Goal: Task Accomplishment & Management: Manage account settings

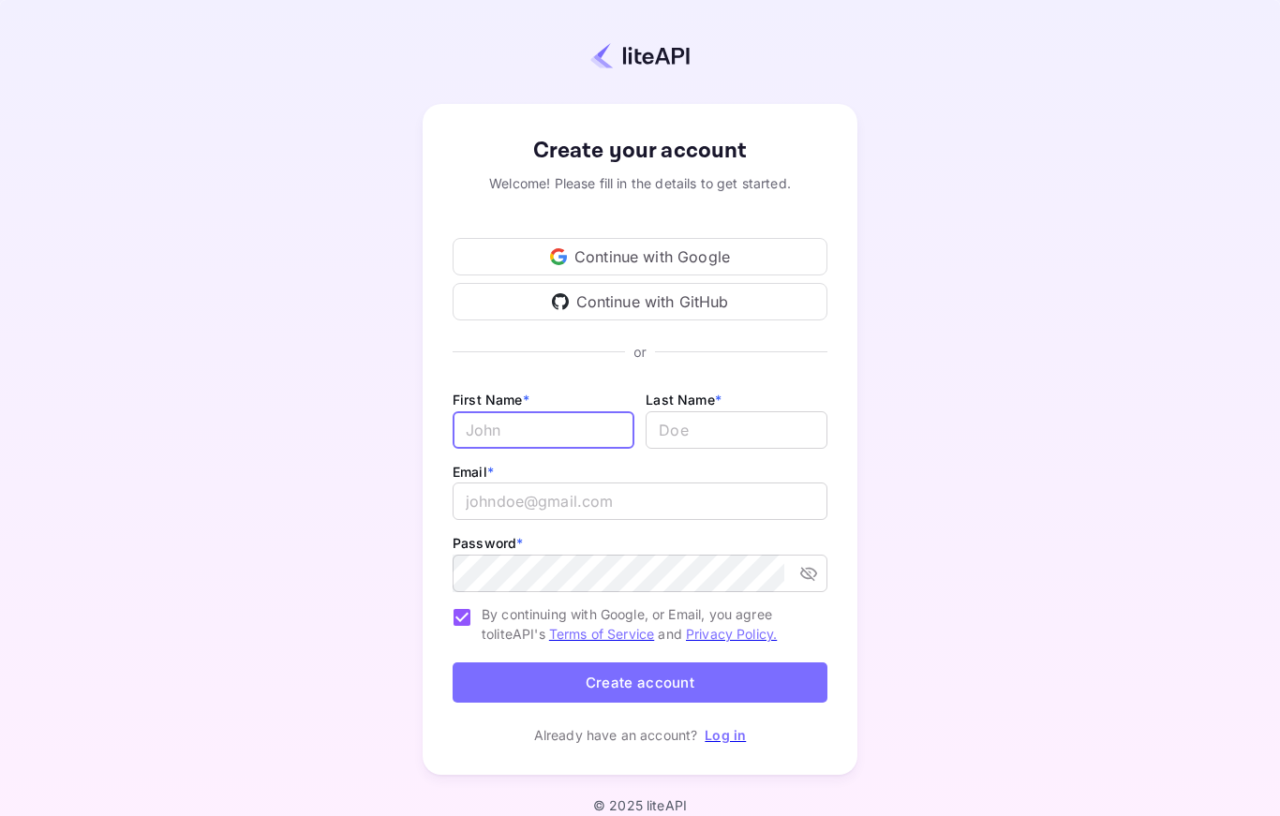
click at [582, 429] on input "Email *" at bounding box center [543, 429] width 182 height 37
type input "n"
click at [585, 435] on input "trav" at bounding box center [543, 429] width 182 height 37
type input "travel"
type input "agency"
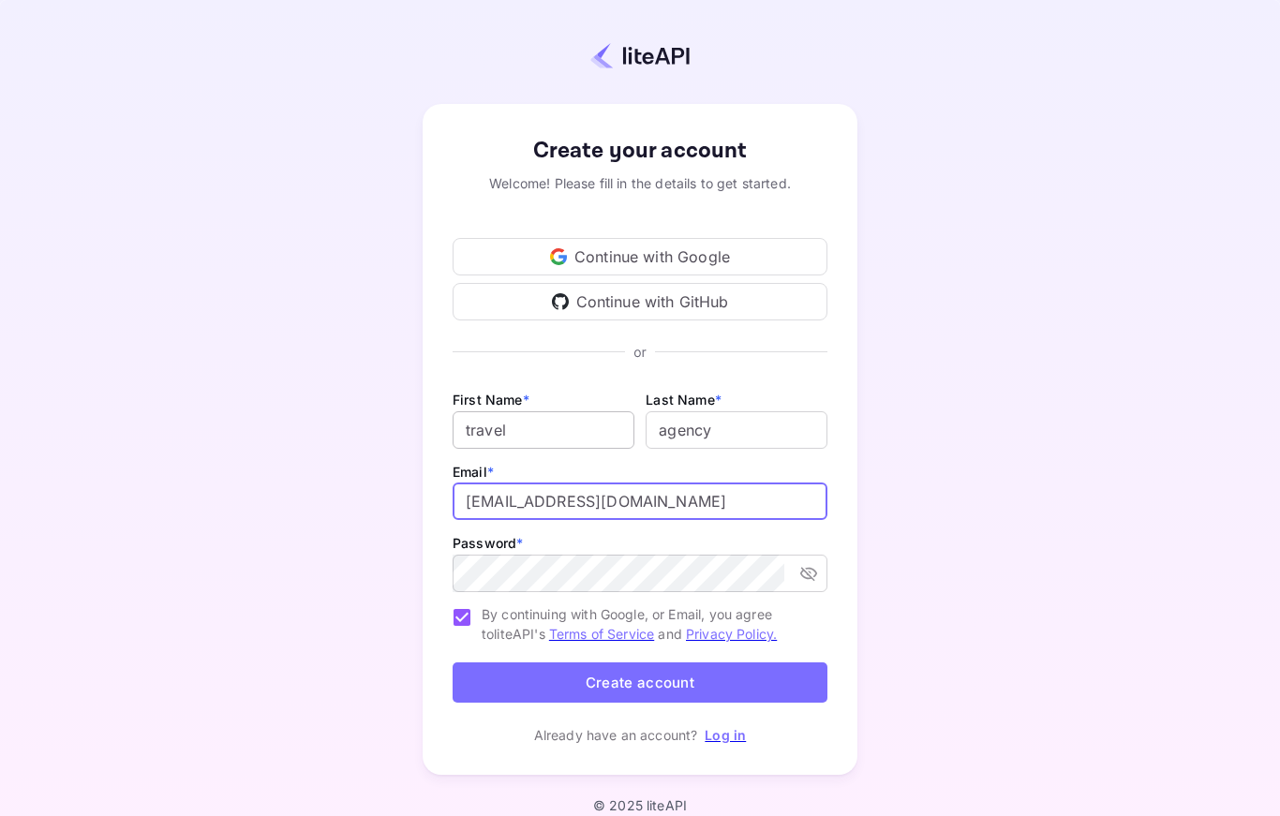
type input "thaimagination@duck.com"
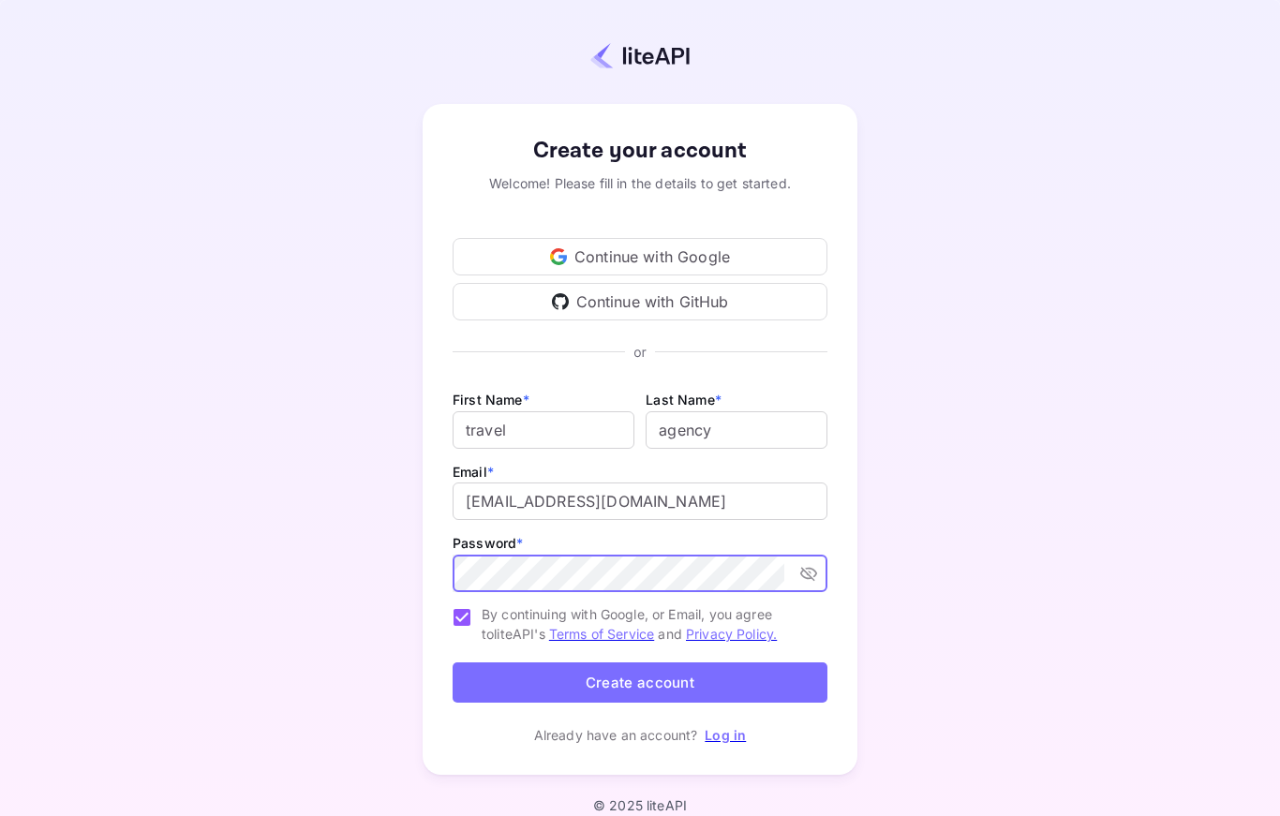
click at [745, 679] on button "Create account" at bounding box center [639, 682] width 375 height 40
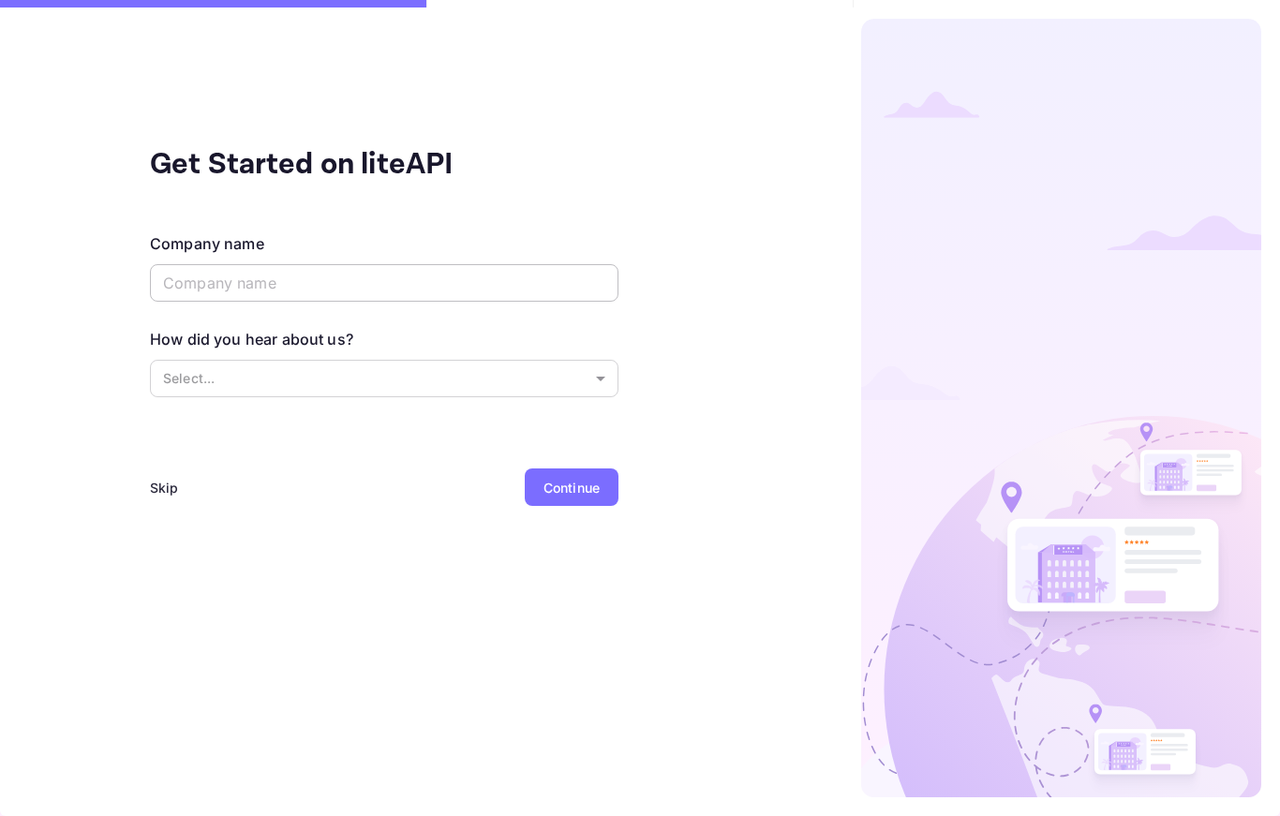
click at [349, 282] on input "text" at bounding box center [384, 282] width 468 height 37
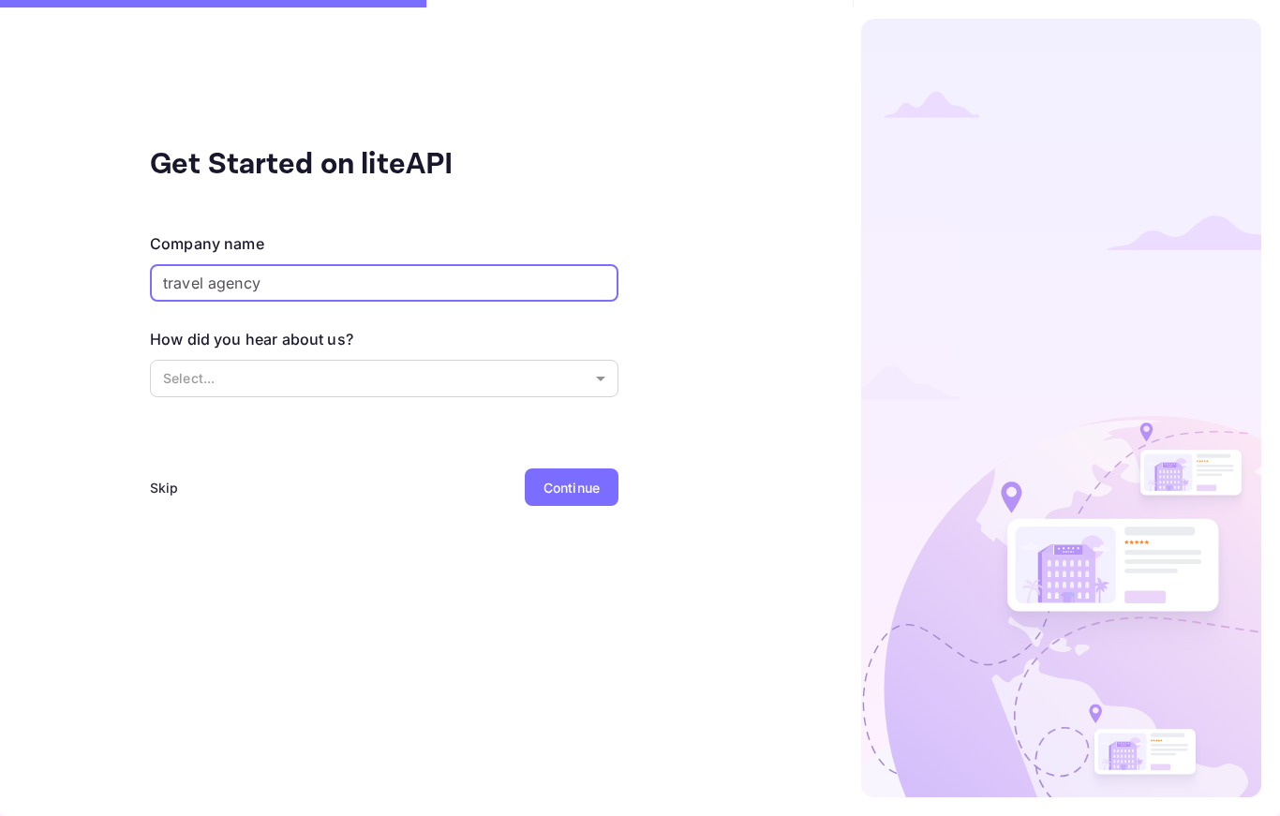
type input "travel agency"
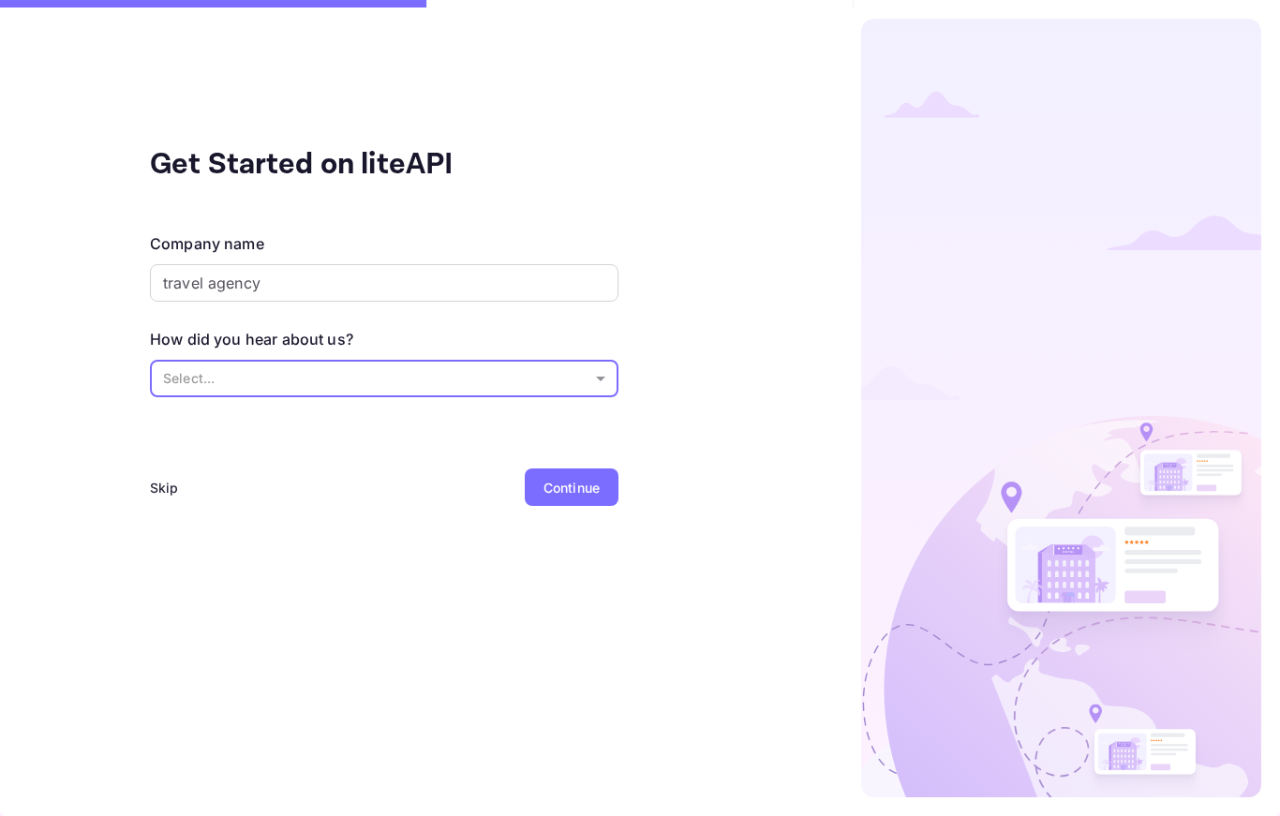
click at [542, 375] on body "Get Started on liteAPI Company name travel agency ​ How did you hear about us? …" at bounding box center [640, 408] width 1280 height 816
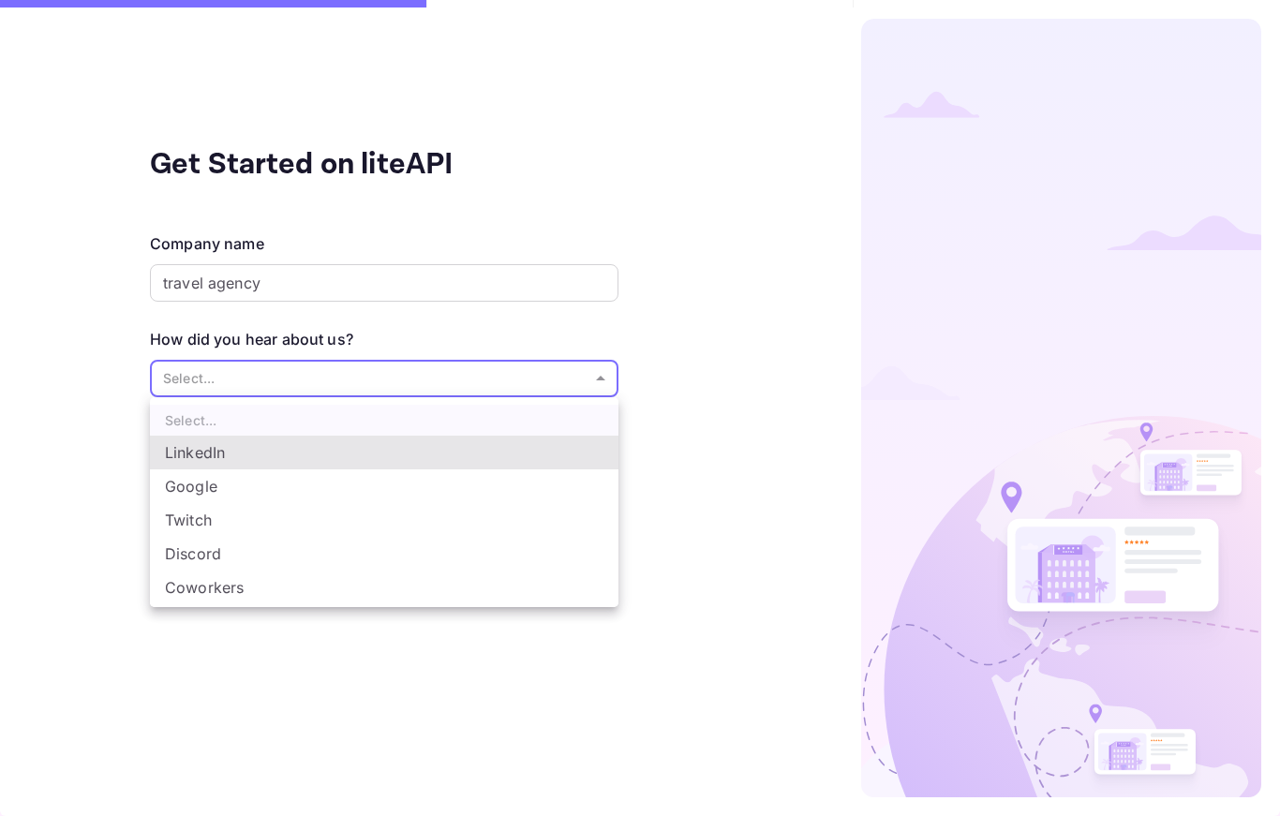
click at [328, 479] on li "Google" at bounding box center [384, 486] width 468 height 34
type input "Google"
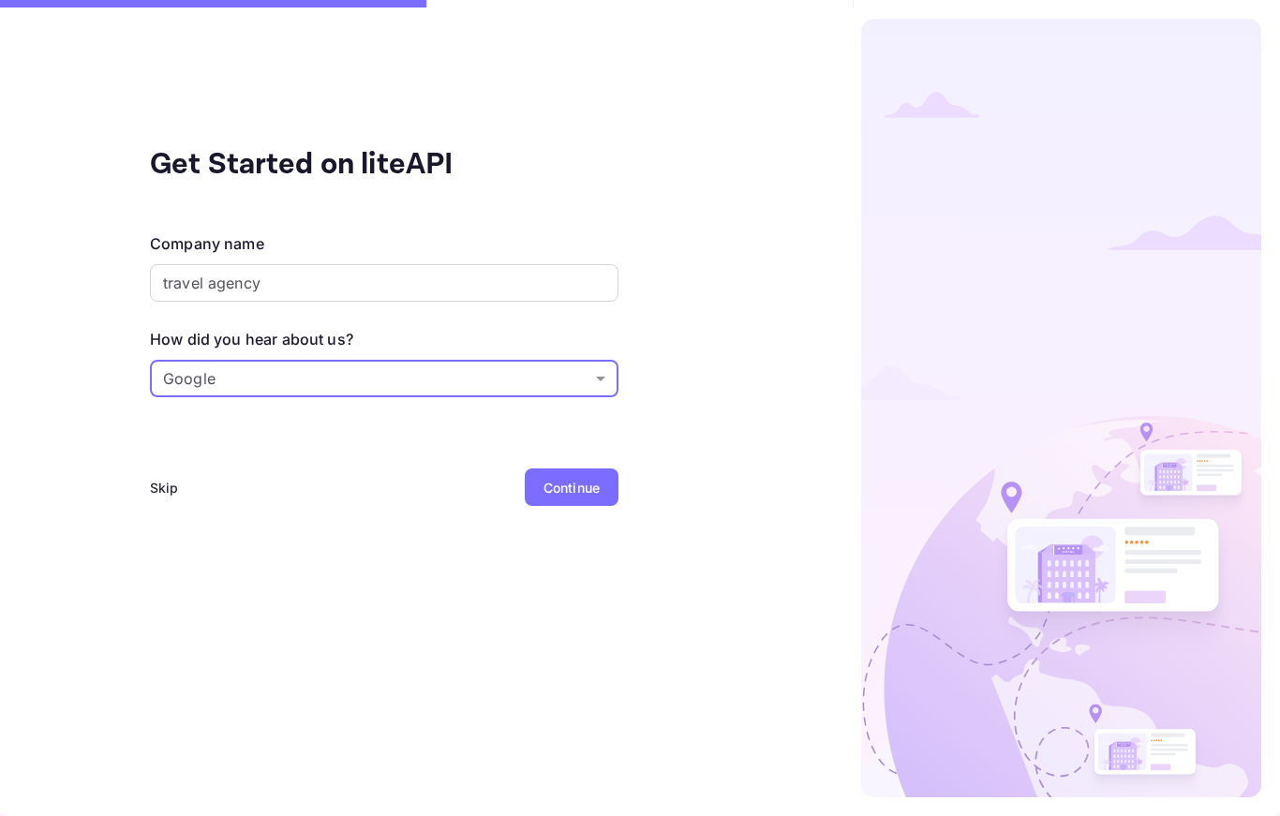
click at [563, 489] on div "Continue" at bounding box center [571, 488] width 56 height 20
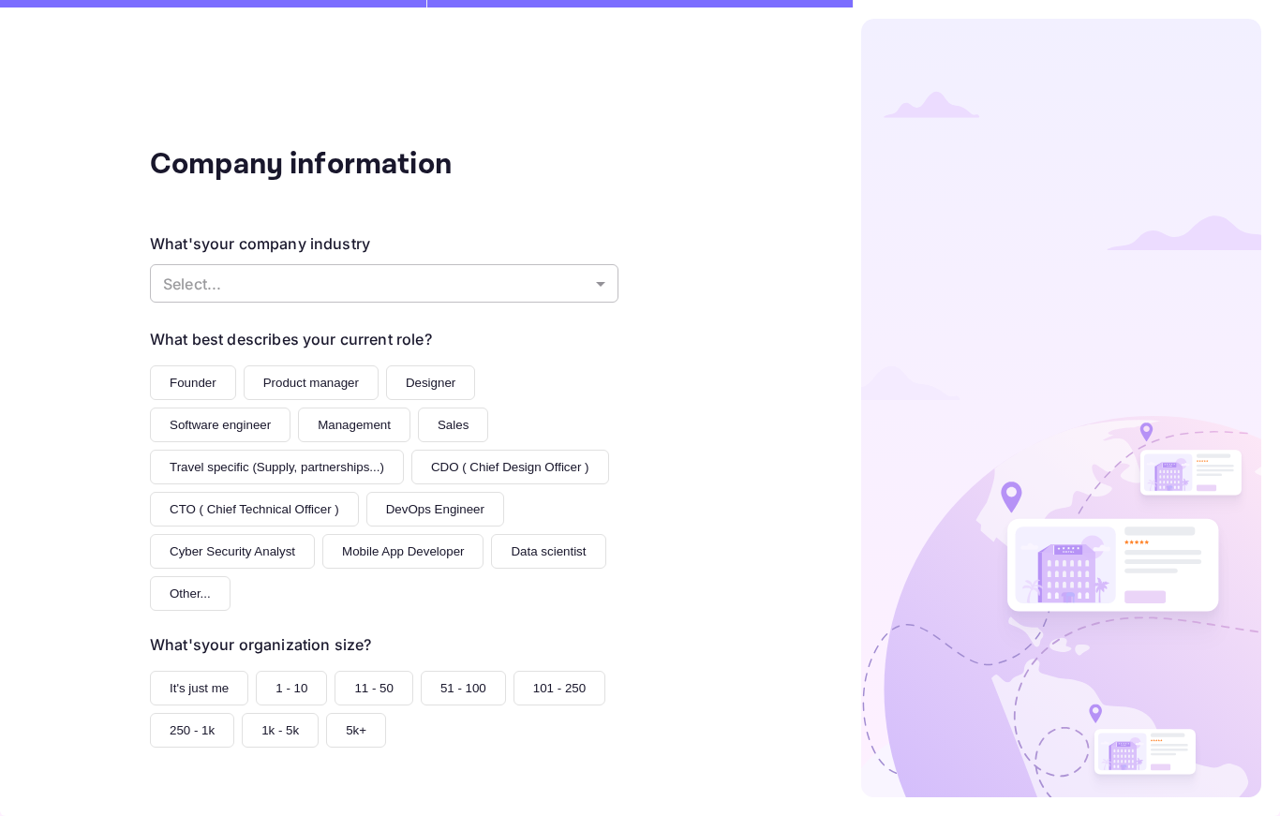
click at [450, 264] on body "Company information What's your company industry Select... ​ What best describe…" at bounding box center [640, 408] width 1280 height 816
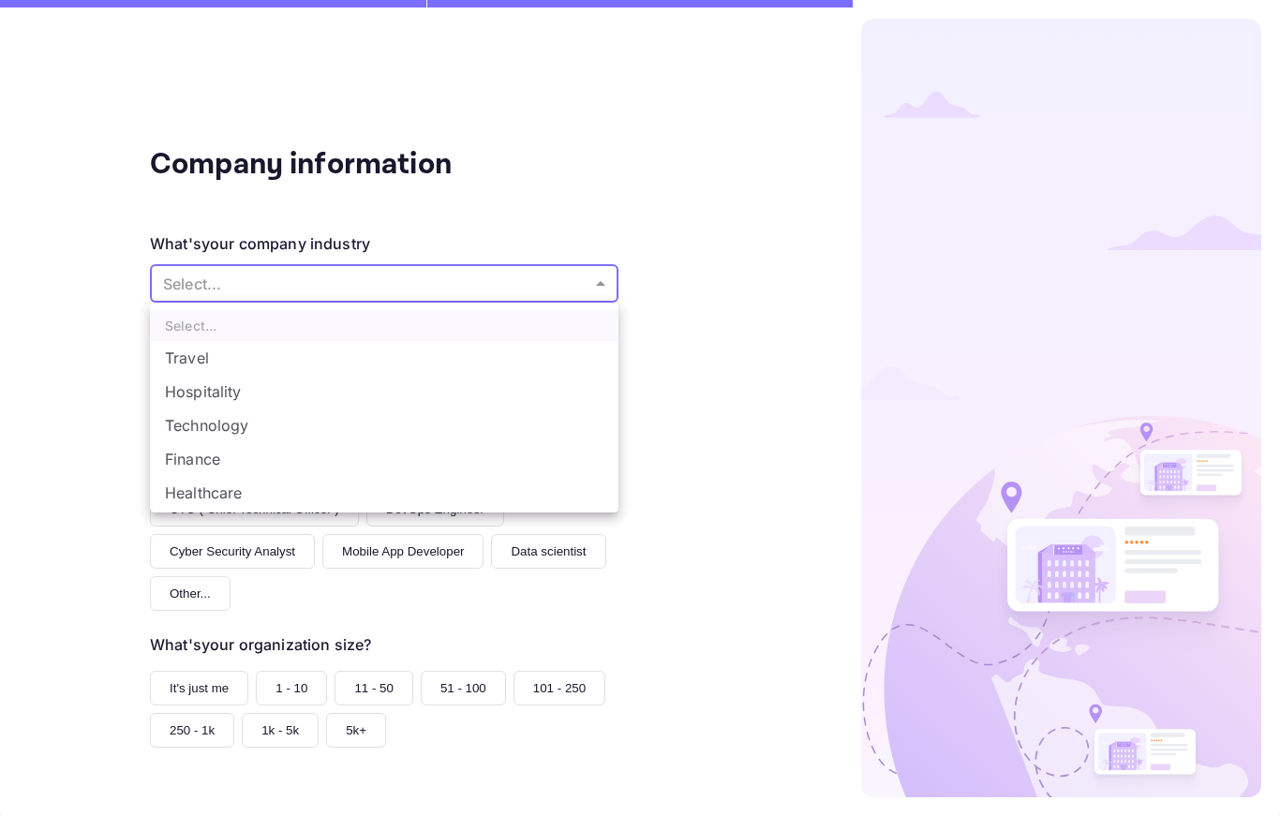
click at [357, 351] on li "Travel" at bounding box center [384, 358] width 468 height 34
type input "Travel"
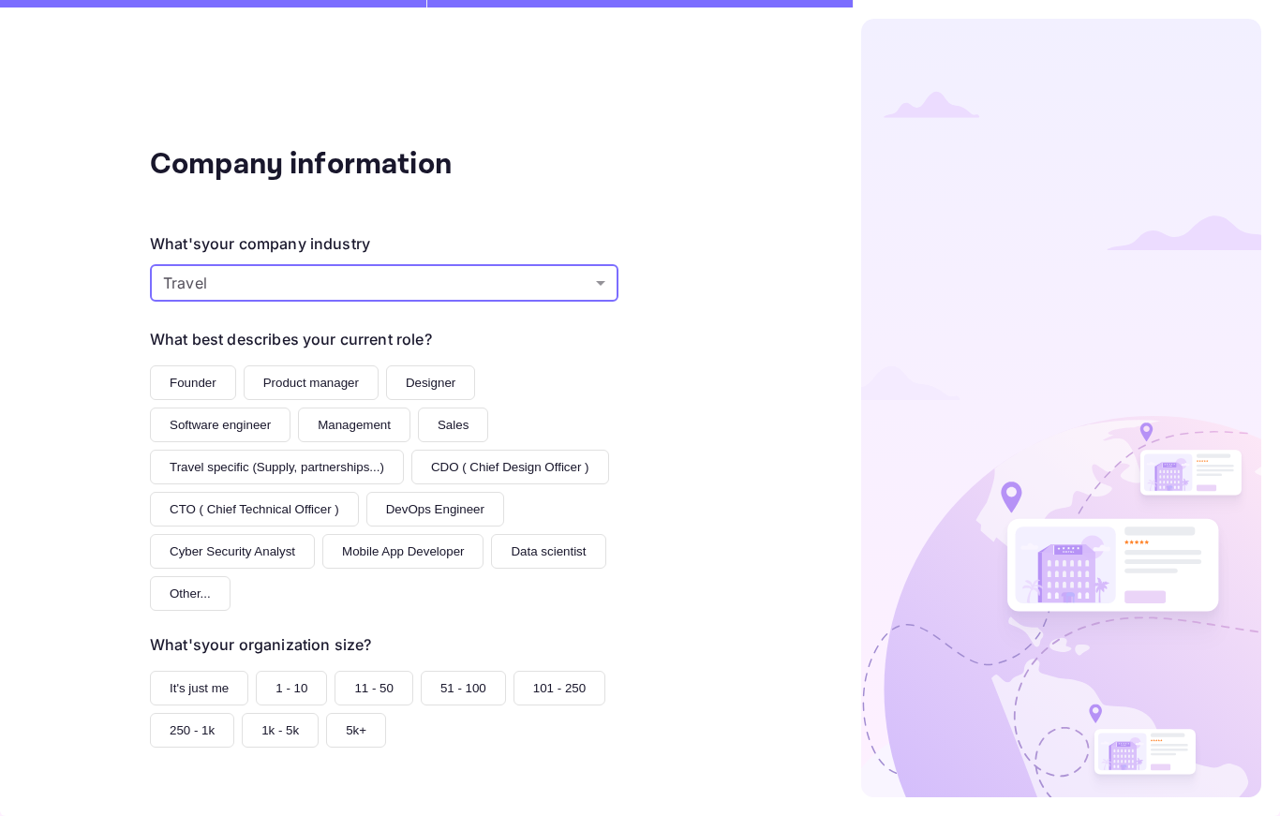
click at [184, 393] on button "Founder" at bounding box center [193, 382] width 86 height 35
click at [272, 671] on button "1 - 10" at bounding box center [291, 688] width 71 height 35
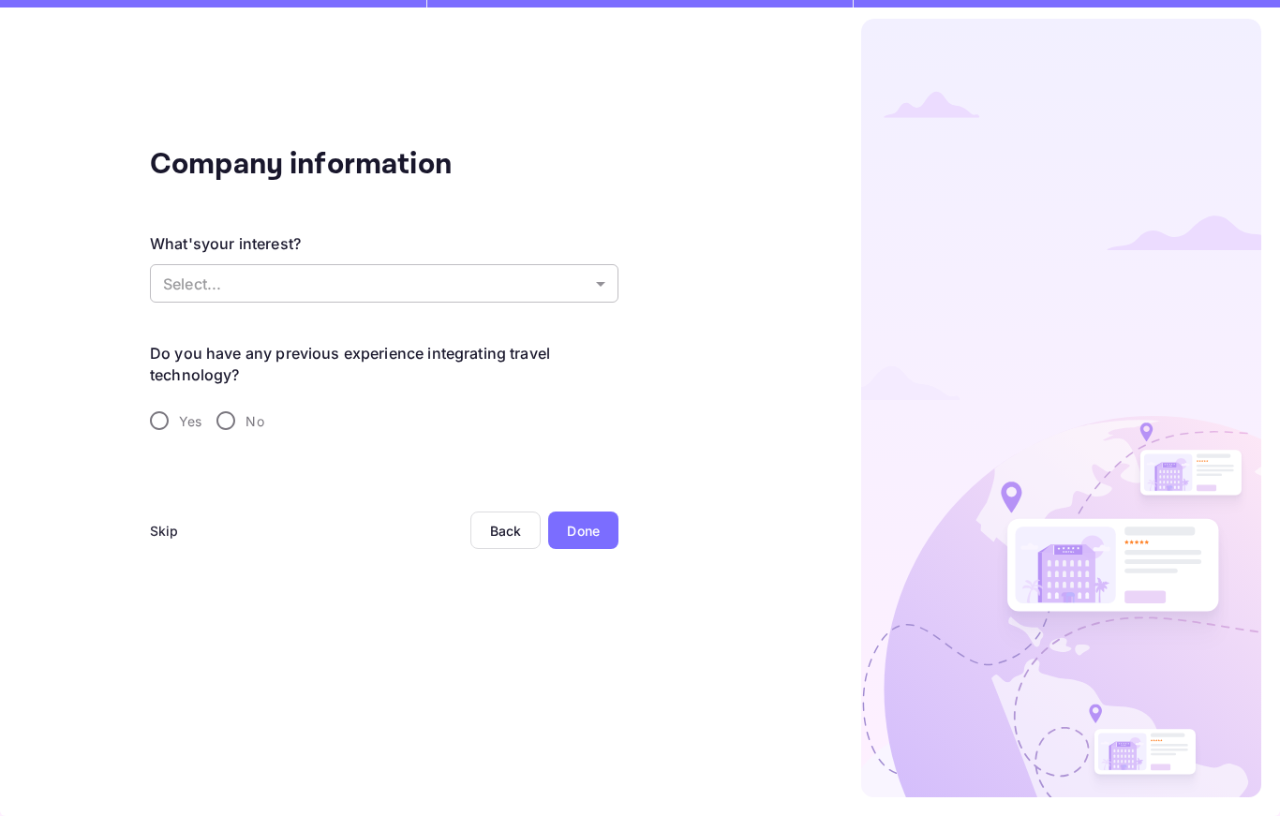
click at [488, 294] on body "Company information What's your interest? Select... ​ Do you have any previous …" at bounding box center [640, 408] width 1280 height 816
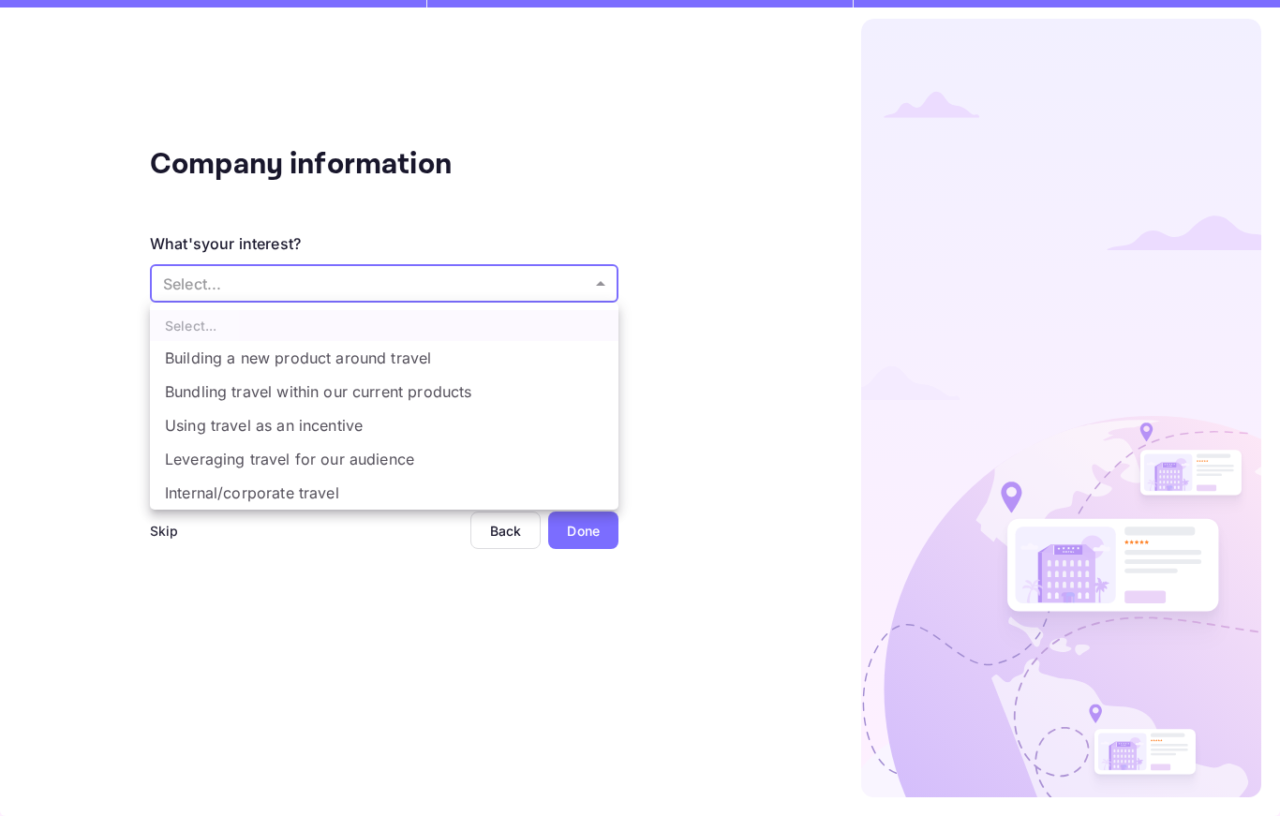
click at [474, 347] on li "Building a new product around travel" at bounding box center [384, 358] width 468 height 34
type input "Building a new product around travel"
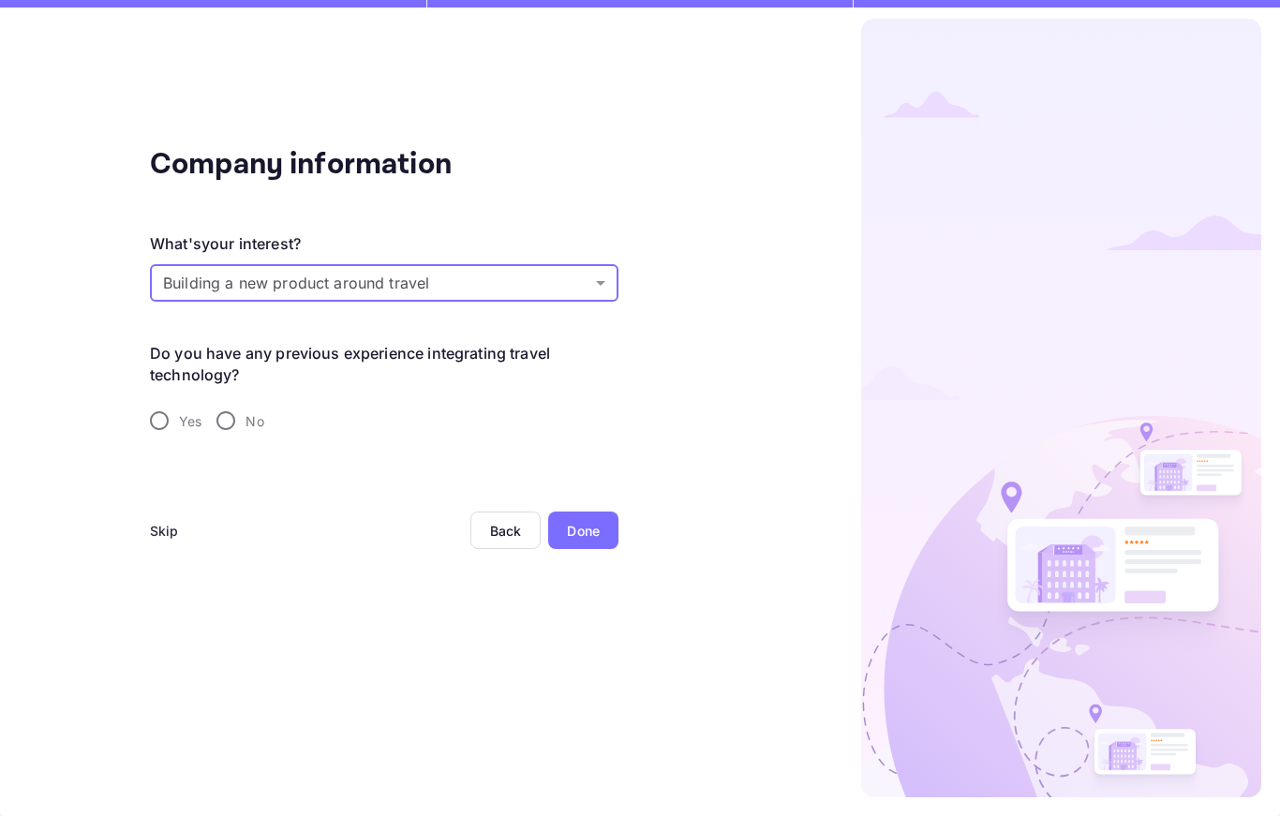
click at [166, 424] on input "Yes" at bounding box center [159, 420] width 39 height 39
radio input "true"
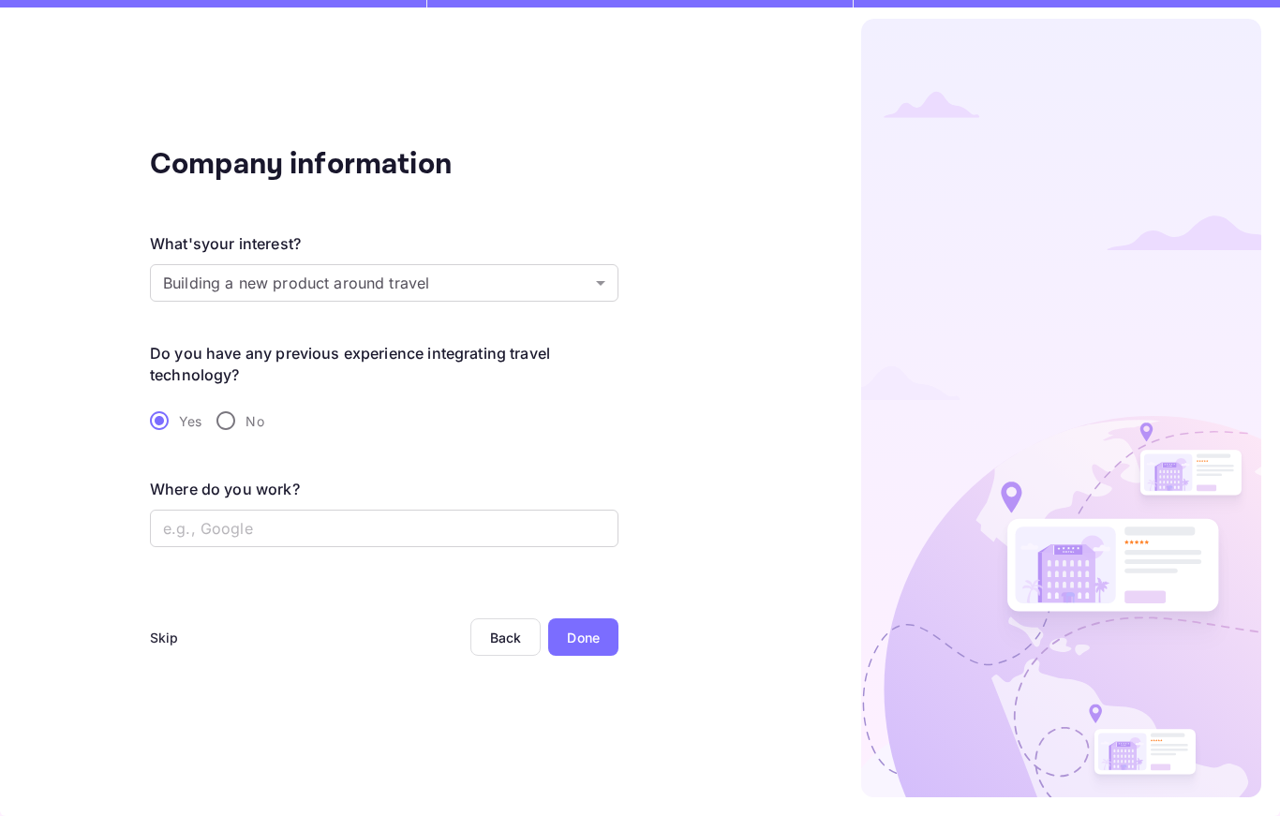
click at [235, 423] on input "No" at bounding box center [225, 420] width 39 height 39
radio input "true"
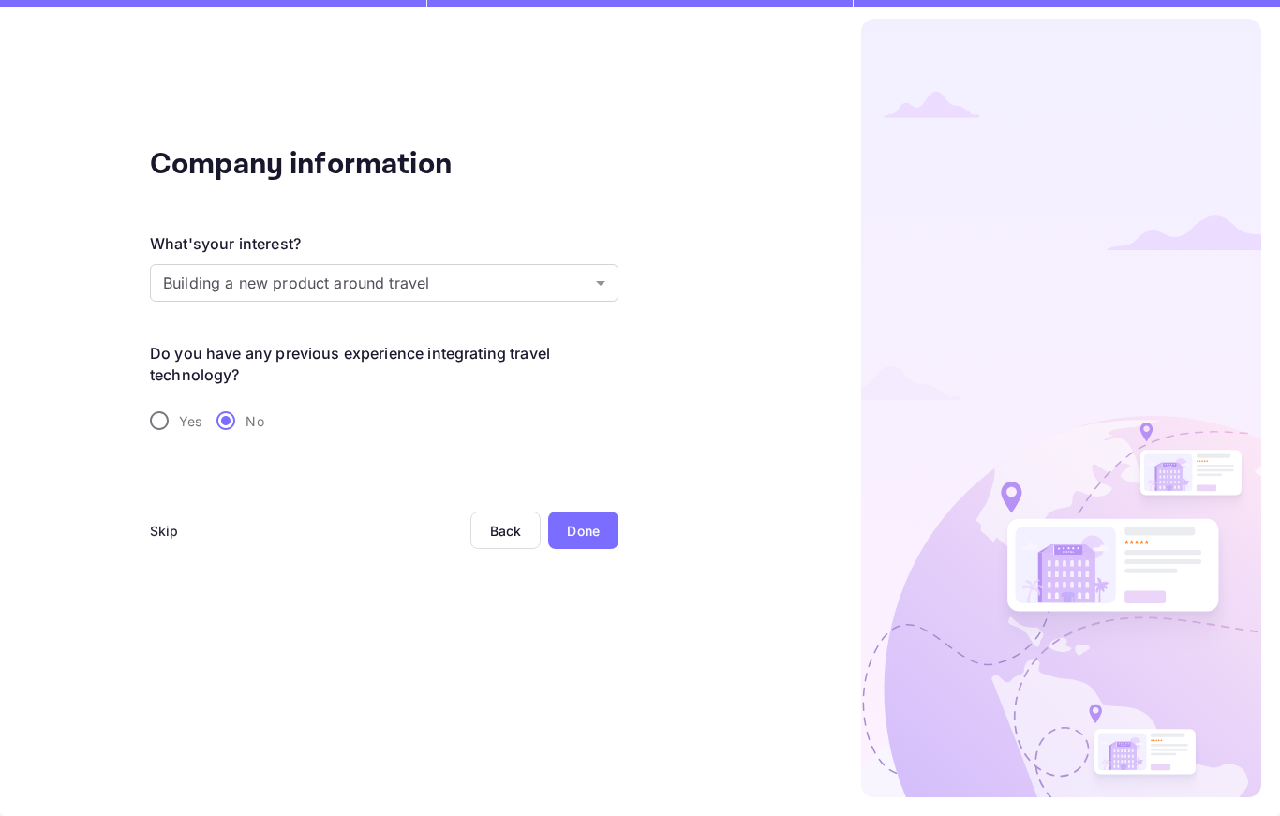
click at [584, 522] on div "Done" at bounding box center [583, 531] width 33 height 20
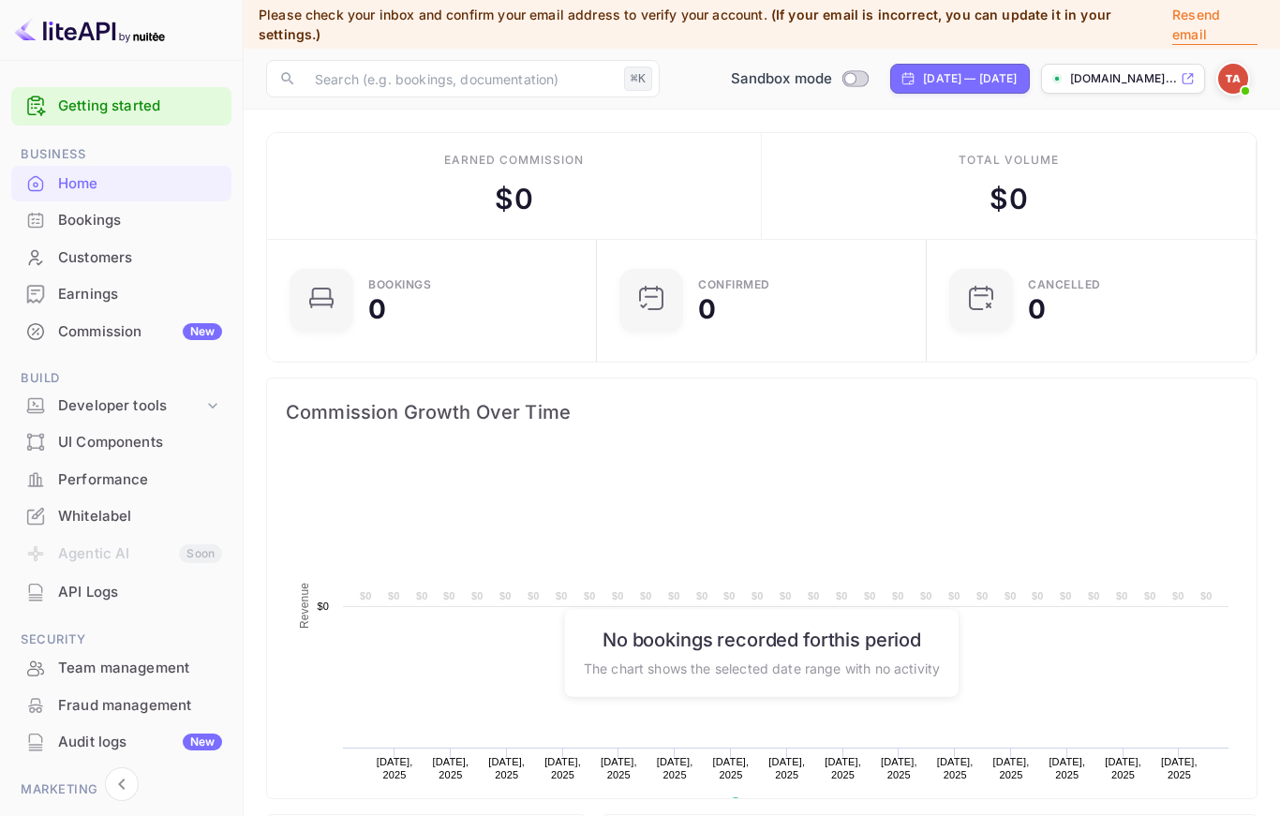
scroll to position [1, 1]
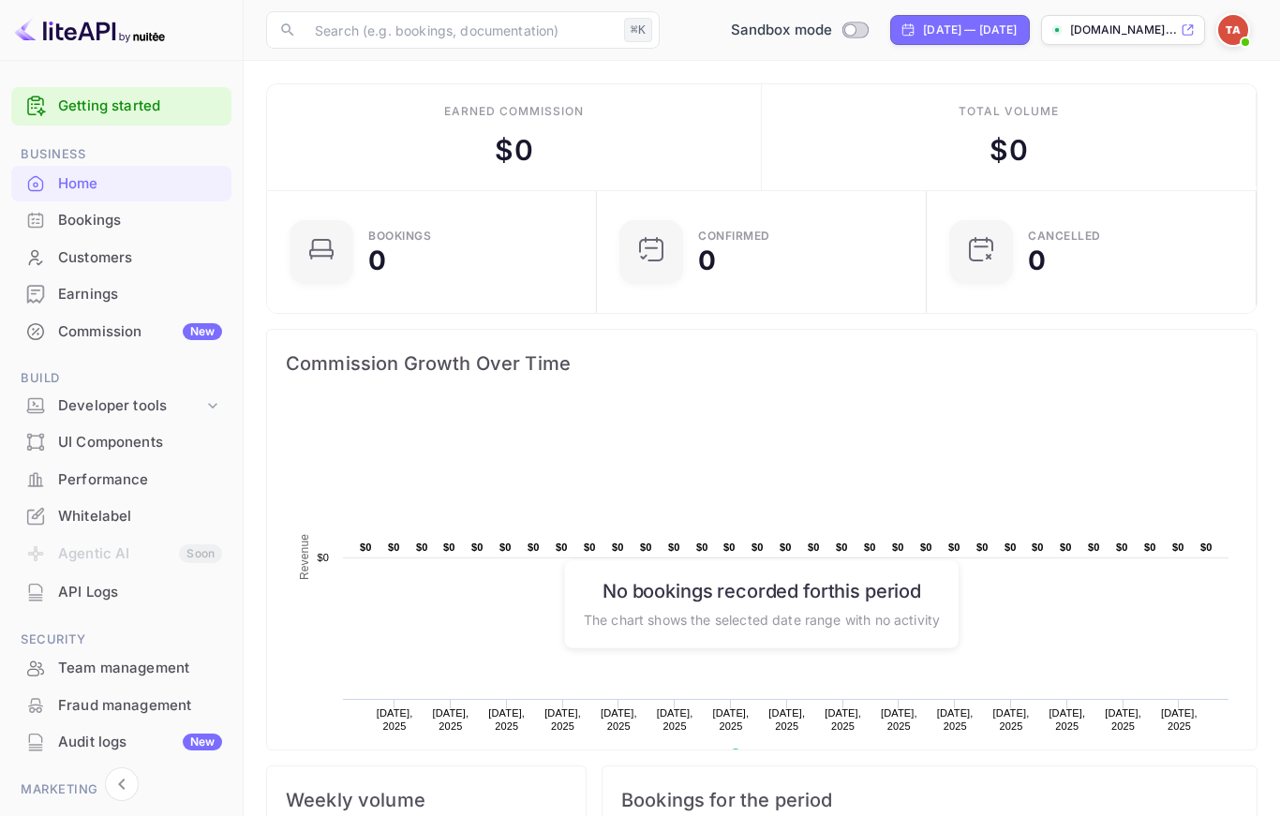
click at [1104, 35] on p "[DOMAIN_NAME]..." at bounding box center [1123, 30] width 107 height 17
click at [83, 295] on div "Earnings" at bounding box center [140, 295] width 164 height 22
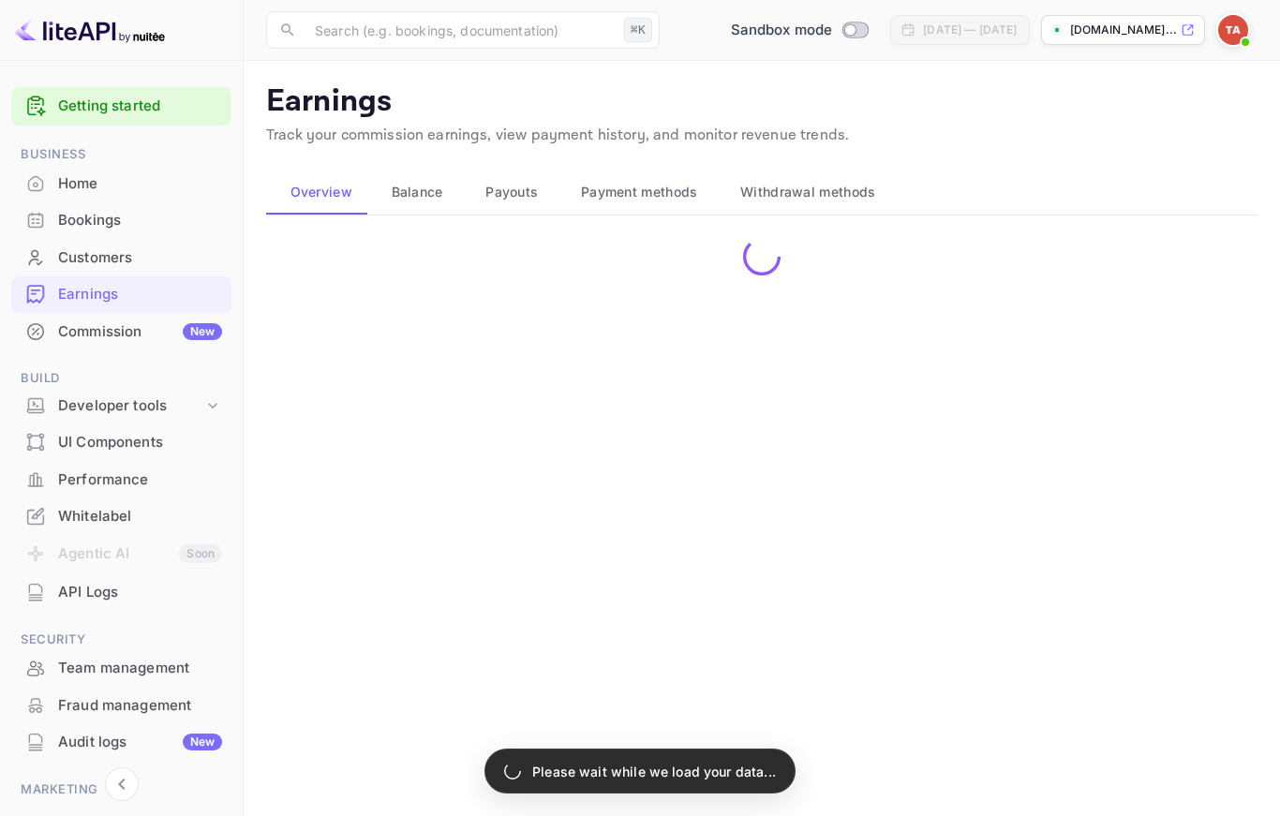
click at [637, 194] on span "Payment methods" at bounding box center [639, 192] width 117 height 22
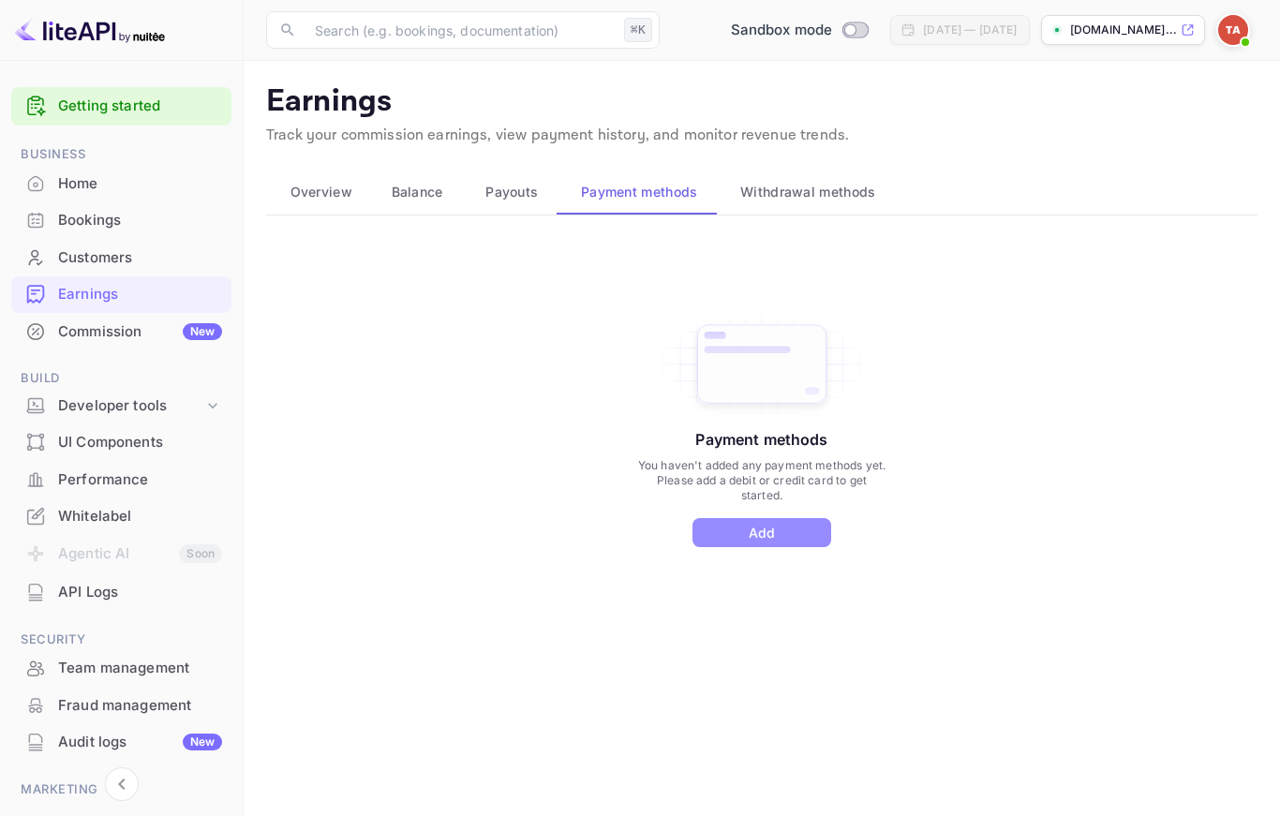
click at [793, 536] on button "Add" at bounding box center [761, 532] width 139 height 29
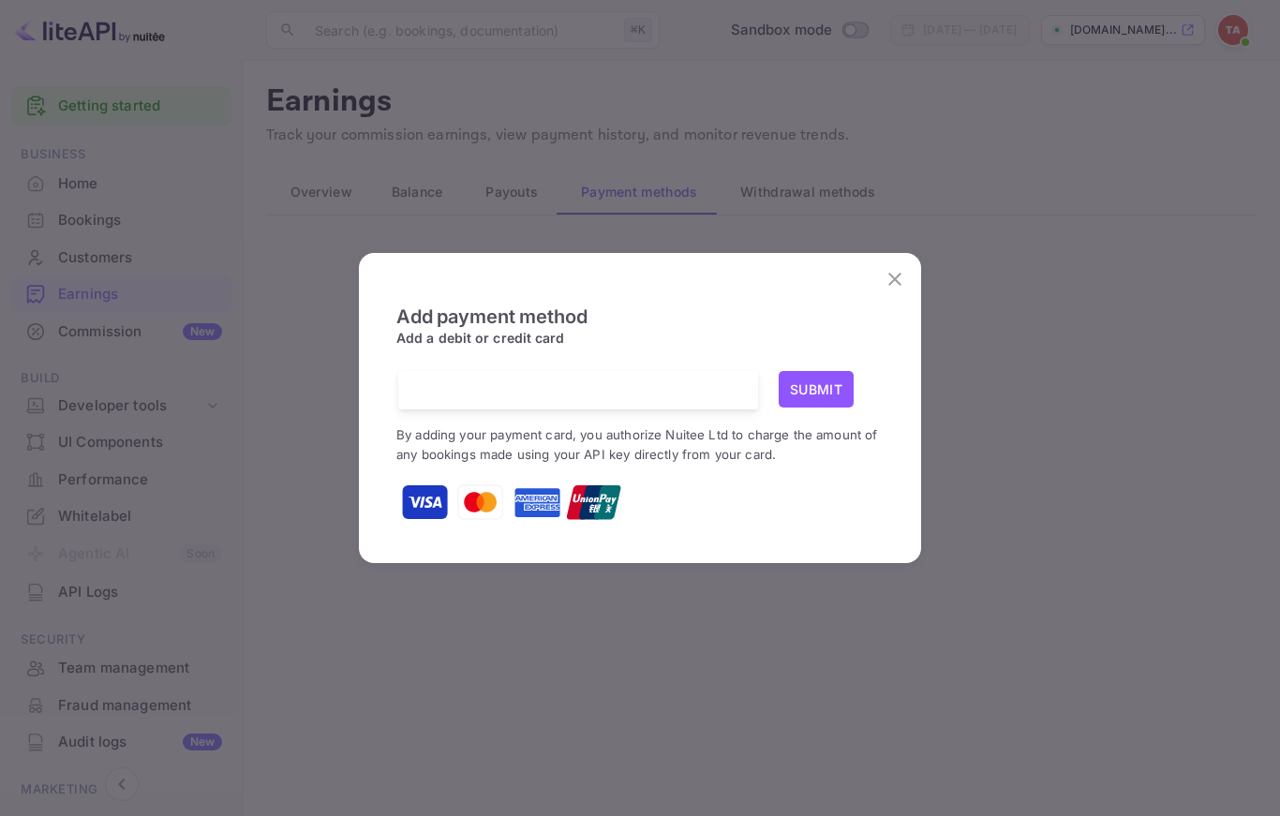
click at [820, 402] on button "Submit" at bounding box center [816, 389] width 75 height 37
click at [817, 401] on button "Submit" at bounding box center [816, 389] width 75 height 37
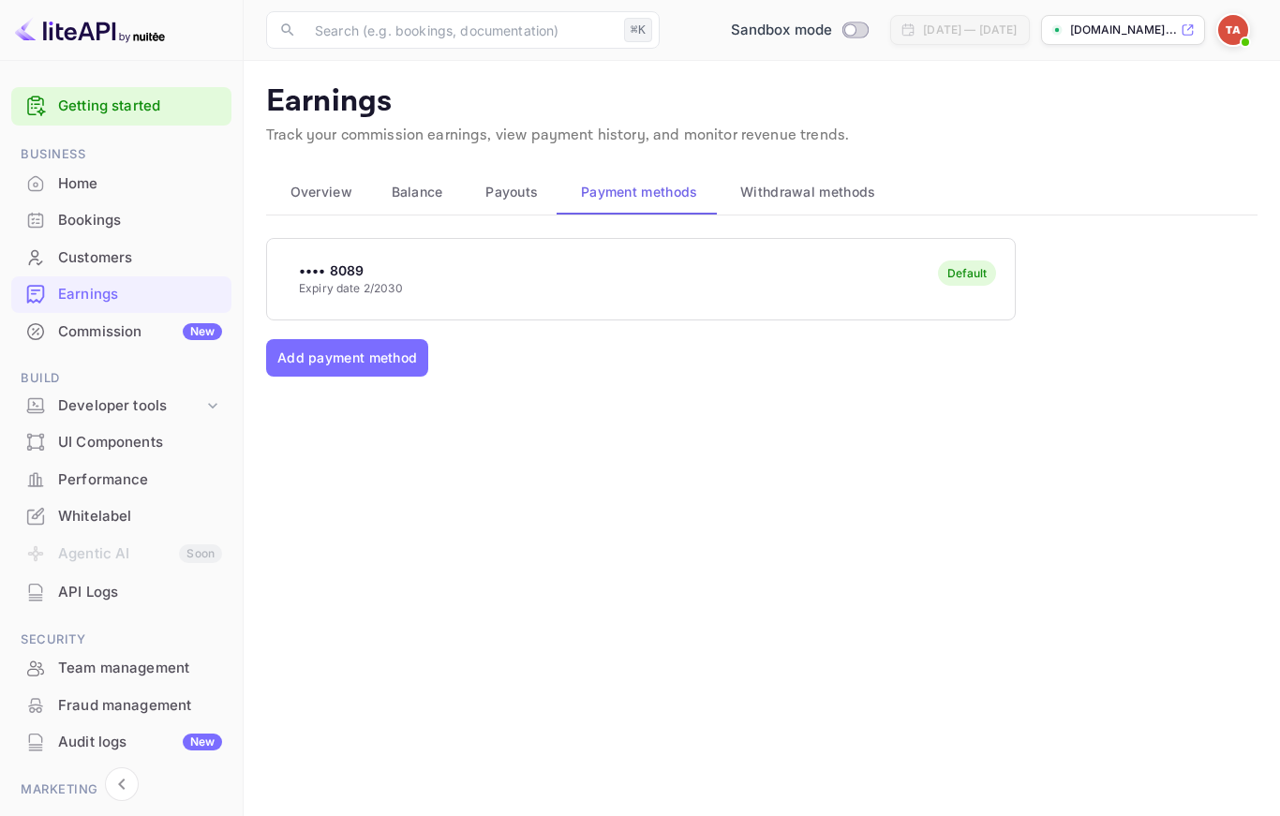
click at [153, 220] on div "Bookings" at bounding box center [140, 221] width 164 height 22
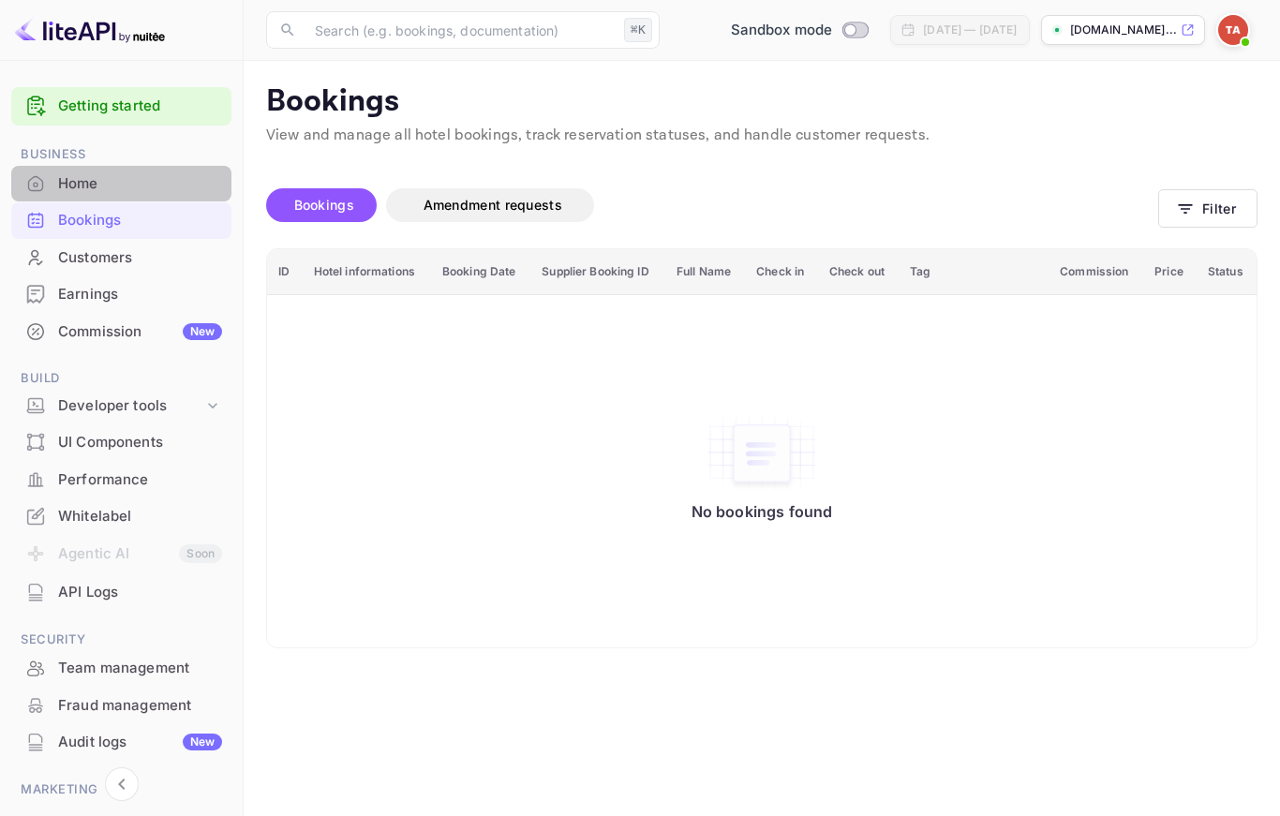
click at [153, 184] on div "Home" at bounding box center [140, 184] width 164 height 22
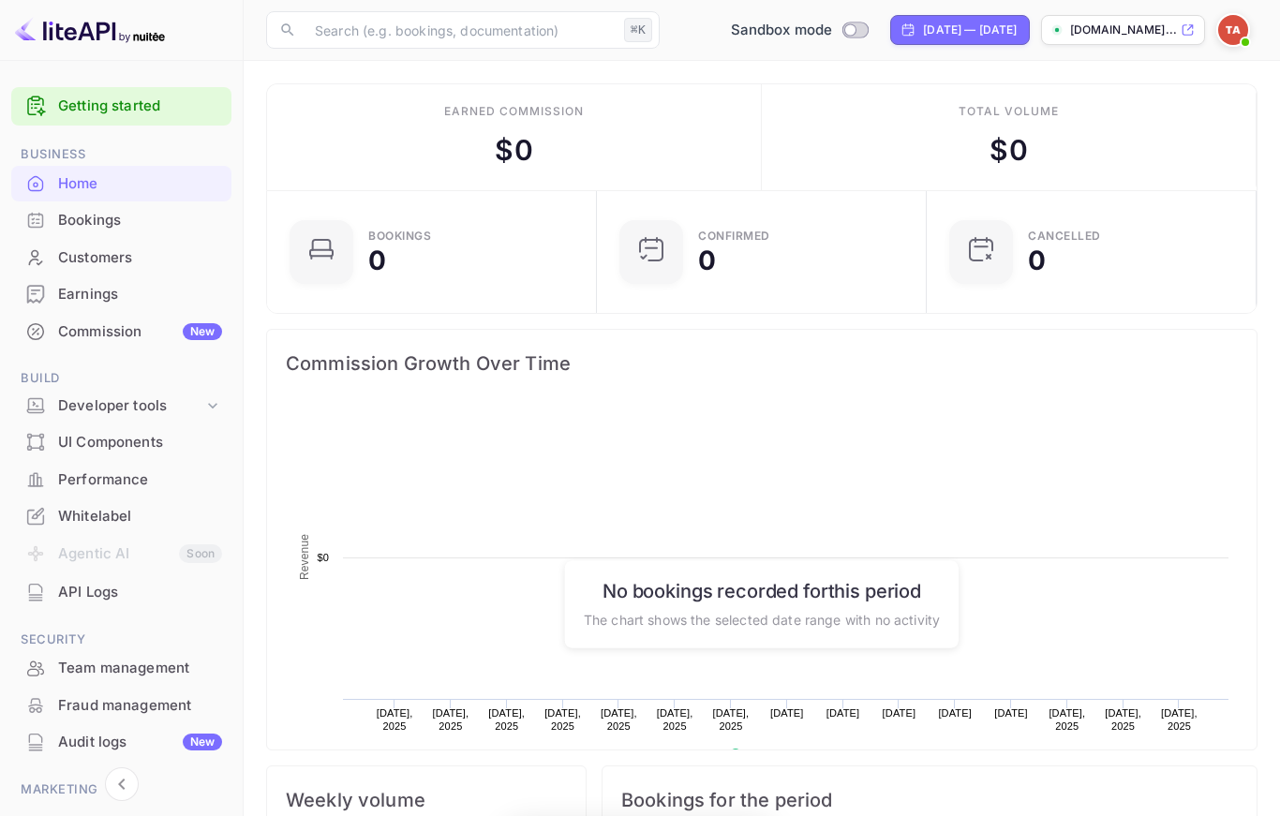
scroll to position [304, 319]
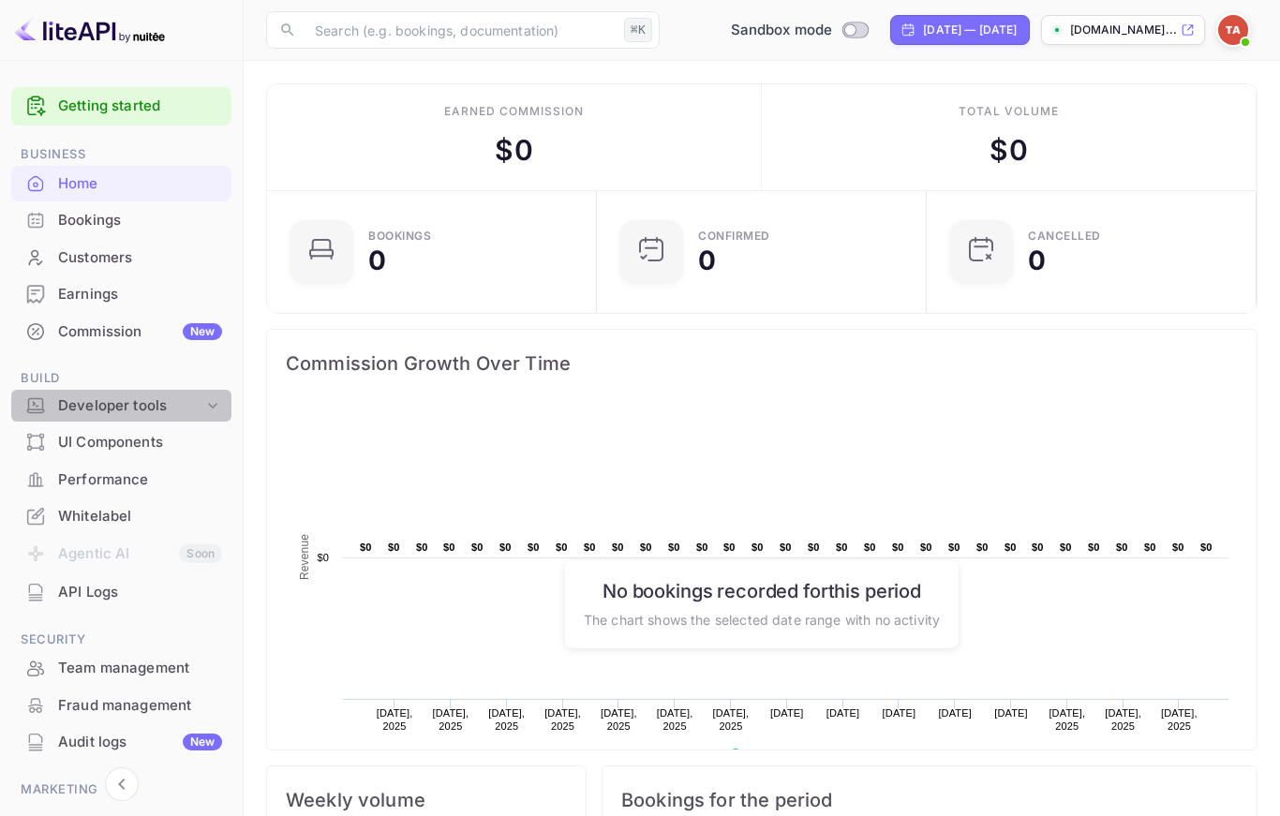
click at [206, 399] on icon at bounding box center [212, 405] width 19 height 19
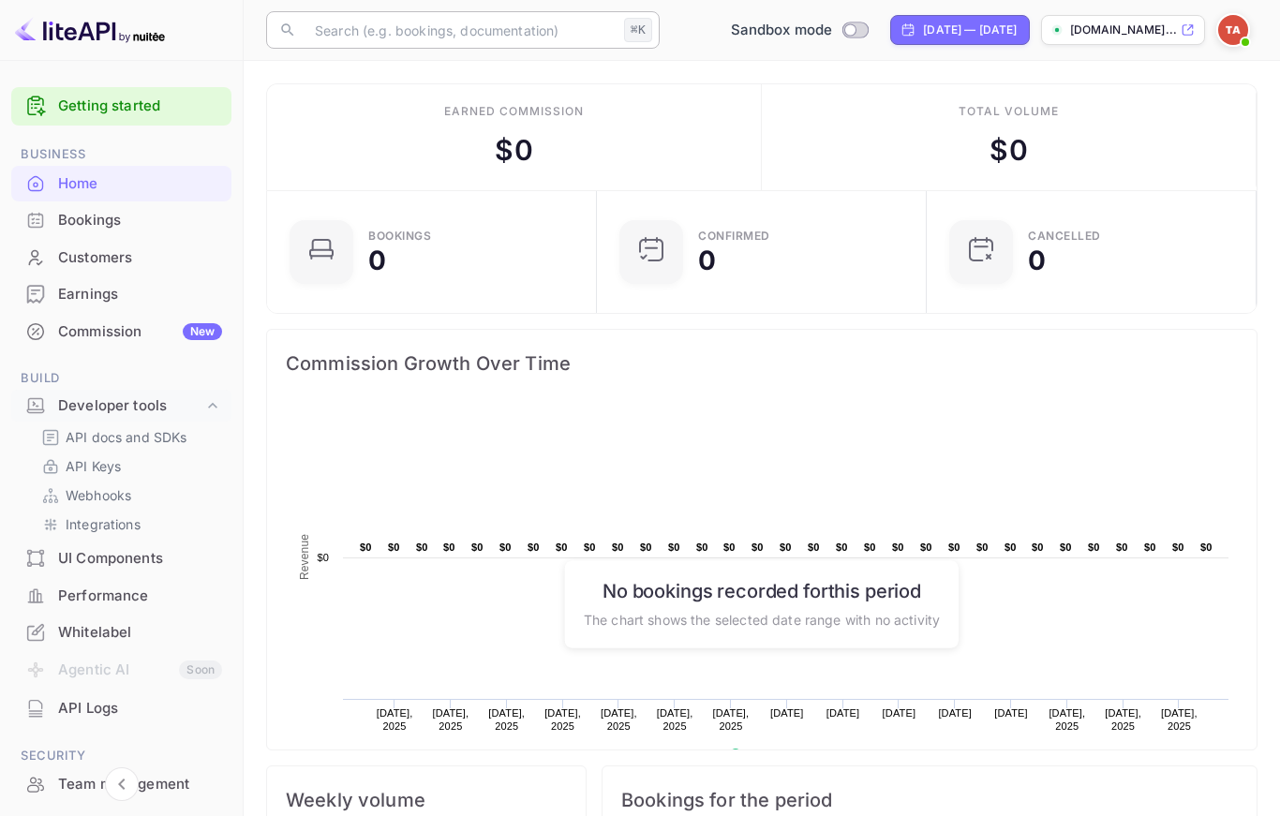
scroll to position [0, 0]
click at [126, 630] on div "Whitelabel" at bounding box center [140, 633] width 164 height 22
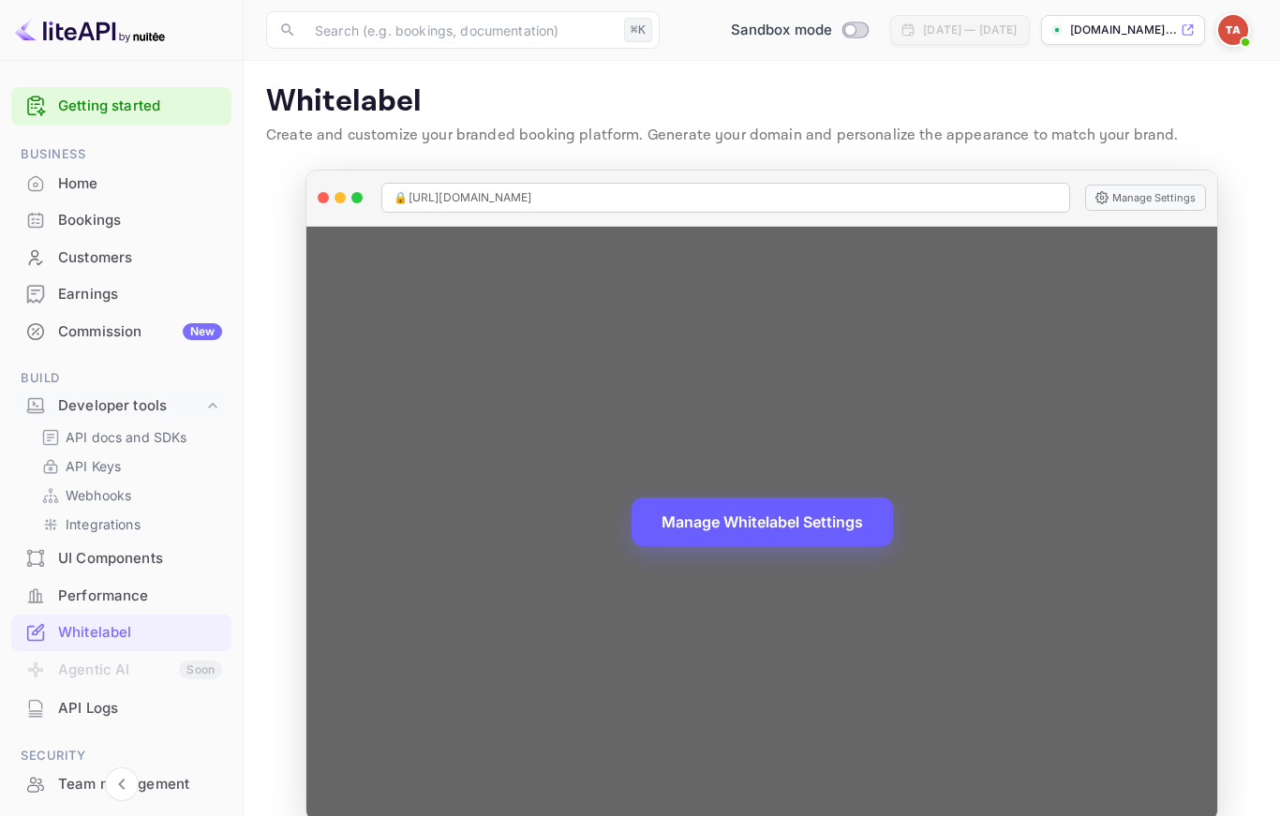
click at [759, 541] on button "Manage Whitelabel Settings" at bounding box center [761, 521] width 261 height 49
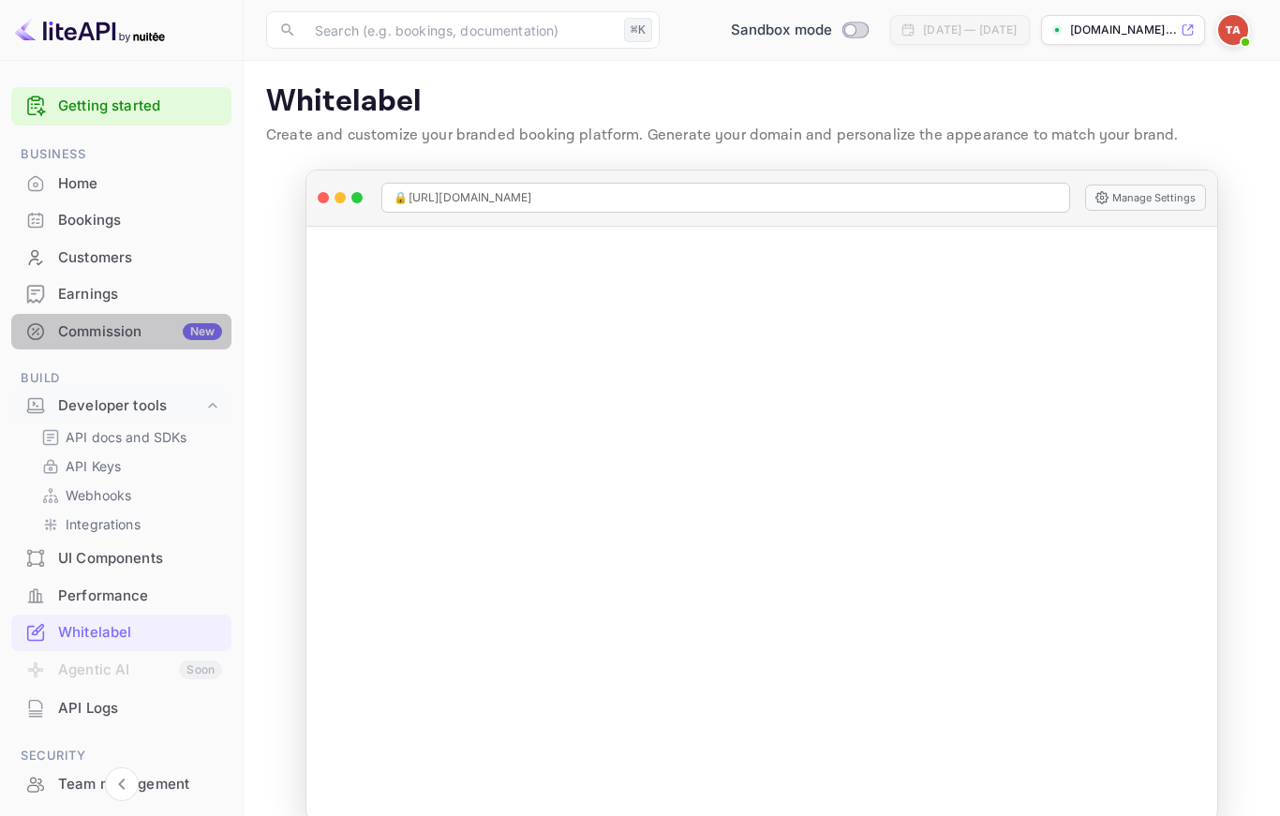
click at [96, 328] on div "Commission New" at bounding box center [140, 332] width 164 height 22
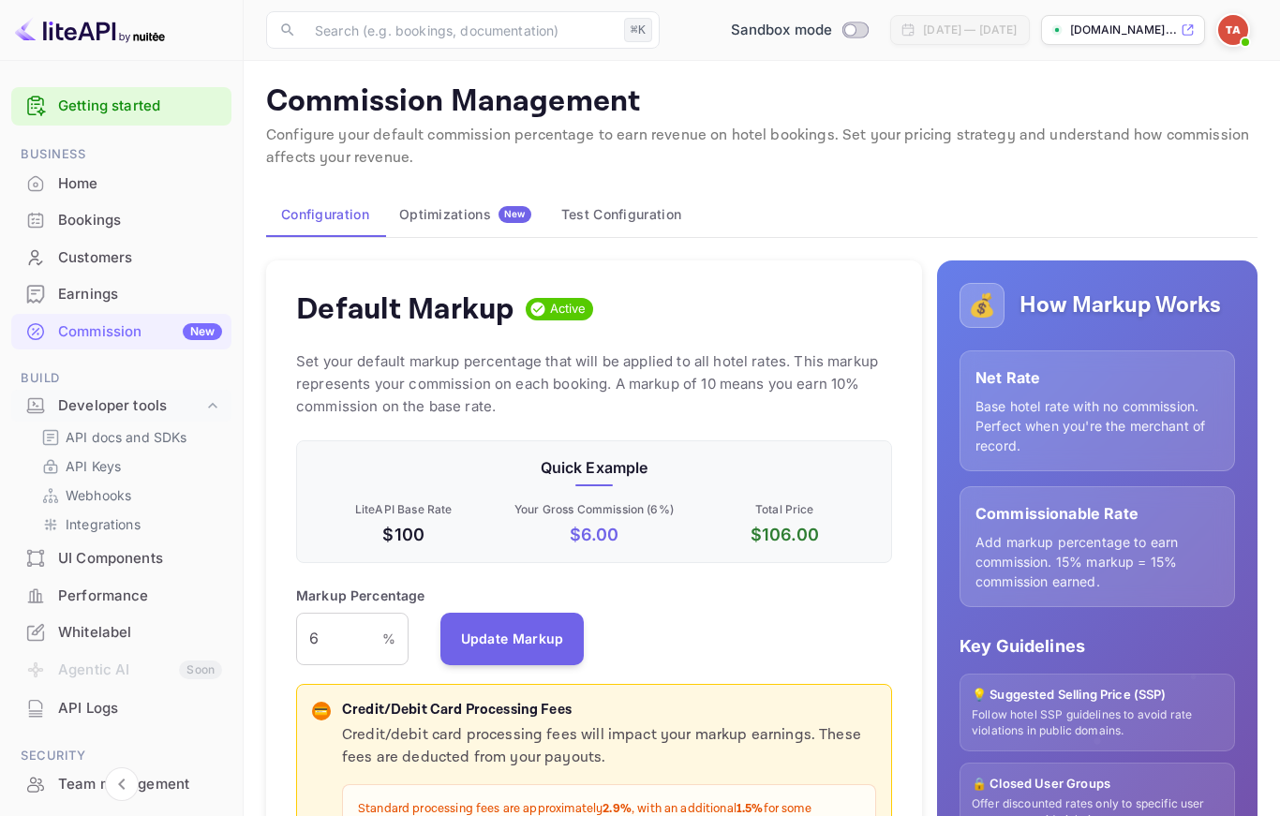
scroll to position [334, 596]
click at [595, 200] on button "Test Configuration" at bounding box center [621, 214] width 150 height 45
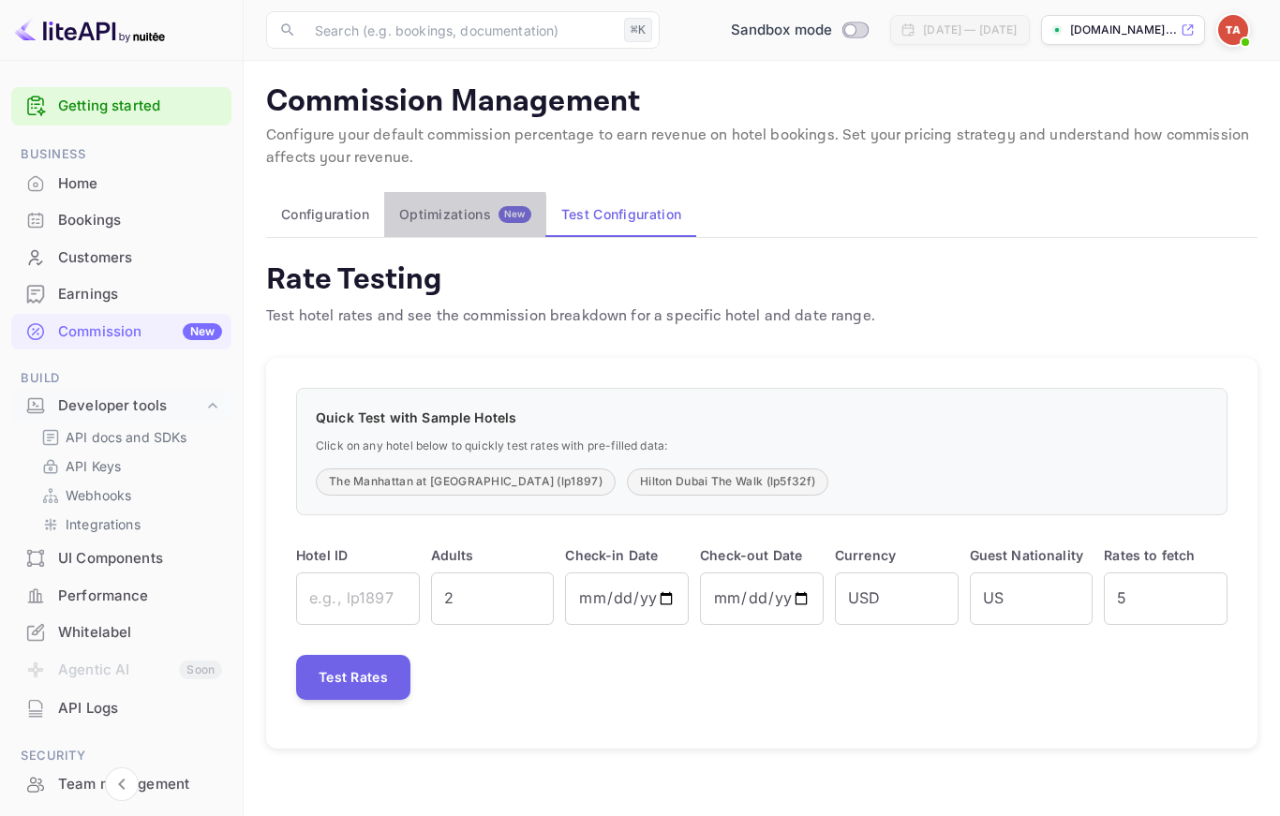
click at [449, 215] on div "Optimizations New" at bounding box center [465, 214] width 132 height 17
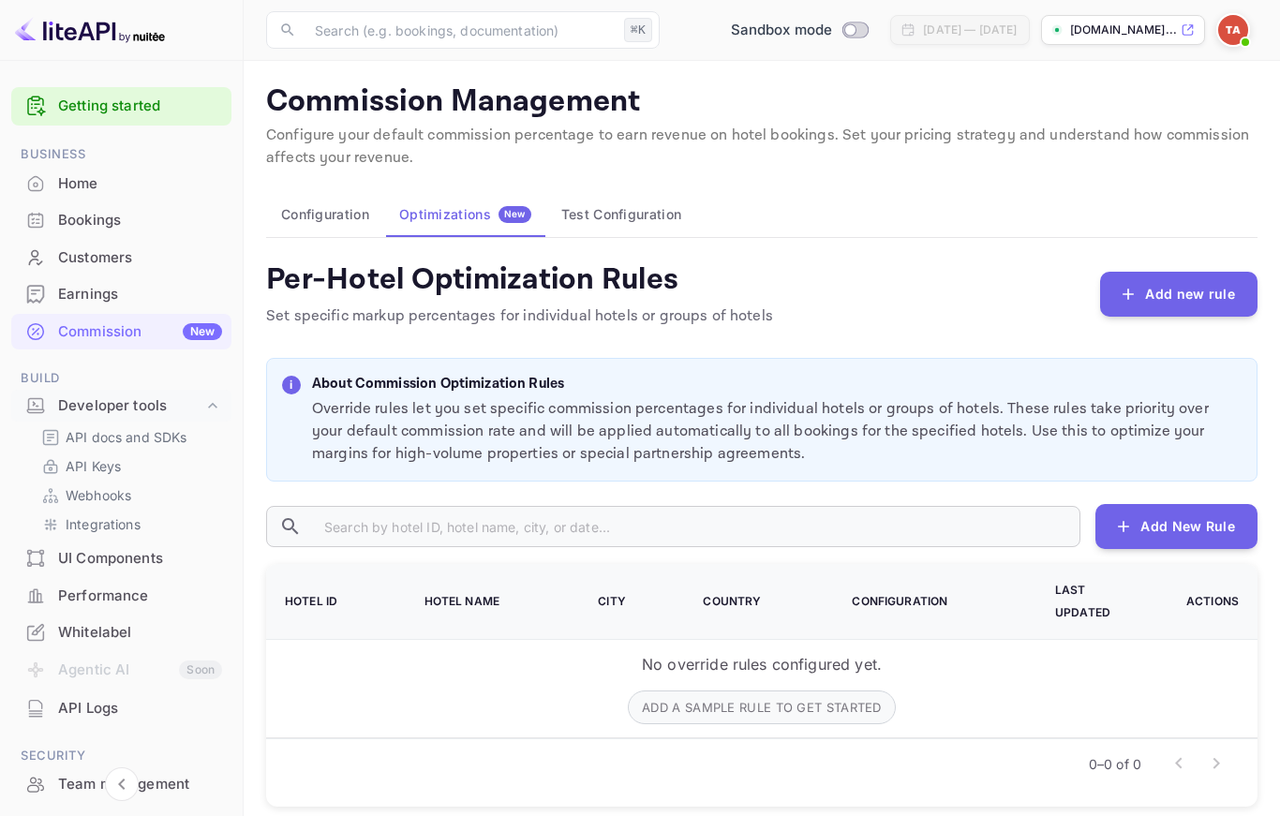
click at [96, 299] on div "Earnings" at bounding box center [140, 295] width 164 height 22
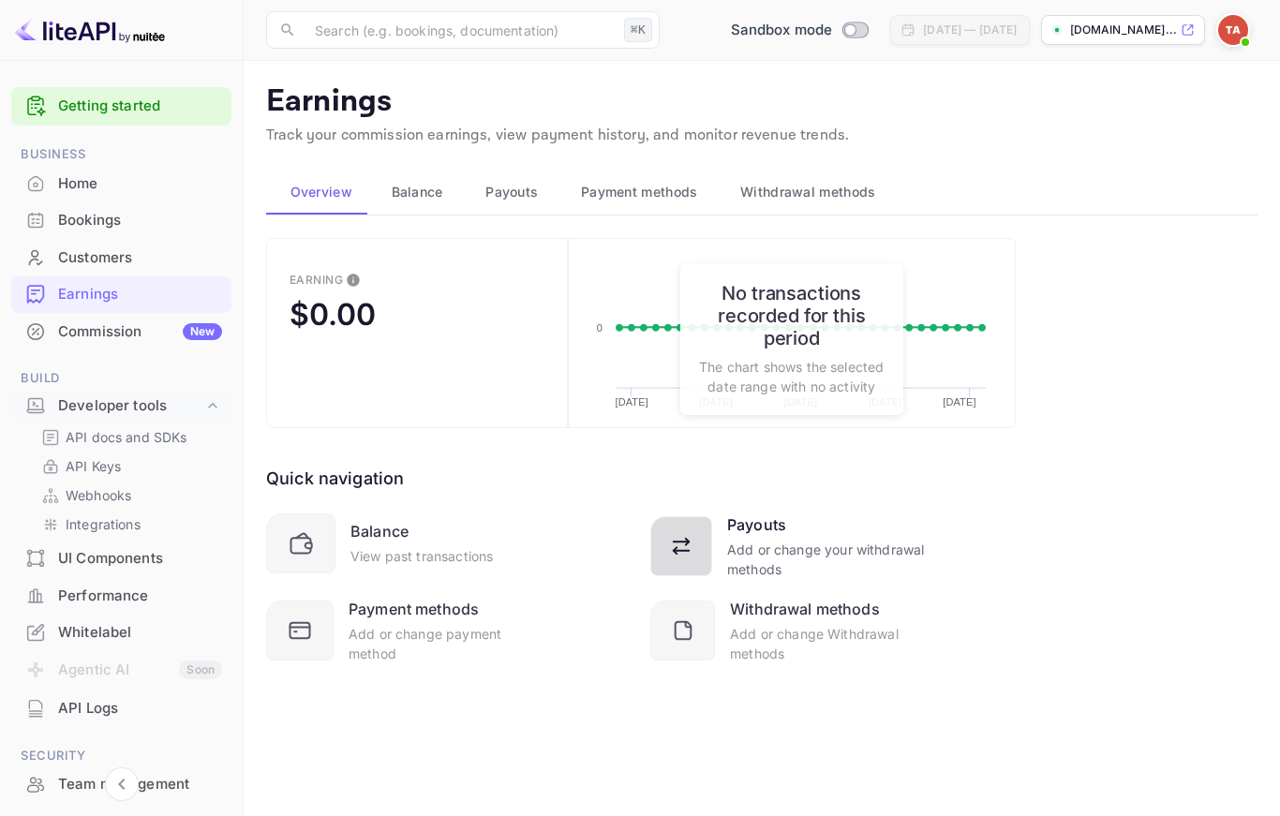
click at [690, 555] on icon at bounding box center [685, 550] width 34 height 34
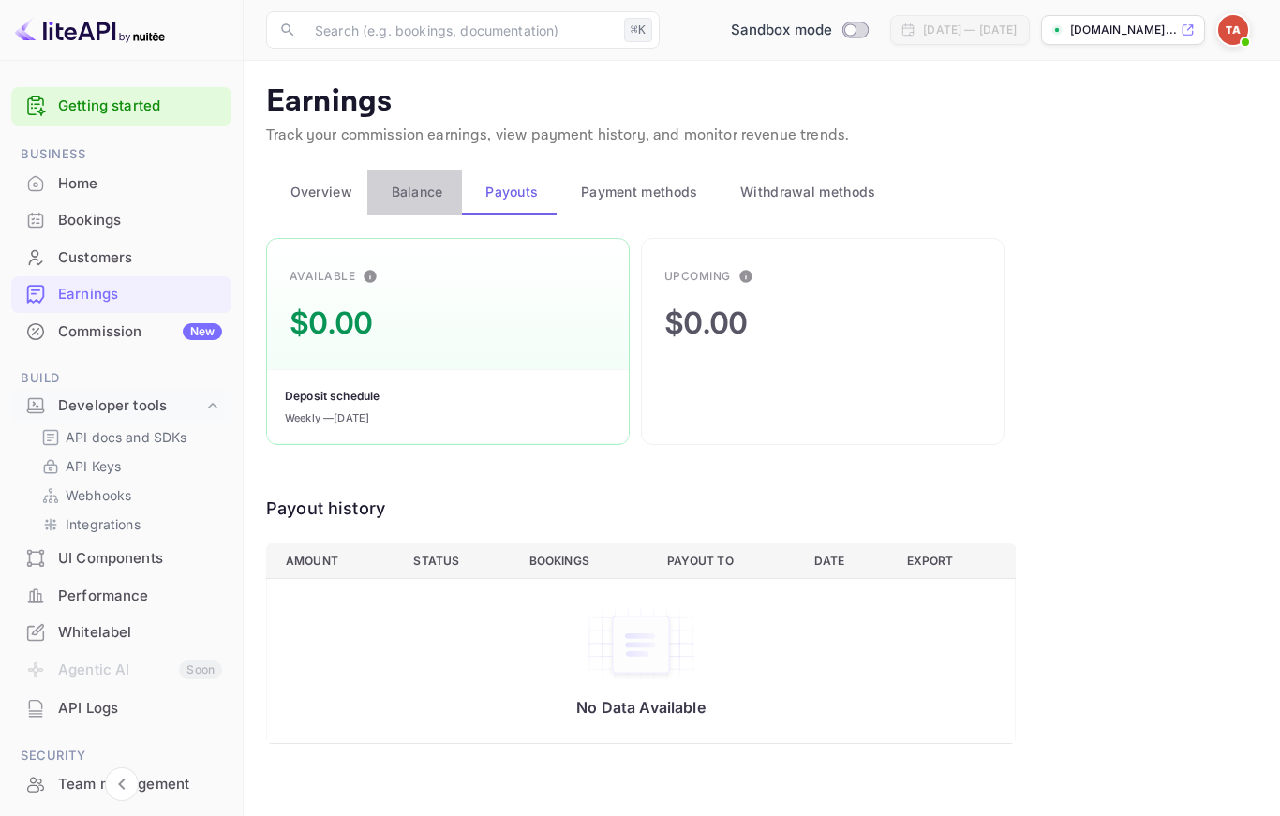
click at [408, 195] on span "Balance" at bounding box center [418, 192] width 52 height 22
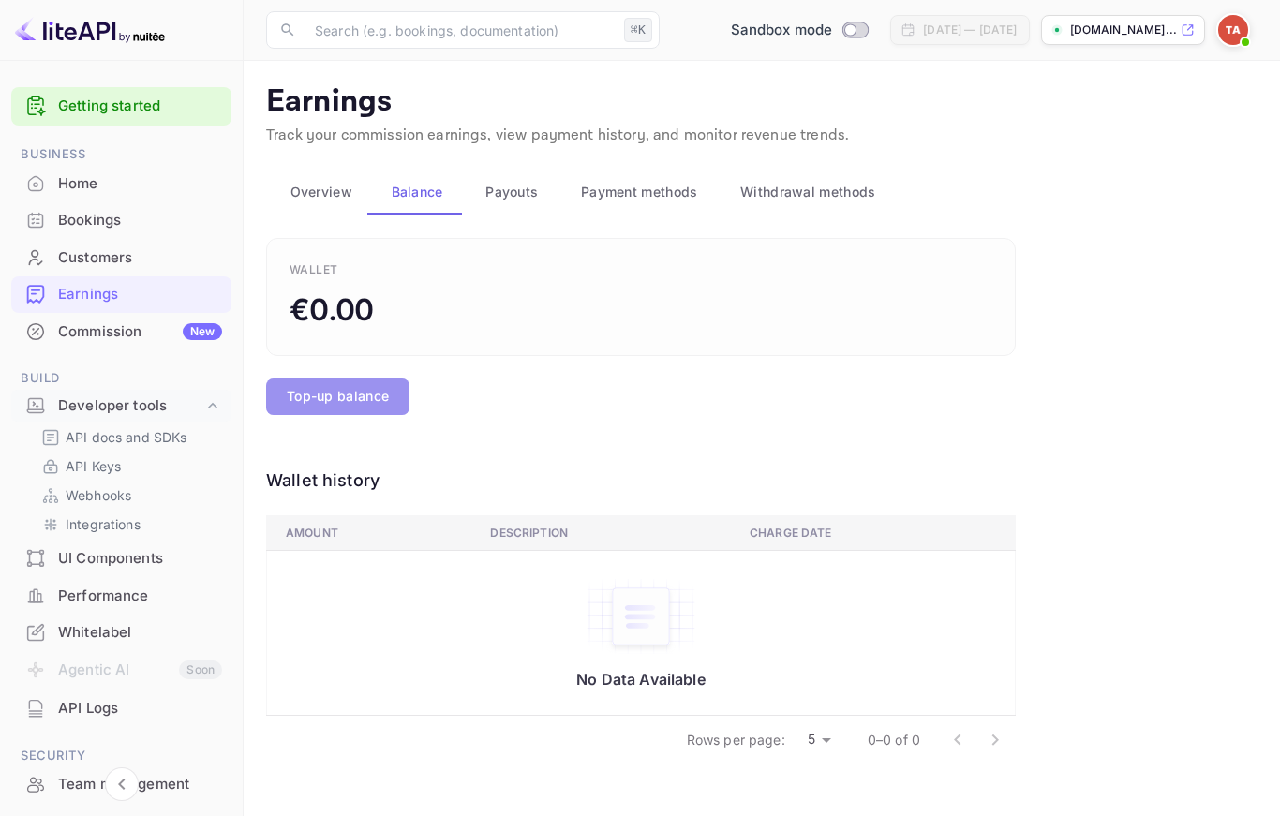
click at [356, 395] on button "Top-up balance" at bounding box center [337, 396] width 143 height 37
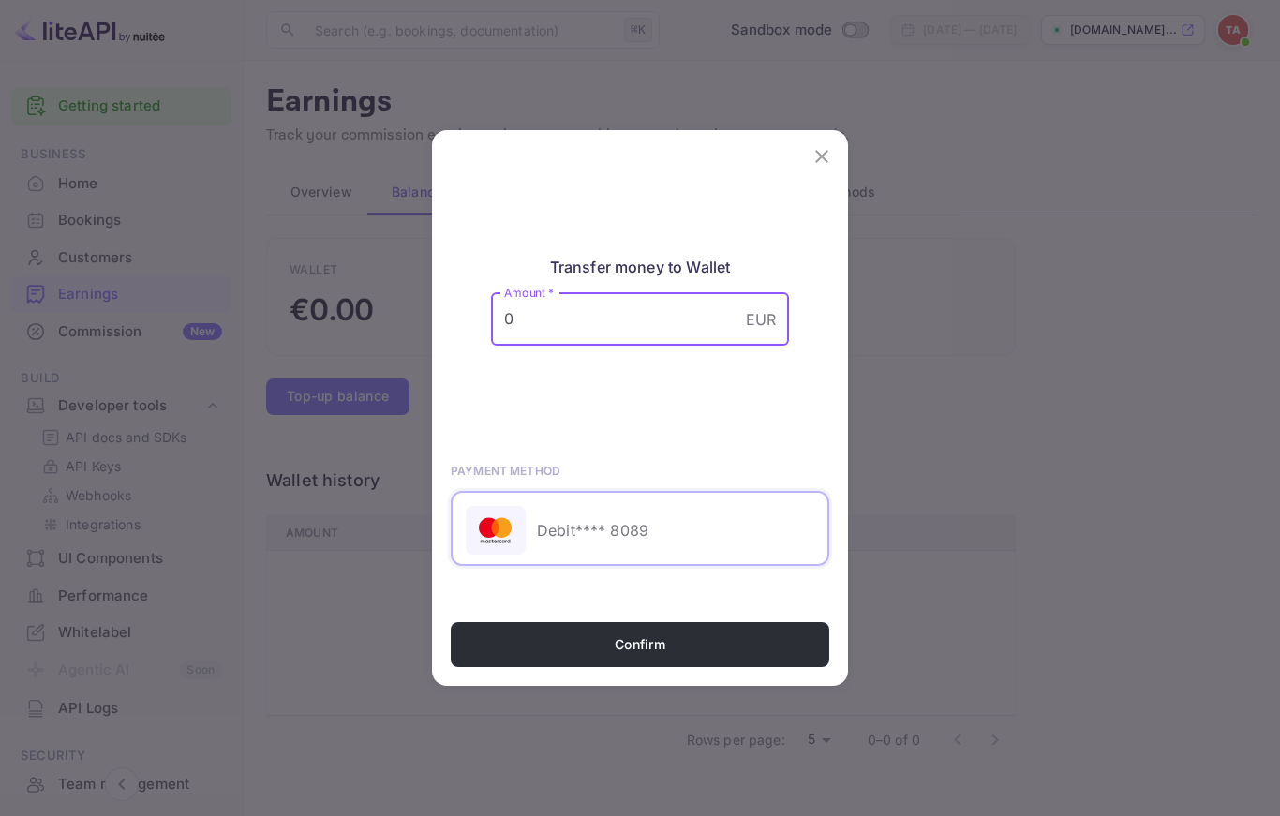
click at [551, 345] on input "0" at bounding box center [614, 319] width 247 height 52
type input "500"
click at [824, 163] on icon "close" at bounding box center [821, 156] width 13 height 13
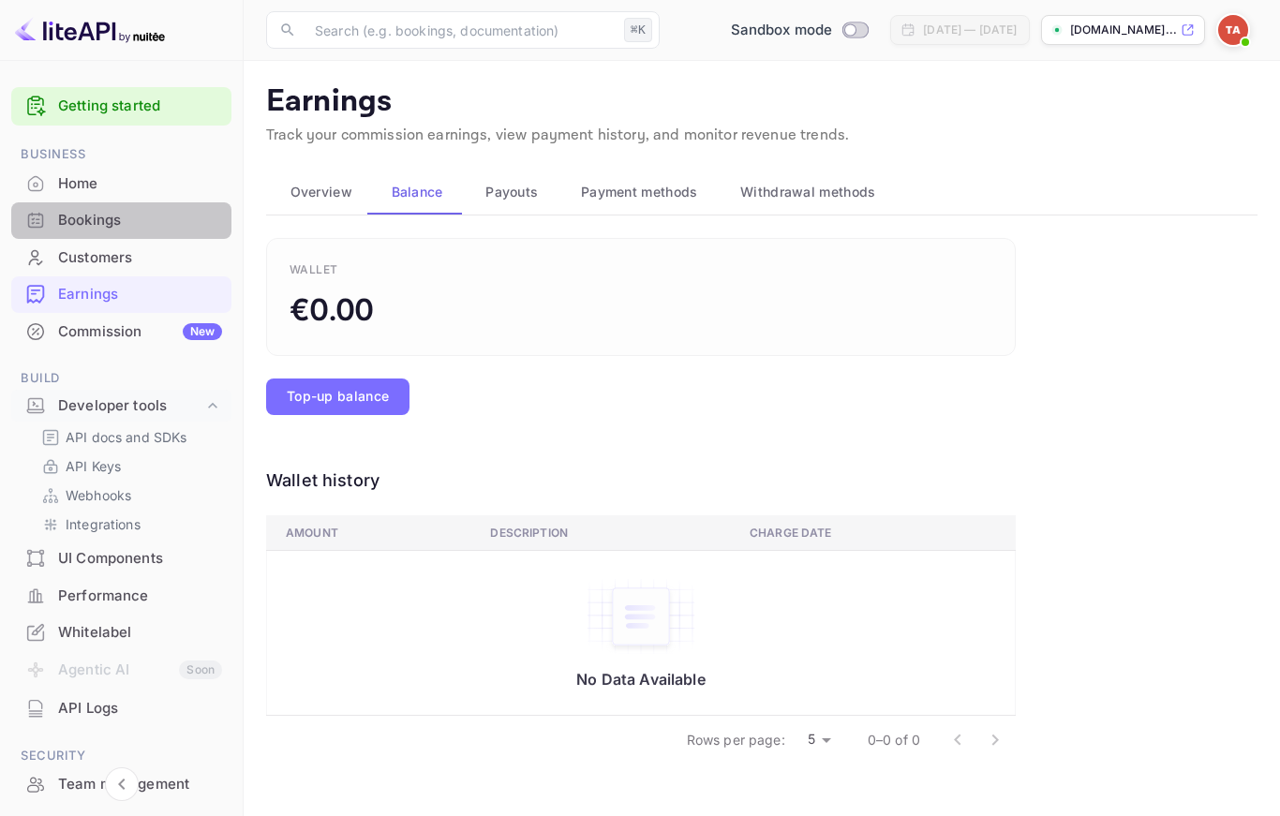
click at [160, 216] on div "Bookings" at bounding box center [140, 221] width 164 height 22
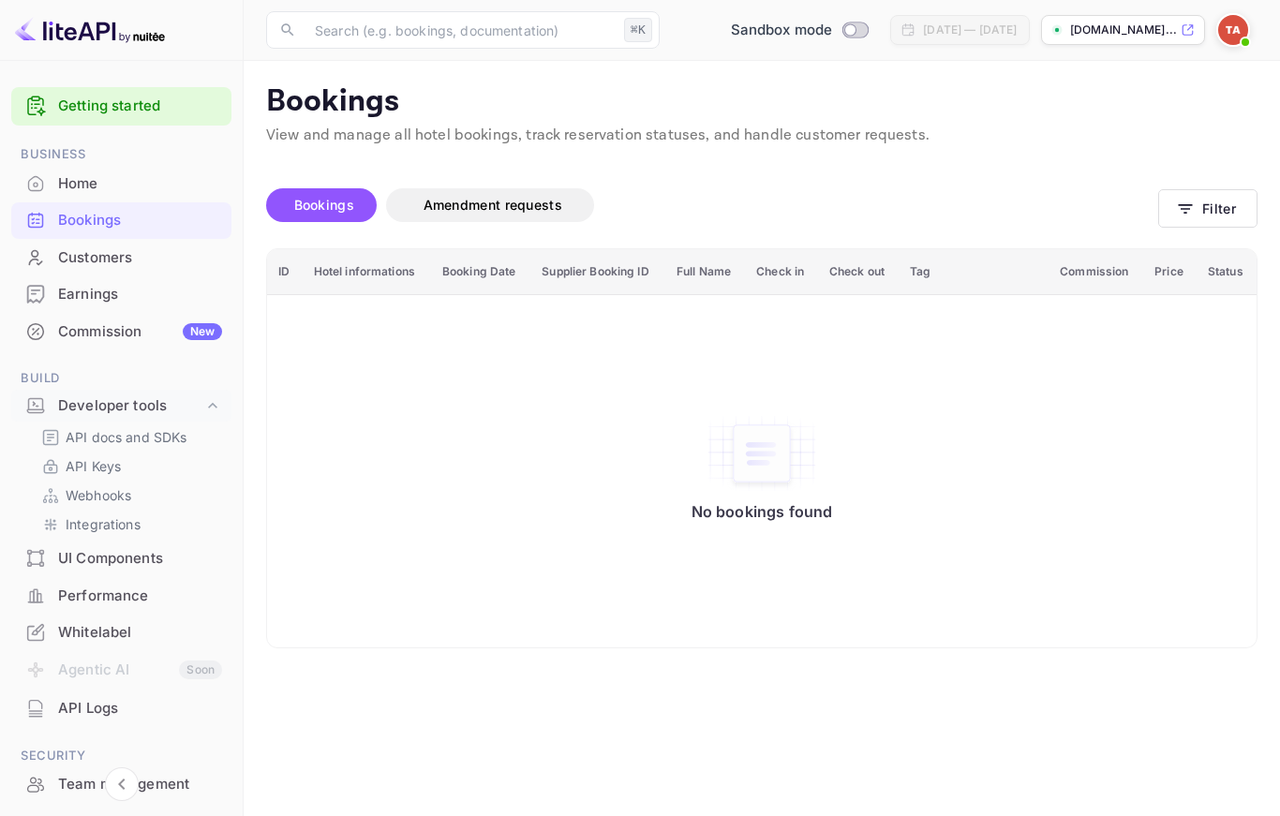
click at [321, 200] on span "Bookings" at bounding box center [324, 205] width 60 height 16
click at [122, 182] on div "Home" at bounding box center [140, 184] width 164 height 22
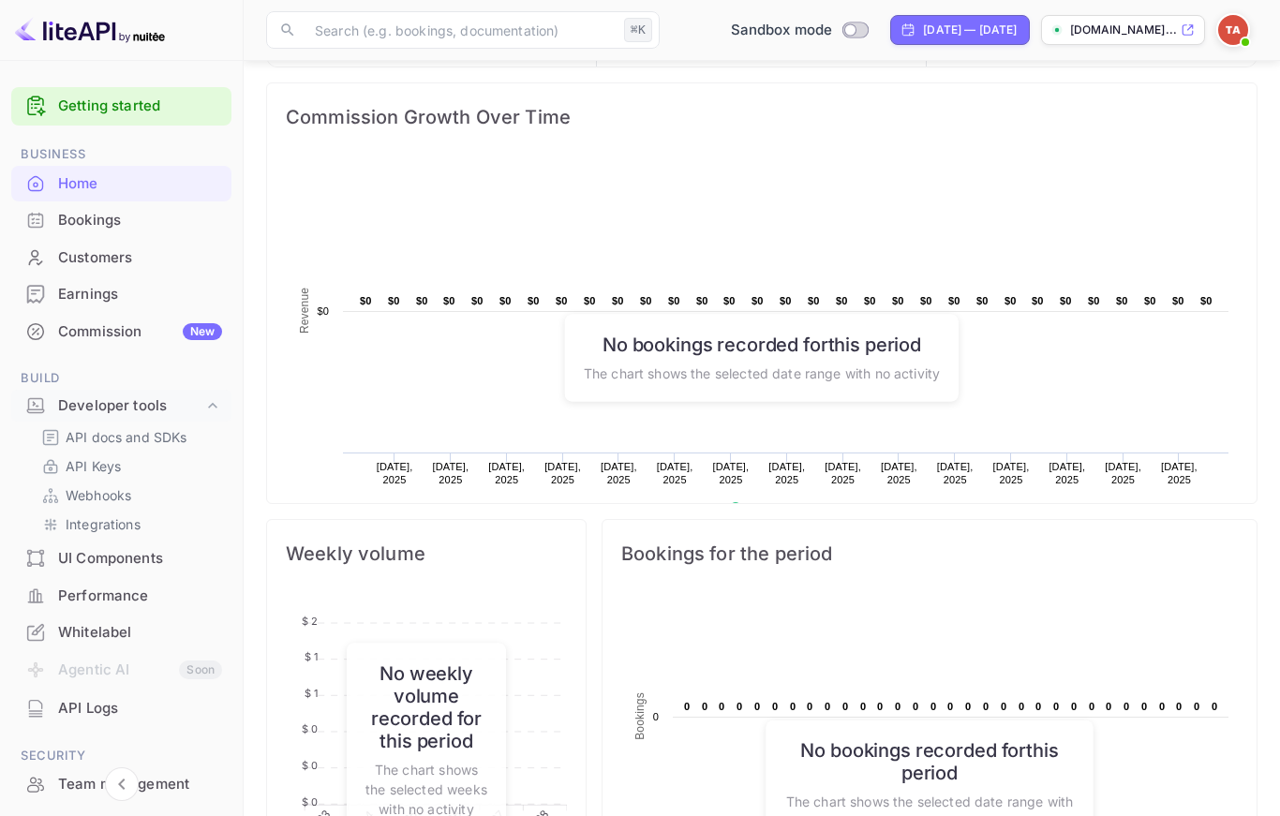
scroll to position [207, 0]
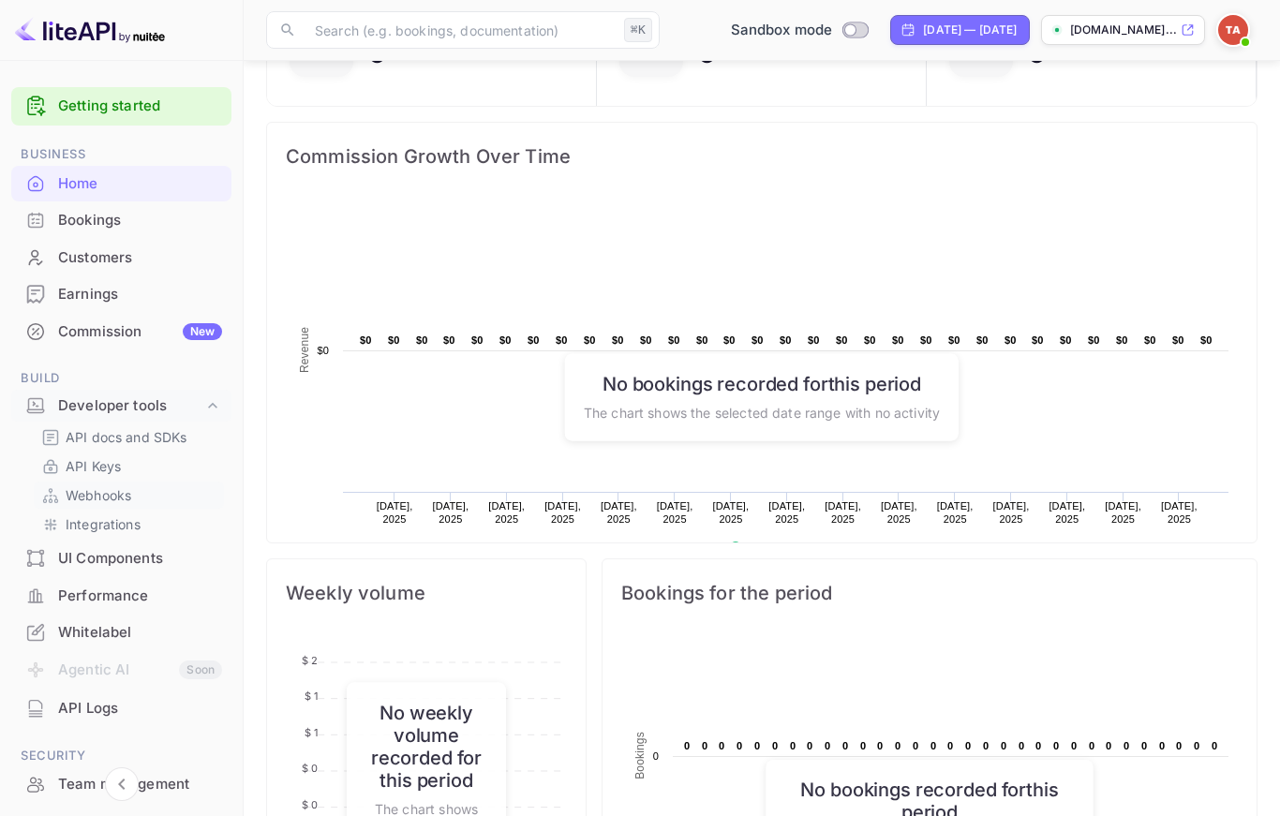
click at [106, 489] on p "Webhooks" at bounding box center [99, 495] width 66 height 20
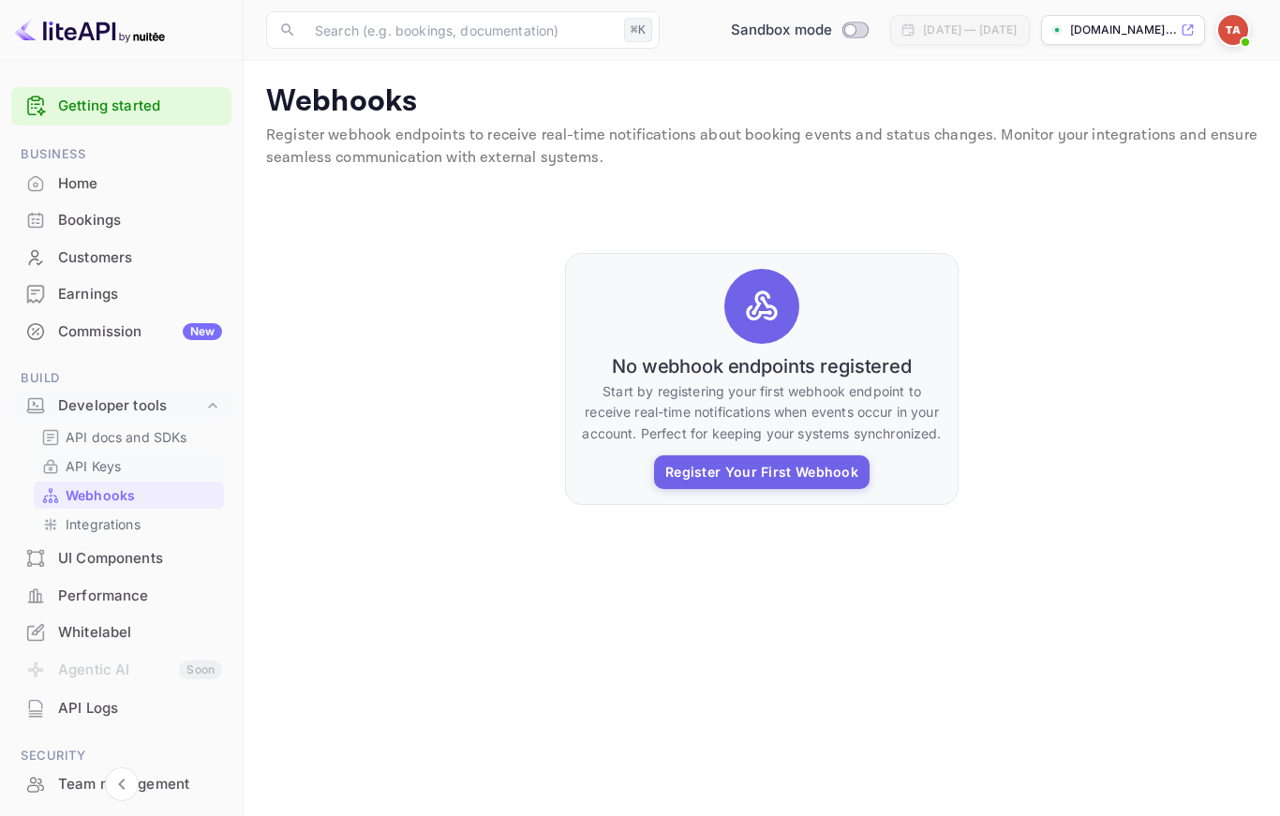
click at [108, 464] on p "API Keys" at bounding box center [93, 466] width 55 height 20
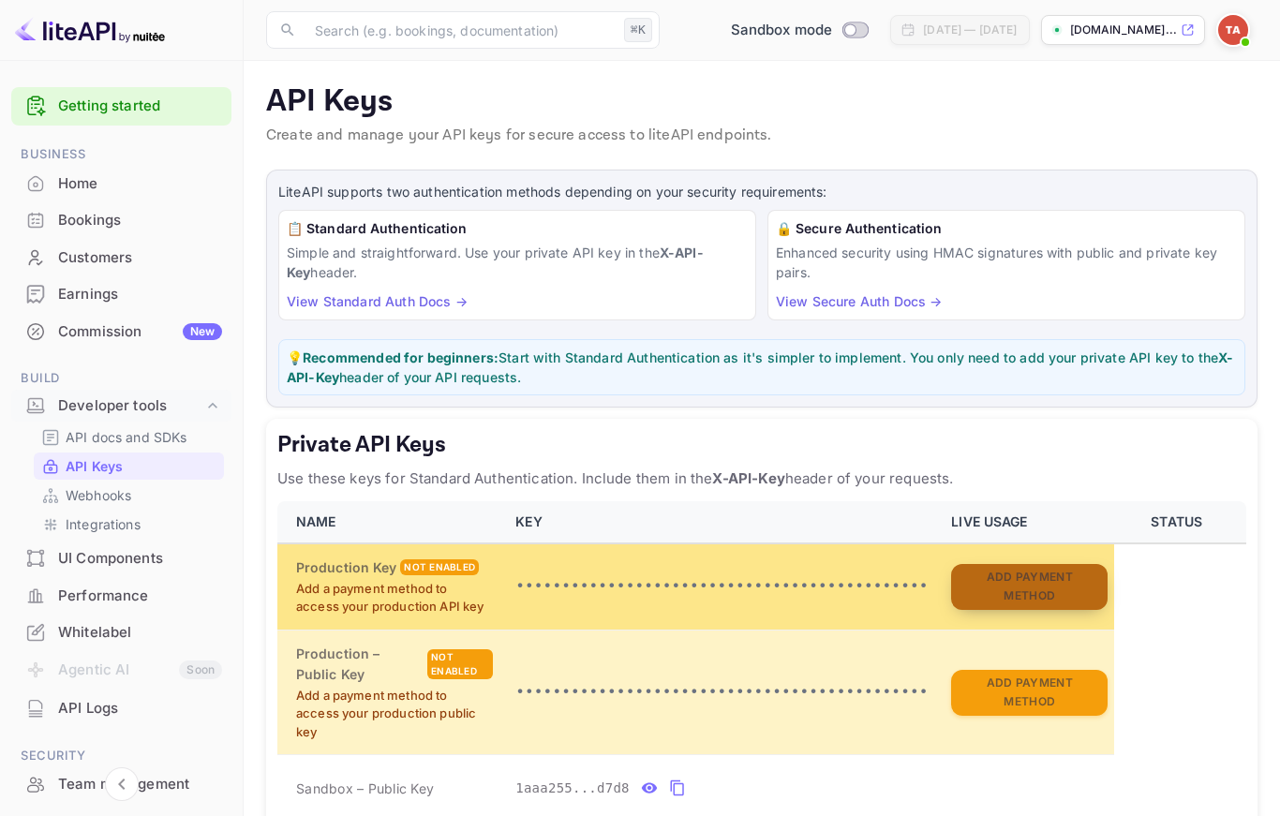
click at [1033, 584] on button "Add Payment Method" at bounding box center [1029, 587] width 156 height 46
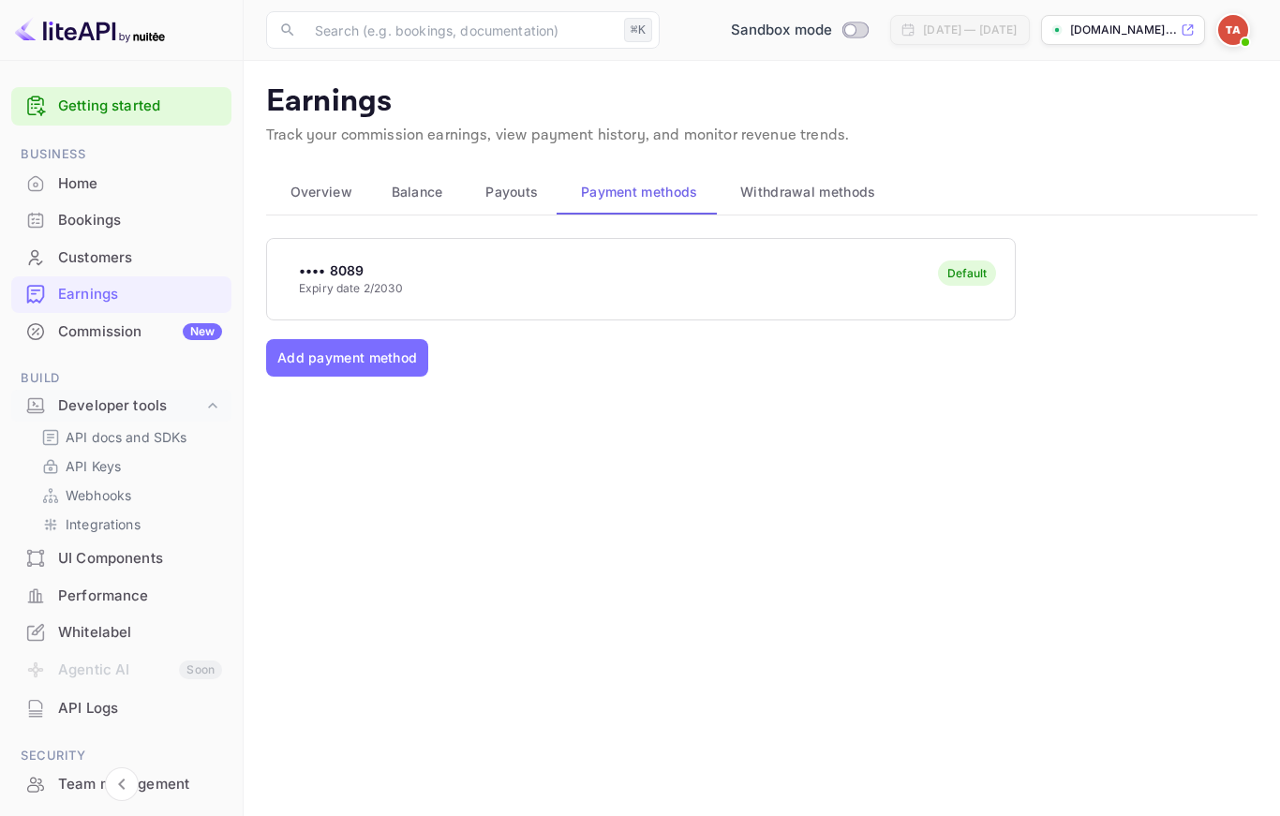
click at [631, 283] on div "•••• 8089 Expiry date 2/2030 Default" at bounding box center [641, 279] width 748 height 74
click at [96, 461] on p "API Keys" at bounding box center [93, 466] width 55 height 20
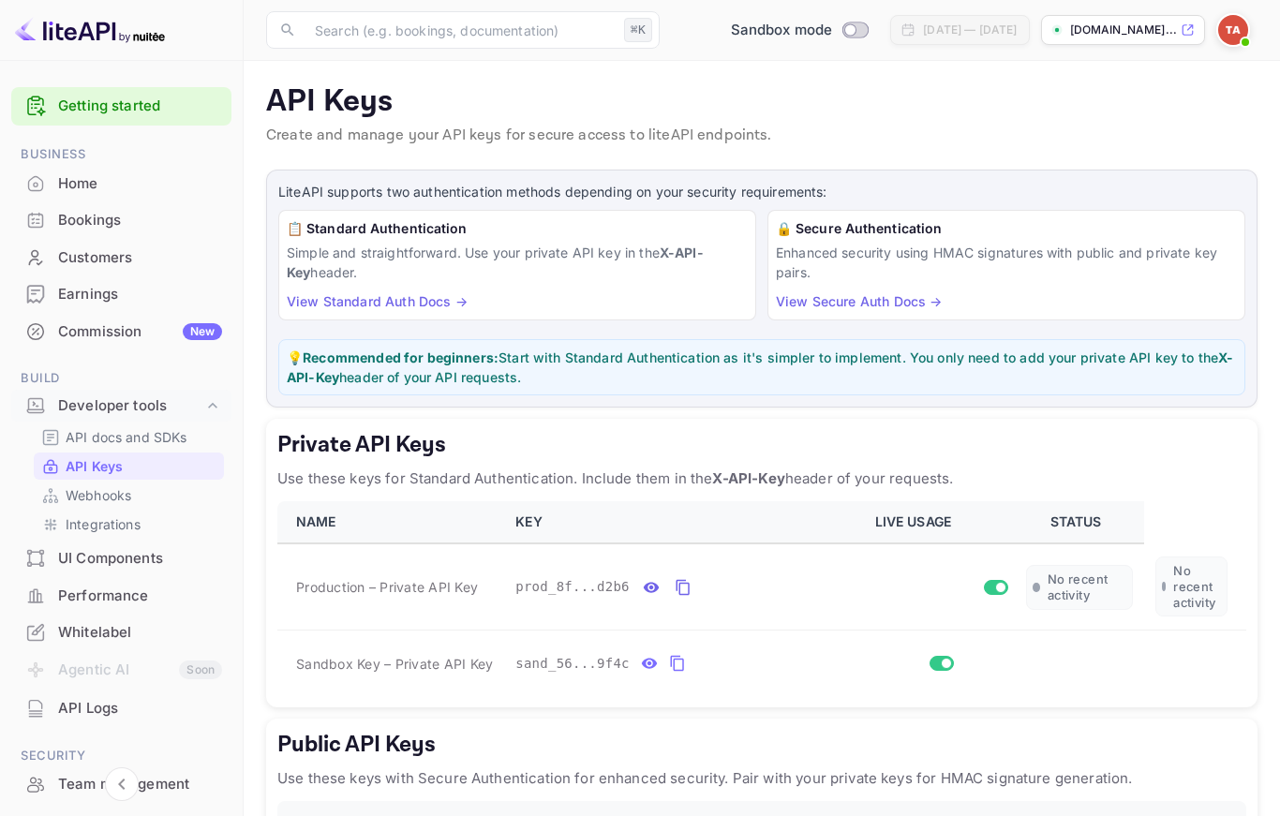
drag, startPoint x: 310, startPoint y: 226, endPoint x: 452, endPoint y: 271, distance: 149.3
click at [452, 271] on div "📋 Standard Authentication Simple and straightforward. Use your private API key …" at bounding box center [517, 265] width 478 height 111
click at [898, 362] on p "💡 Recommended for beginners: Start with Standard Authentication as it's simpler…" at bounding box center [762, 367] width 950 height 39
drag, startPoint x: 871, startPoint y: 520, endPoint x: 991, endPoint y: 524, distance: 120.0
click at [991, 524] on th "LIVE USAGE" at bounding box center [940, 522] width 152 height 42
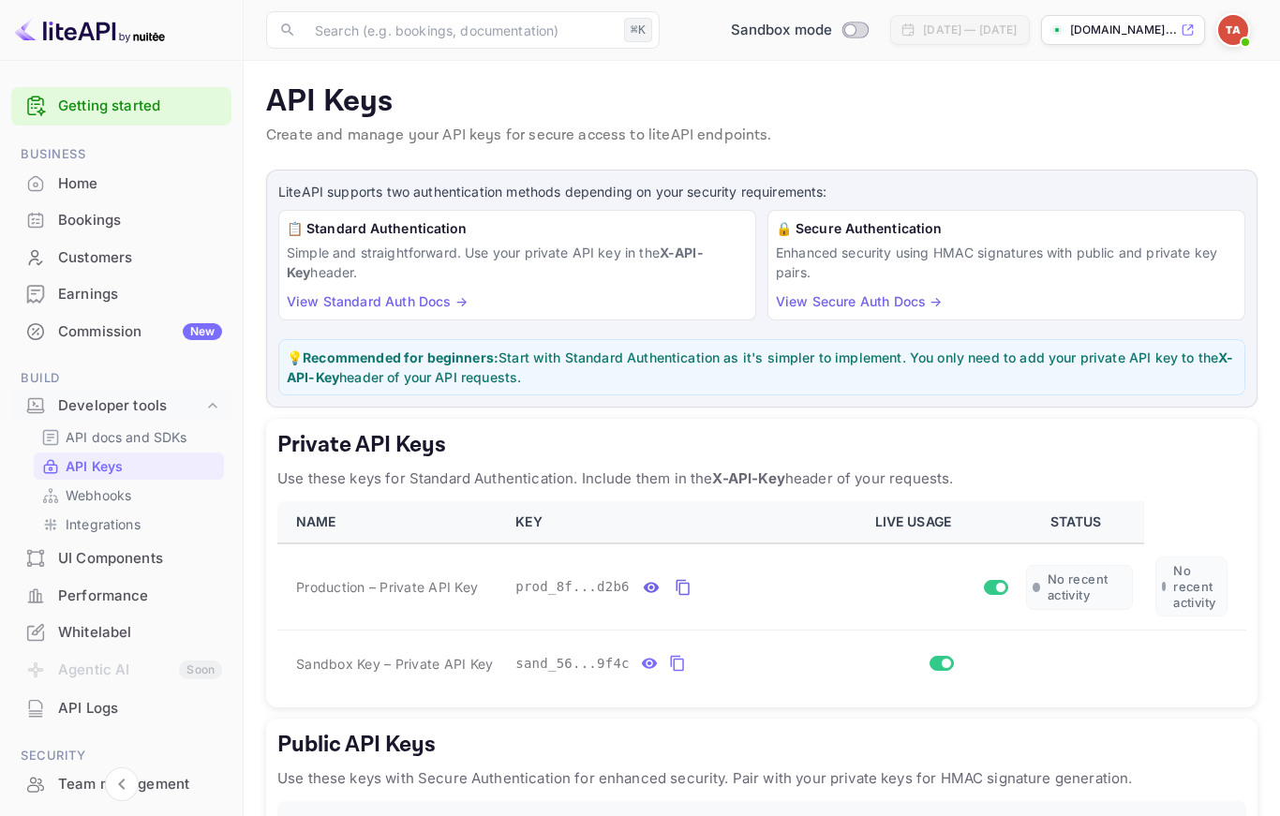
click at [1011, 478] on p "Use these keys for Standard Authentication. Include them in the X-API-Key heade…" at bounding box center [761, 478] width 969 height 22
click at [140, 438] on p "API docs and SDKs" at bounding box center [127, 437] width 122 height 20
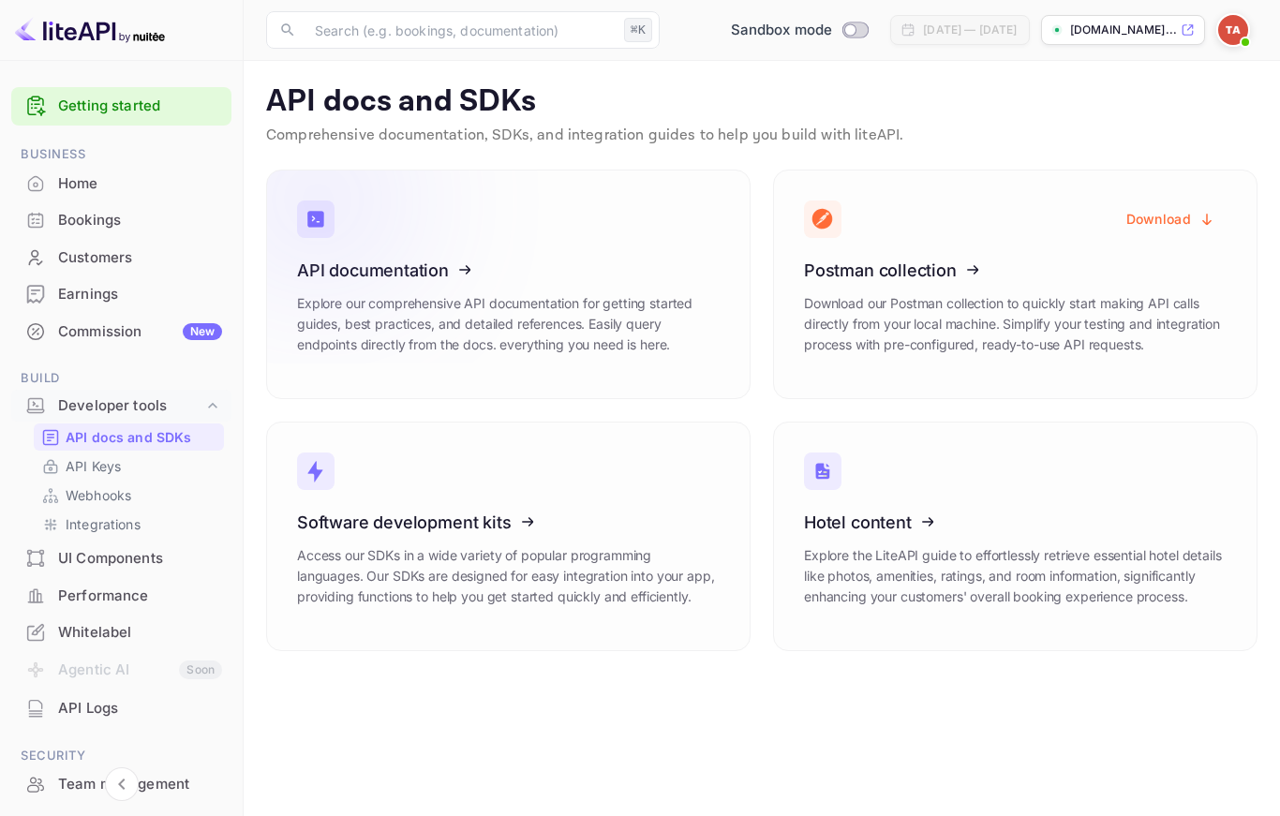
click at [453, 274] on icon at bounding box center [412, 267] width 291 height 193
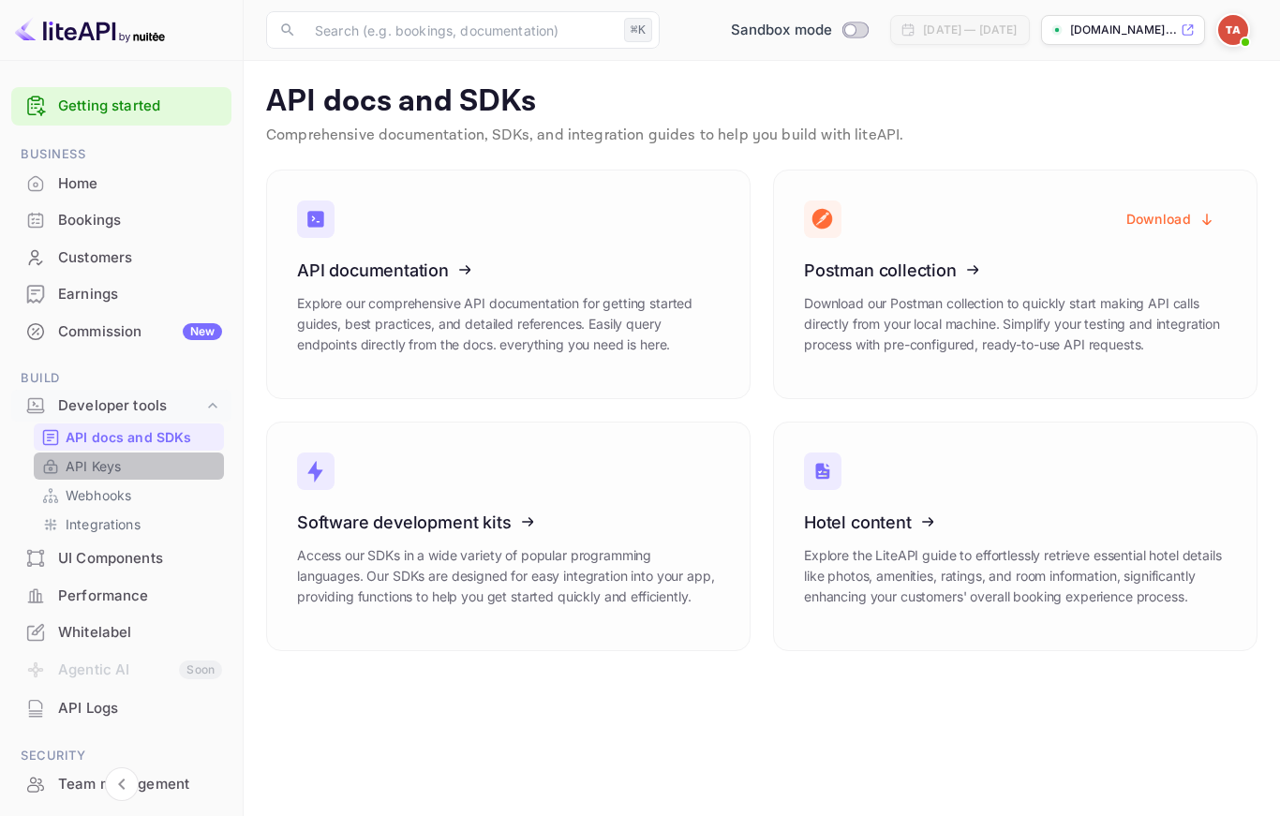
click at [136, 468] on link "API Keys" at bounding box center [128, 466] width 175 height 20
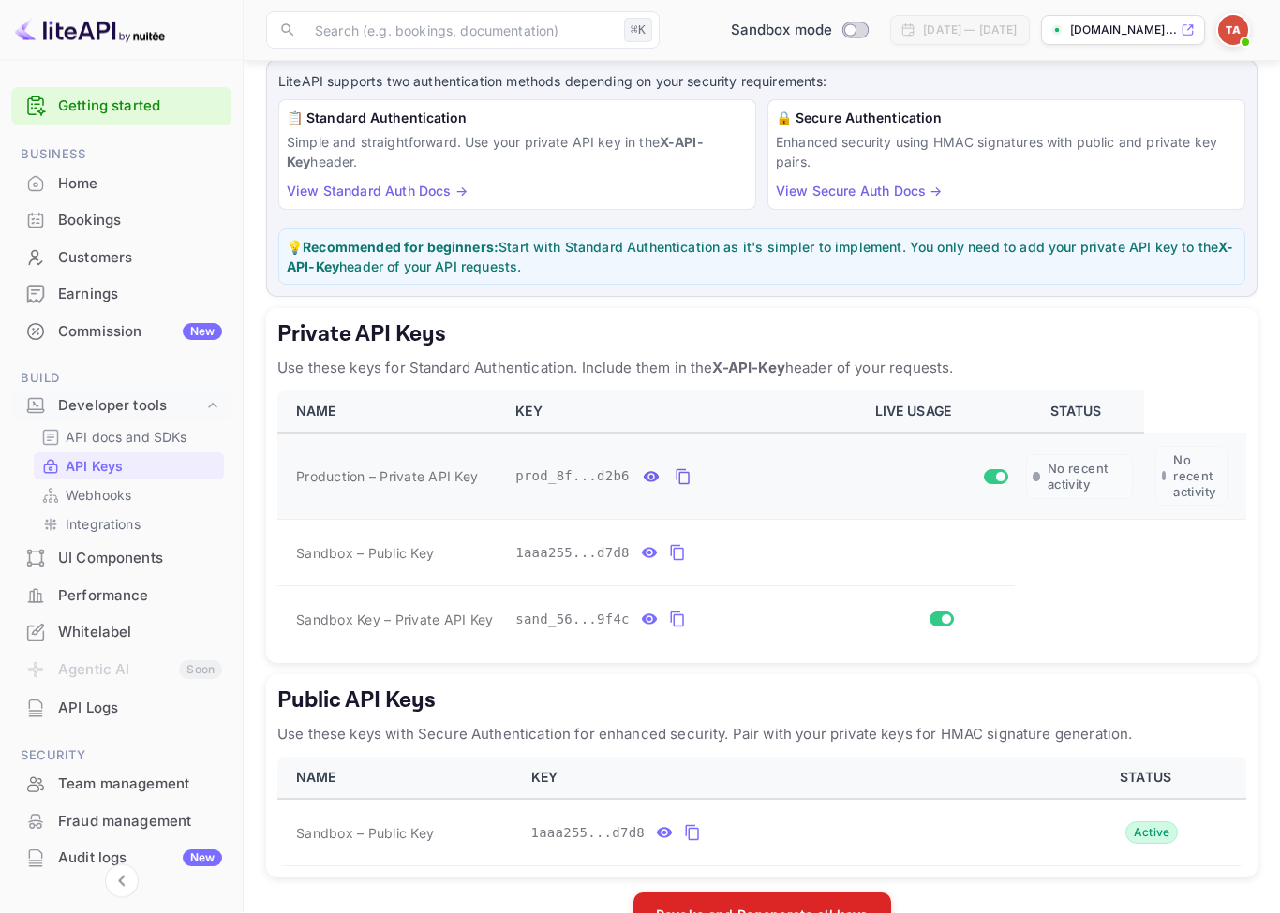
scroll to position [158, 0]
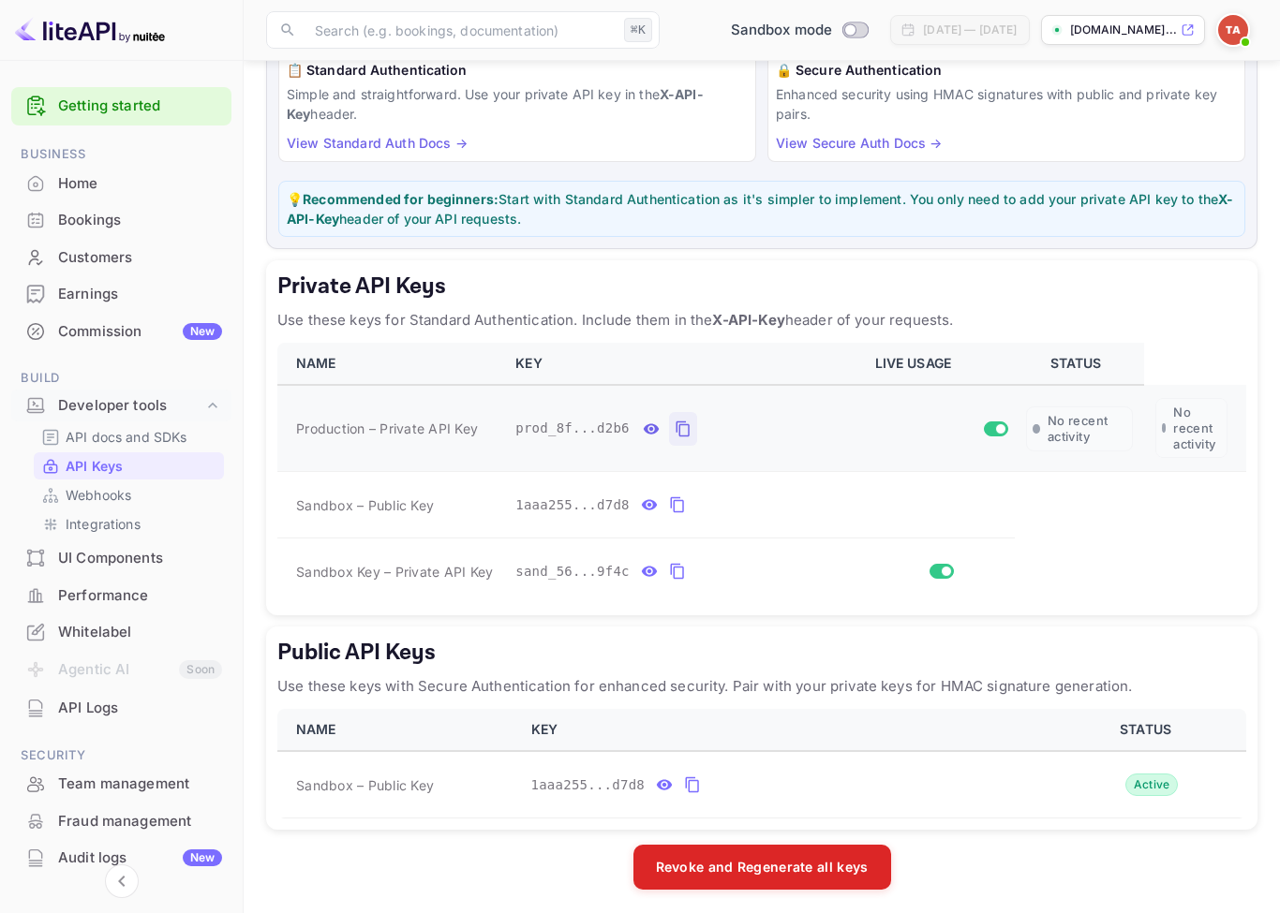
click at [683, 426] on icon "private api keys table" at bounding box center [683, 429] width 17 height 22
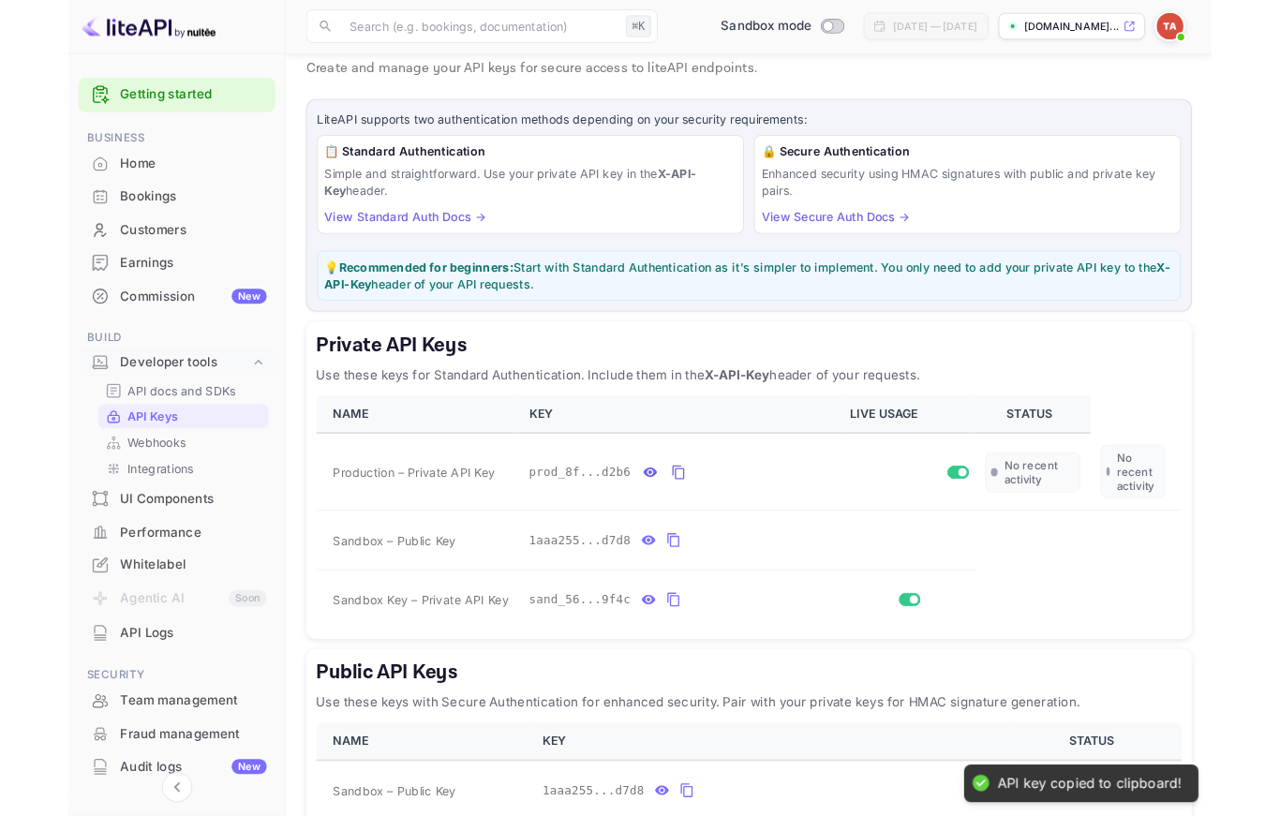
scroll to position [0, 0]
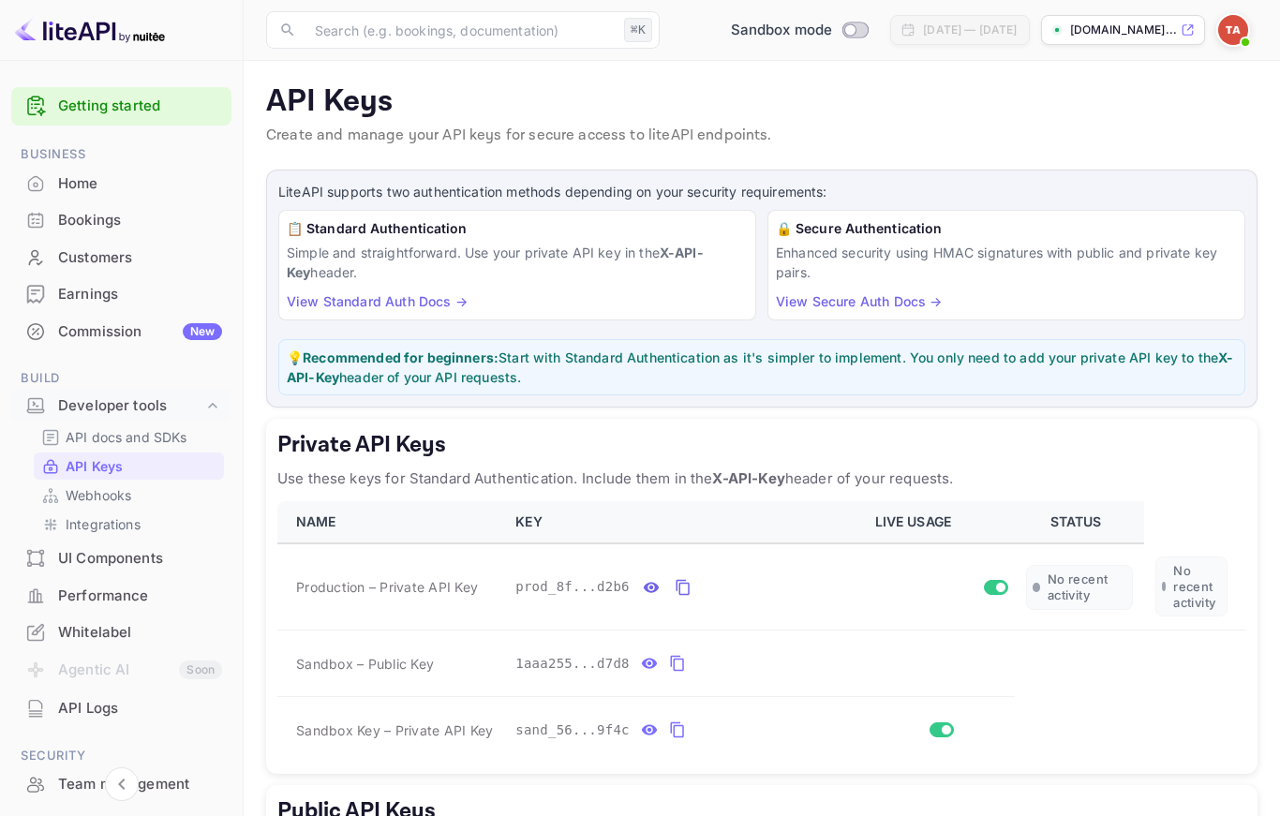
click at [94, 219] on div "Bookings" at bounding box center [140, 221] width 164 height 22
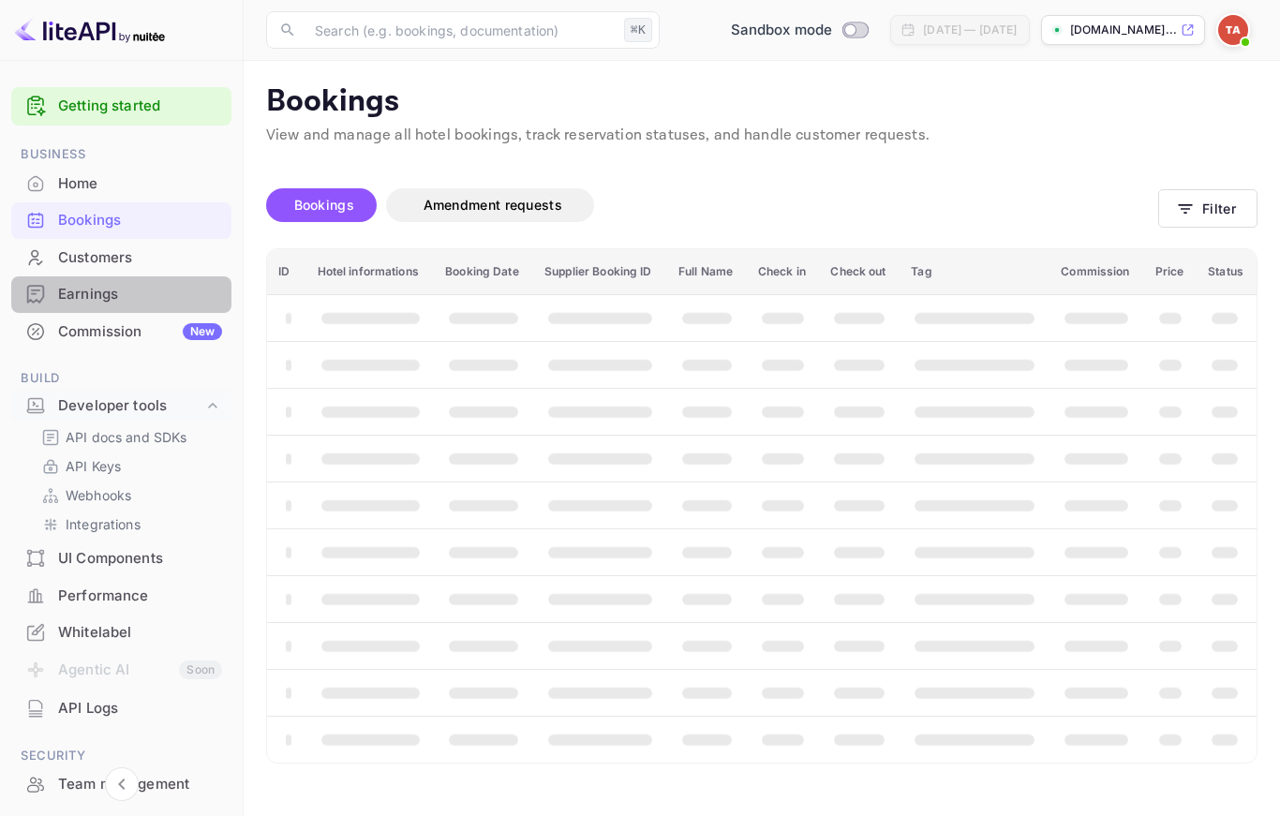
click at [92, 291] on div "Earnings" at bounding box center [140, 295] width 164 height 22
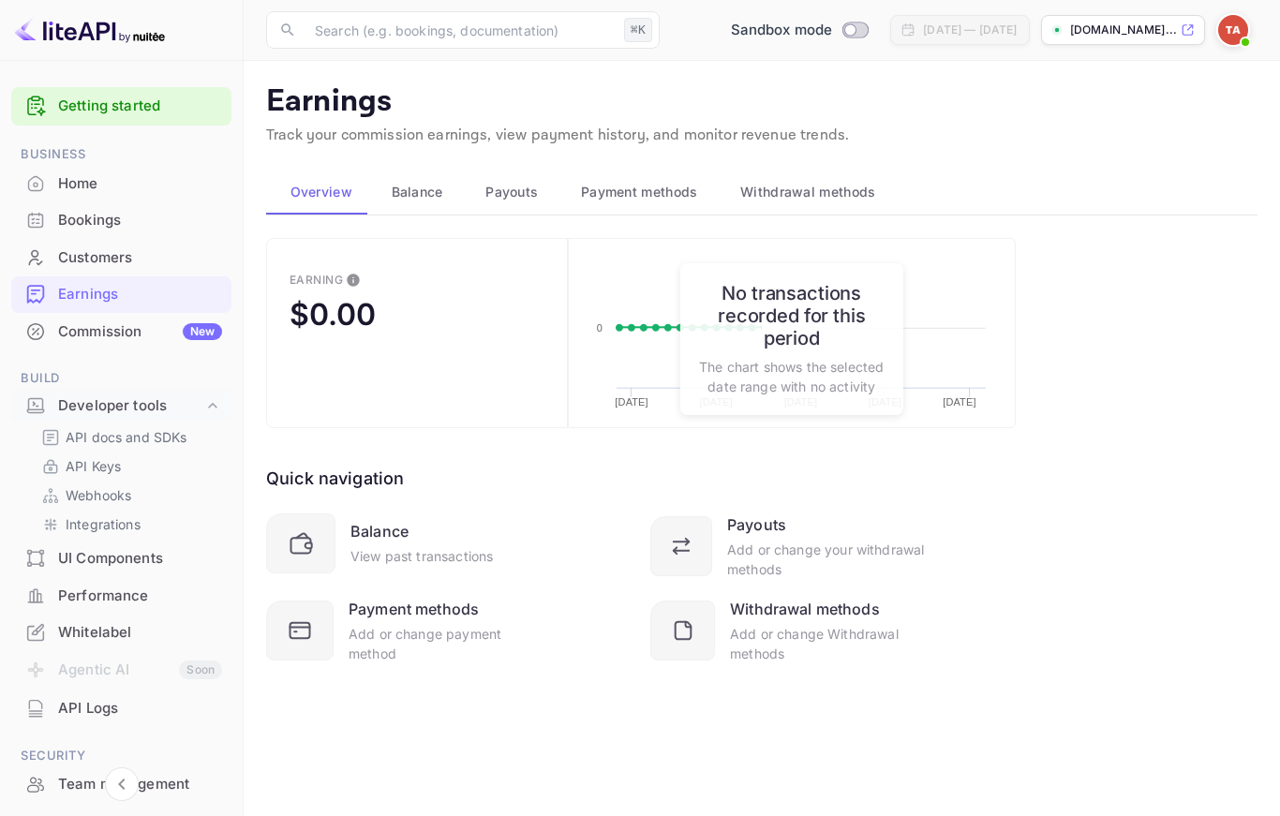
click at [415, 172] on button "Balance" at bounding box center [414, 192] width 95 height 45
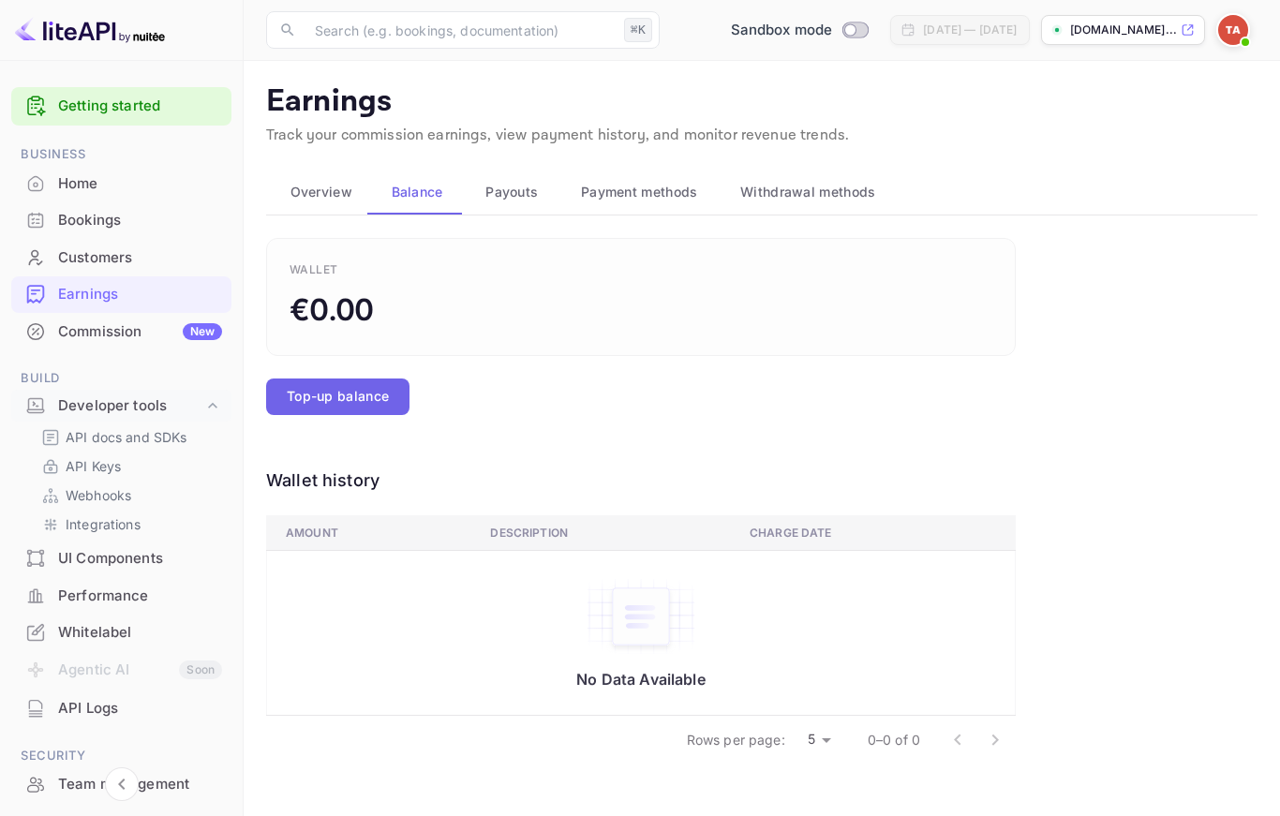
click at [358, 389] on button "Top-up balance" at bounding box center [337, 396] width 143 height 37
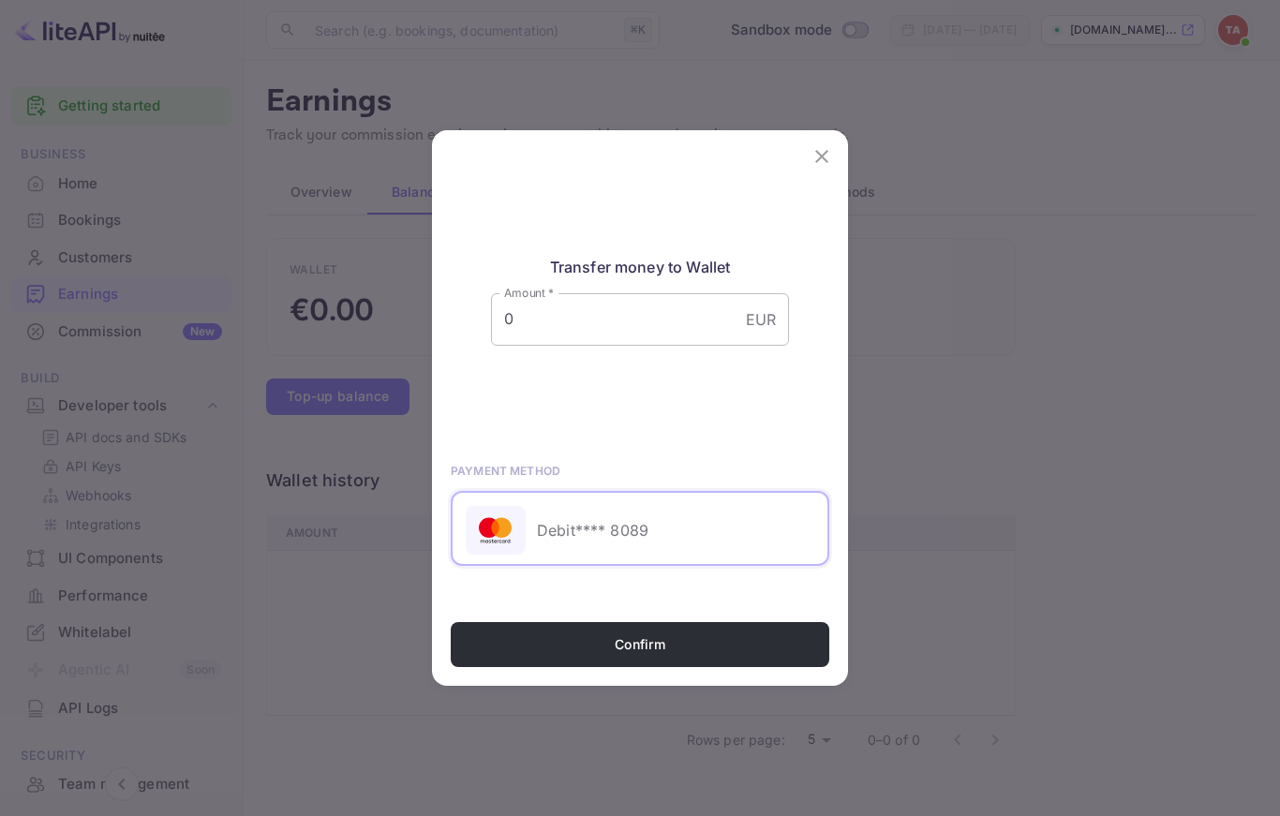
click at [538, 331] on input "0" at bounding box center [614, 319] width 247 height 52
type input "10"
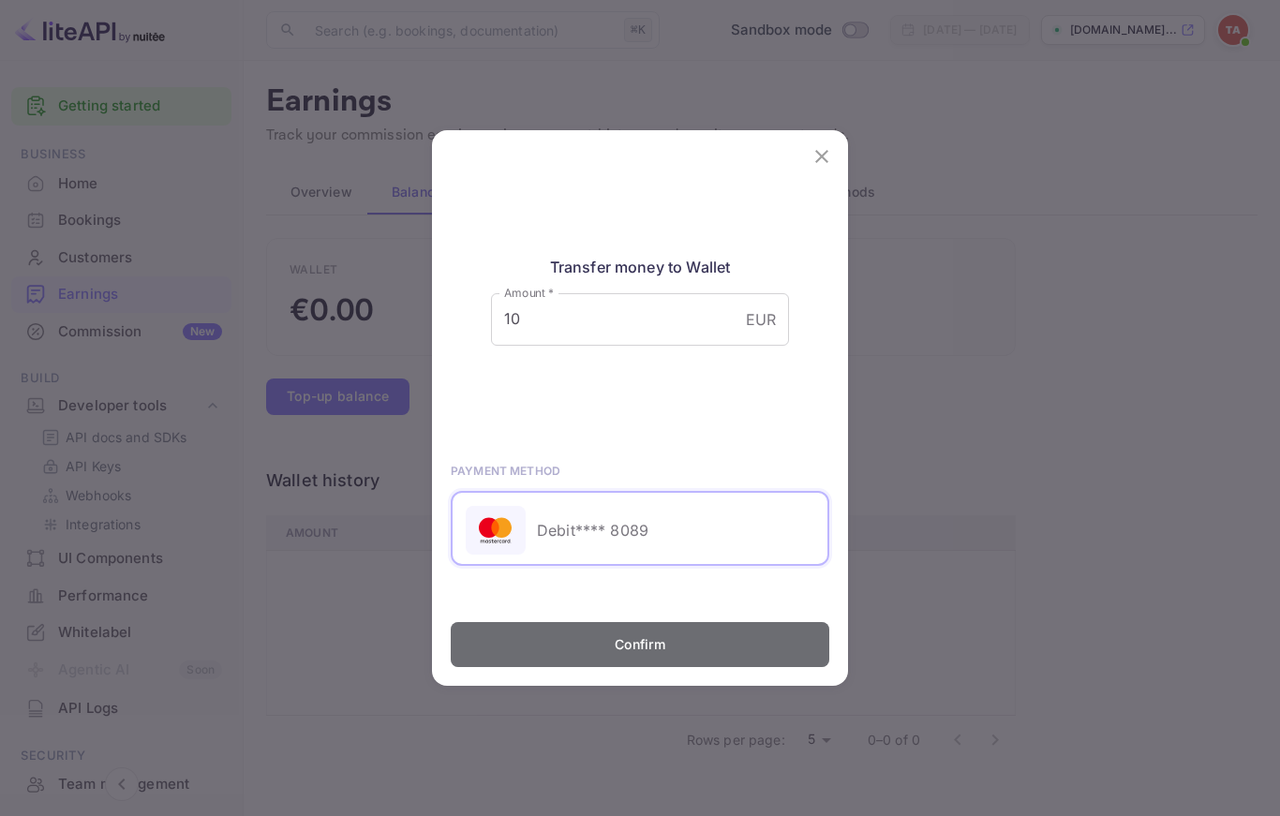
click at [641, 659] on button "Confirm" at bounding box center [640, 644] width 378 height 45
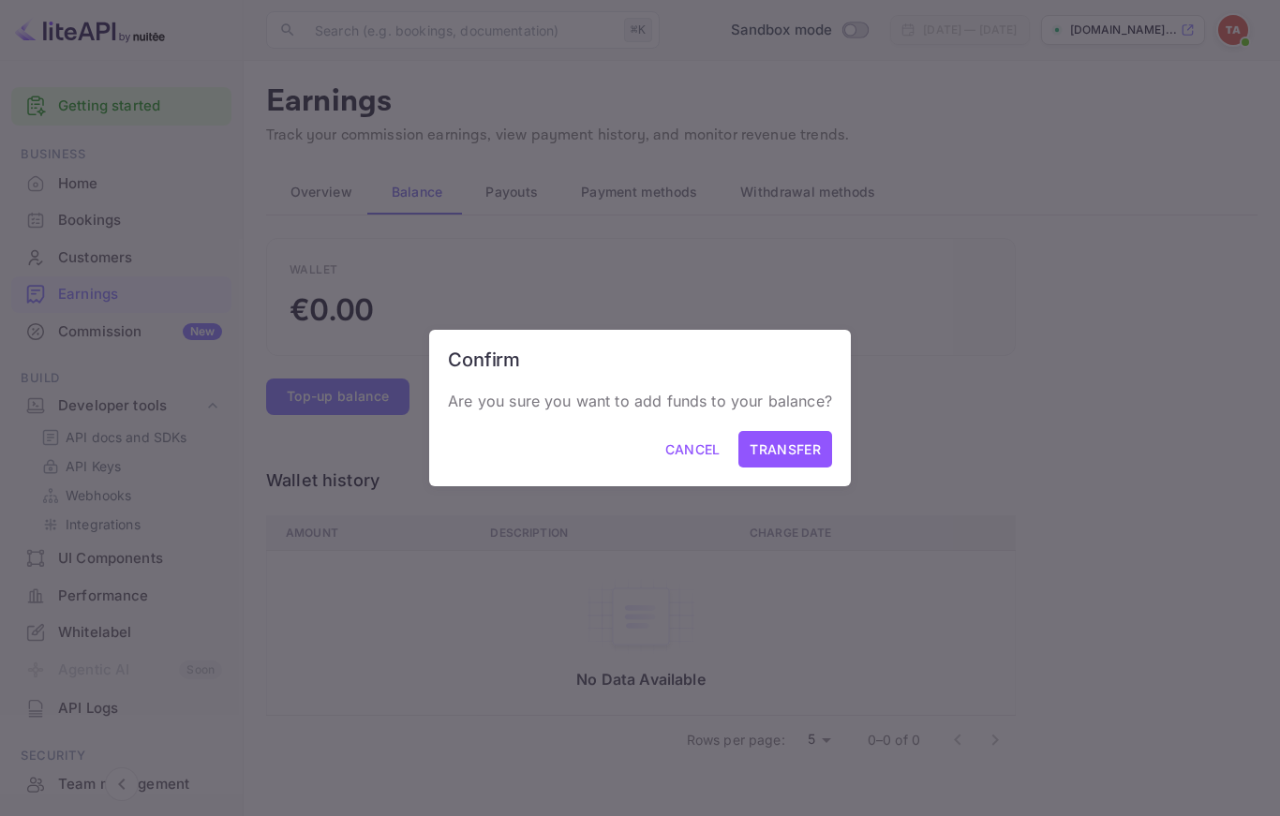
click at [784, 464] on button "Transfer" at bounding box center [784, 449] width 93 height 37
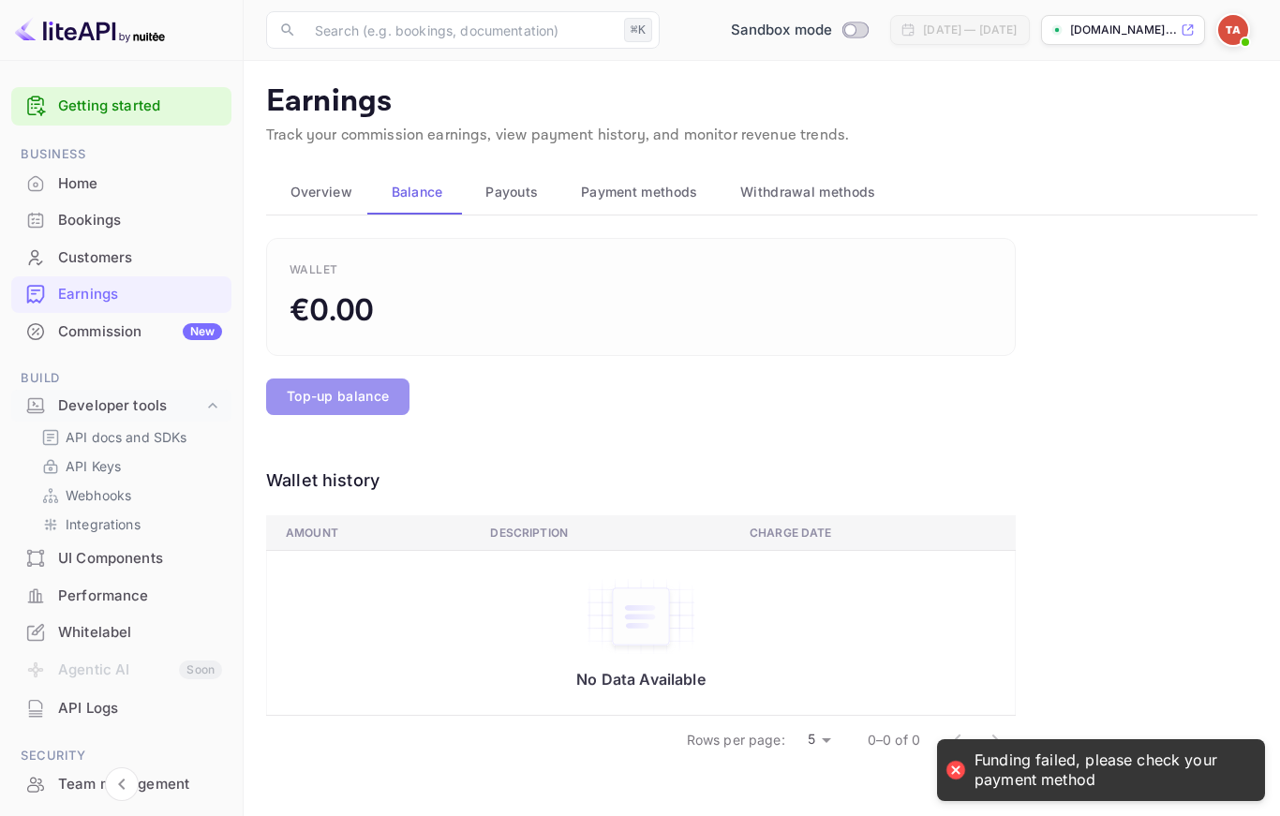
click at [368, 394] on button "Top-up balance" at bounding box center [337, 396] width 143 height 37
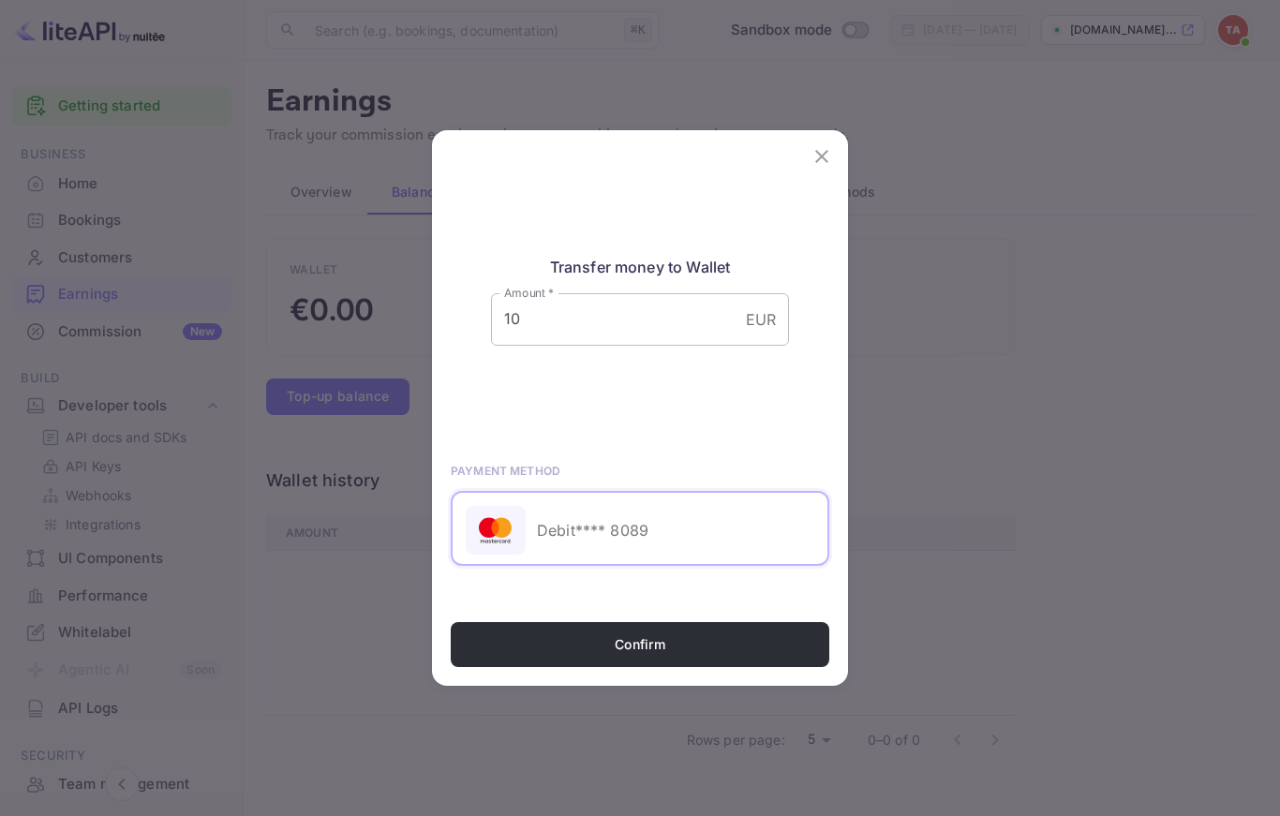
click at [629, 329] on input "10" at bounding box center [614, 319] width 247 height 52
type input "1"
click at [640, 657] on button "Confirm" at bounding box center [640, 644] width 378 height 45
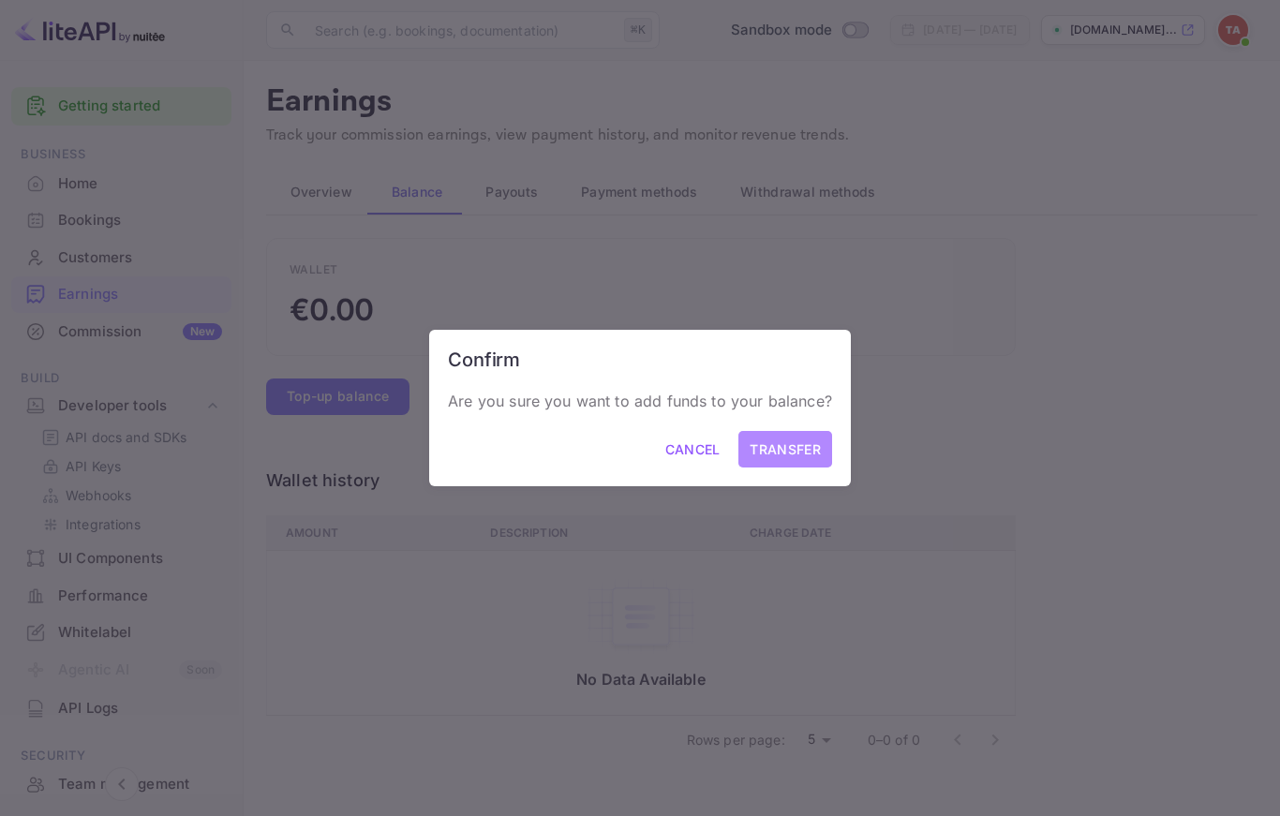
click at [782, 461] on button "Transfer" at bounding box center [784, 449] width 93 height 37
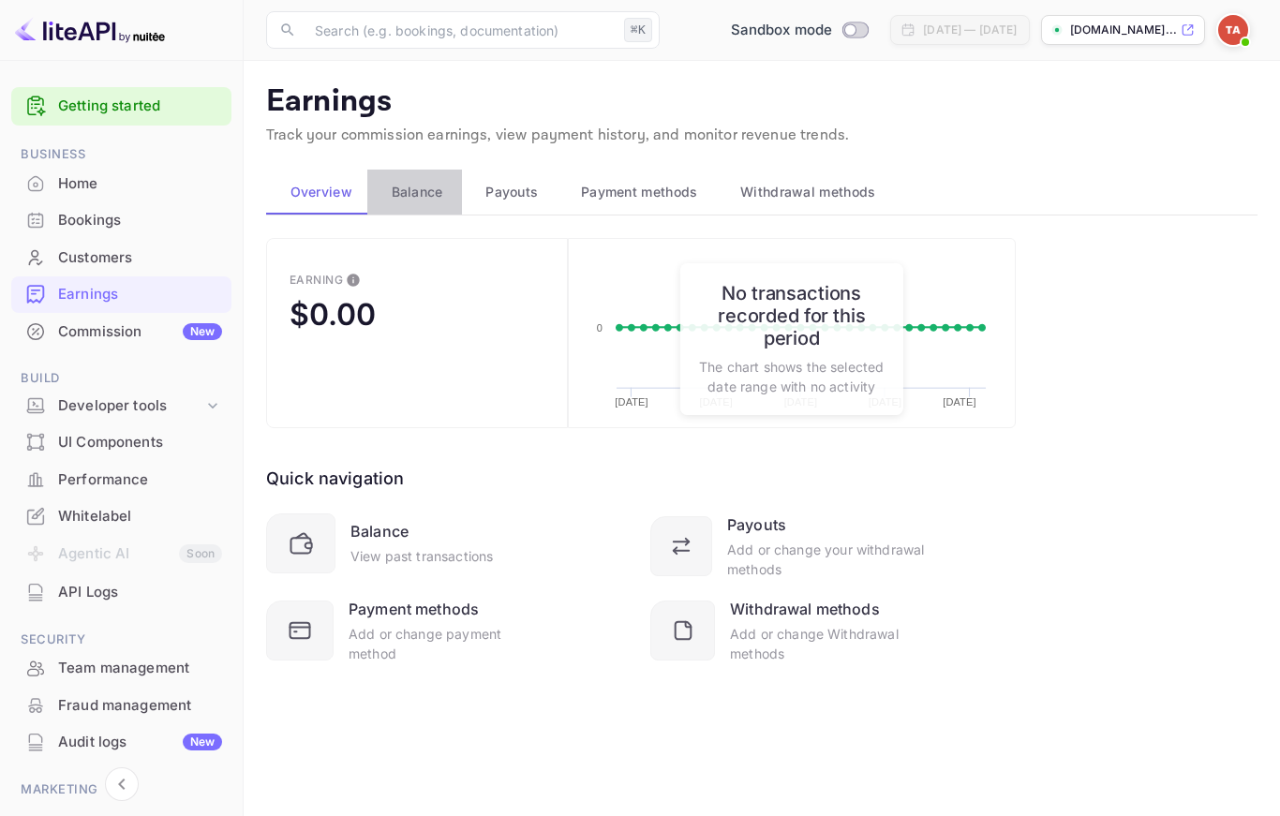
click at [408, 199] on span "Balance" at bounding box center [418, 192] width 52 height 22
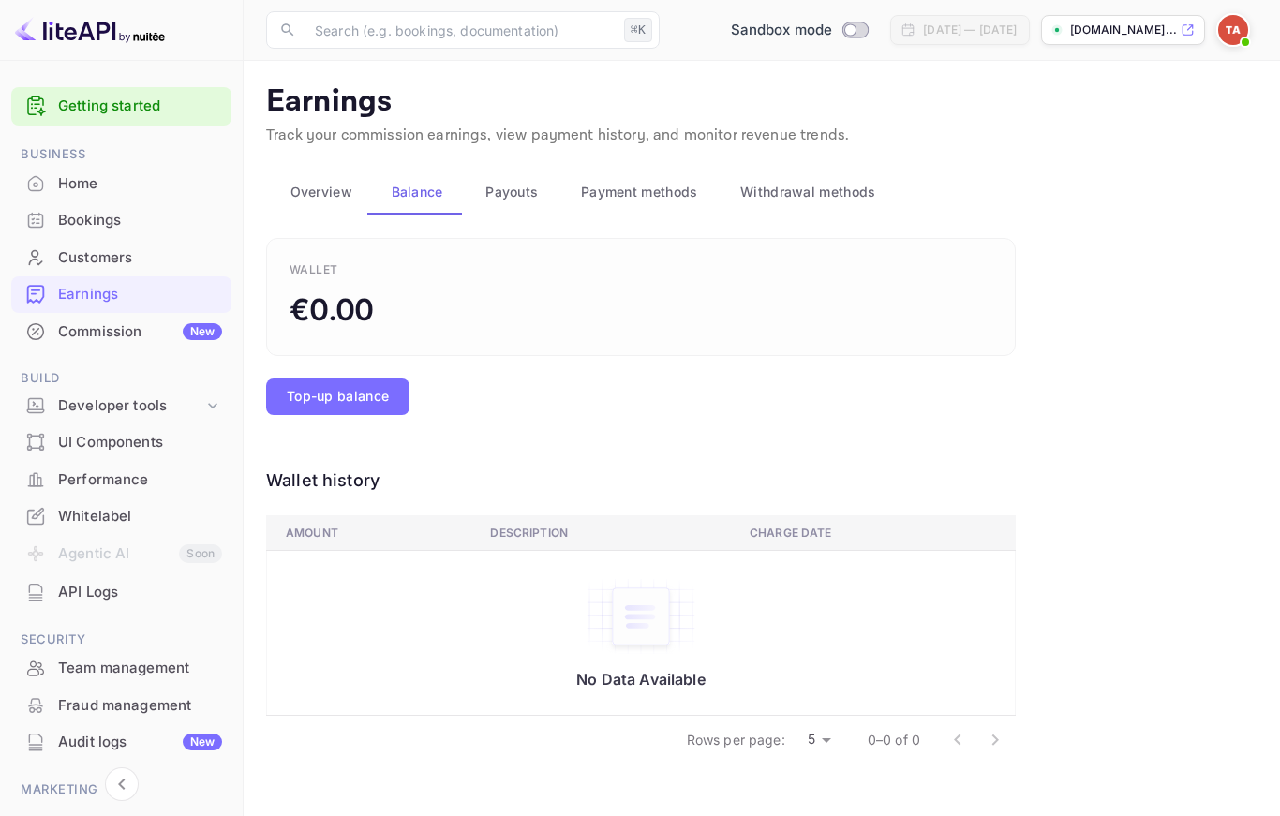
click at [526, 193] on span "Payouts" at bounding box center [511, 192] width 52 height 22
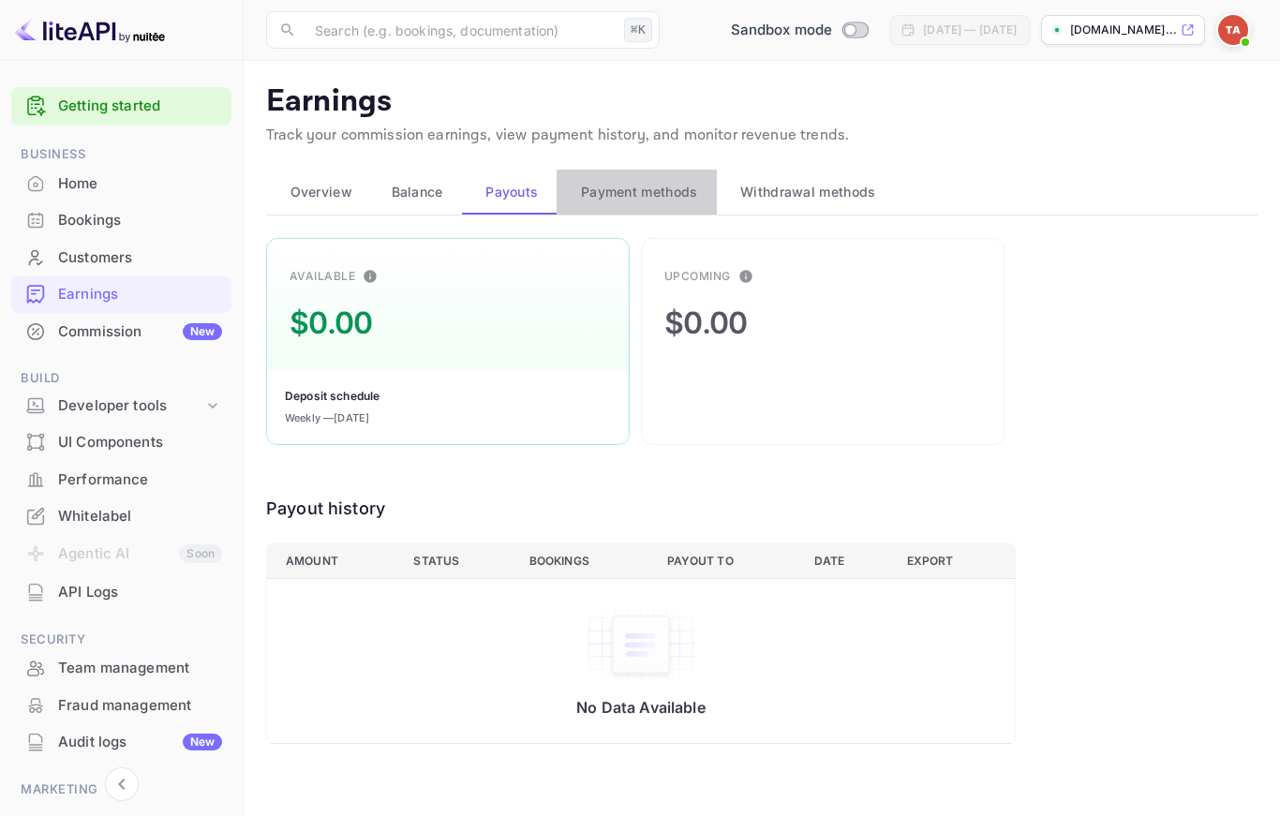
click at [593, 192] on span "Payment methods" at bounding box center [639, 192] width 117 height 22
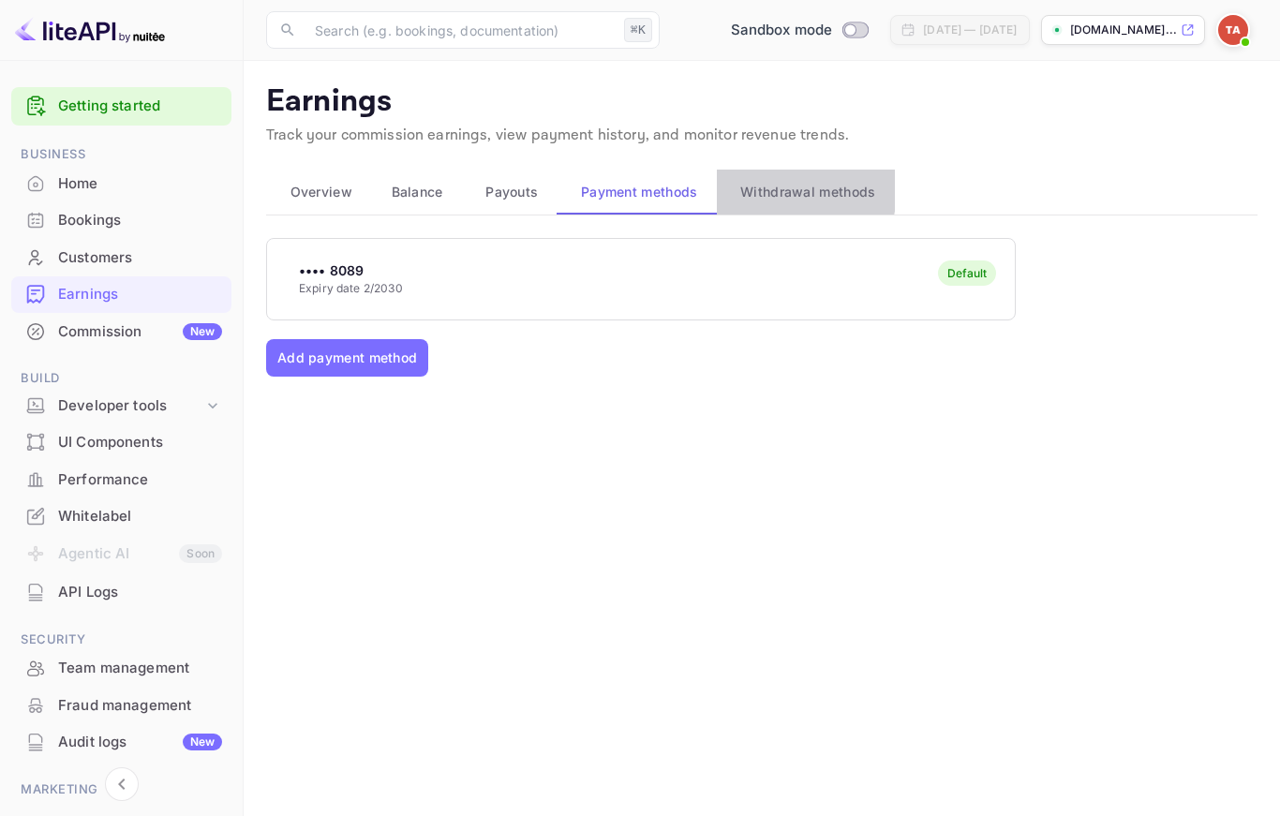
click at [774, 189] on span "Withdrawal methods" at bounding box center [807, 192] width 135 height 22
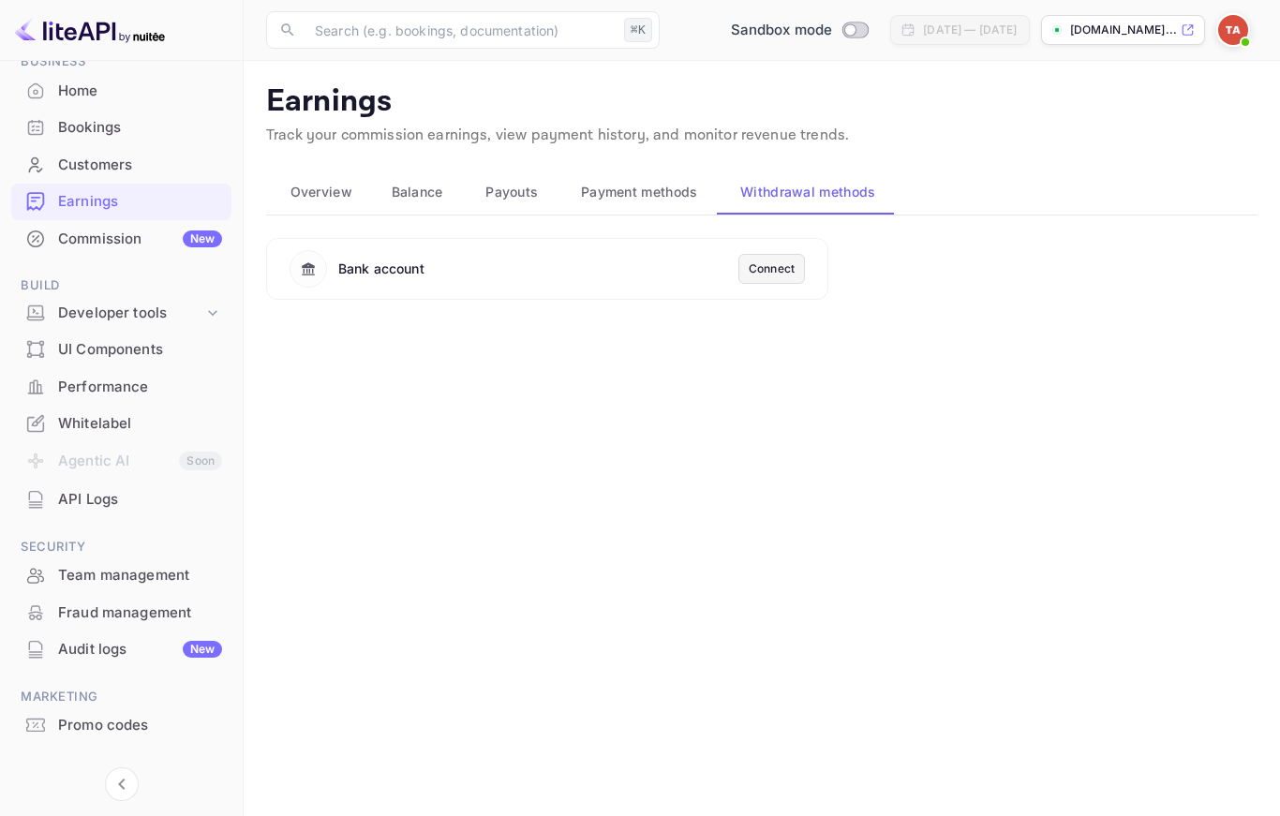
scroll to position [92, 0]
click at [96, 492] on div "API Logs" at bounding box center [140, 501] width 164 height 22
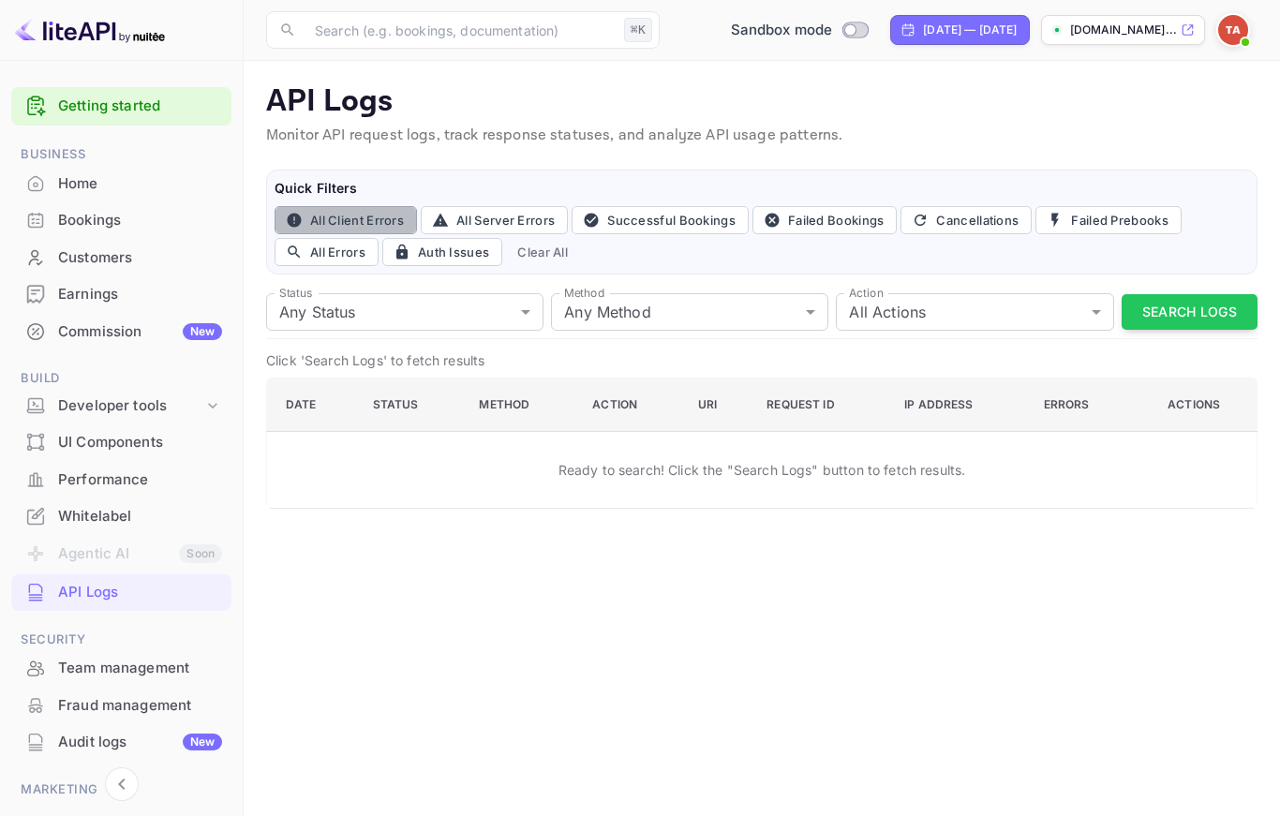
click at [333, 223] on button "All Client Errors" at bounding box center [345, 220] width 142 height 28
type input "4xx"
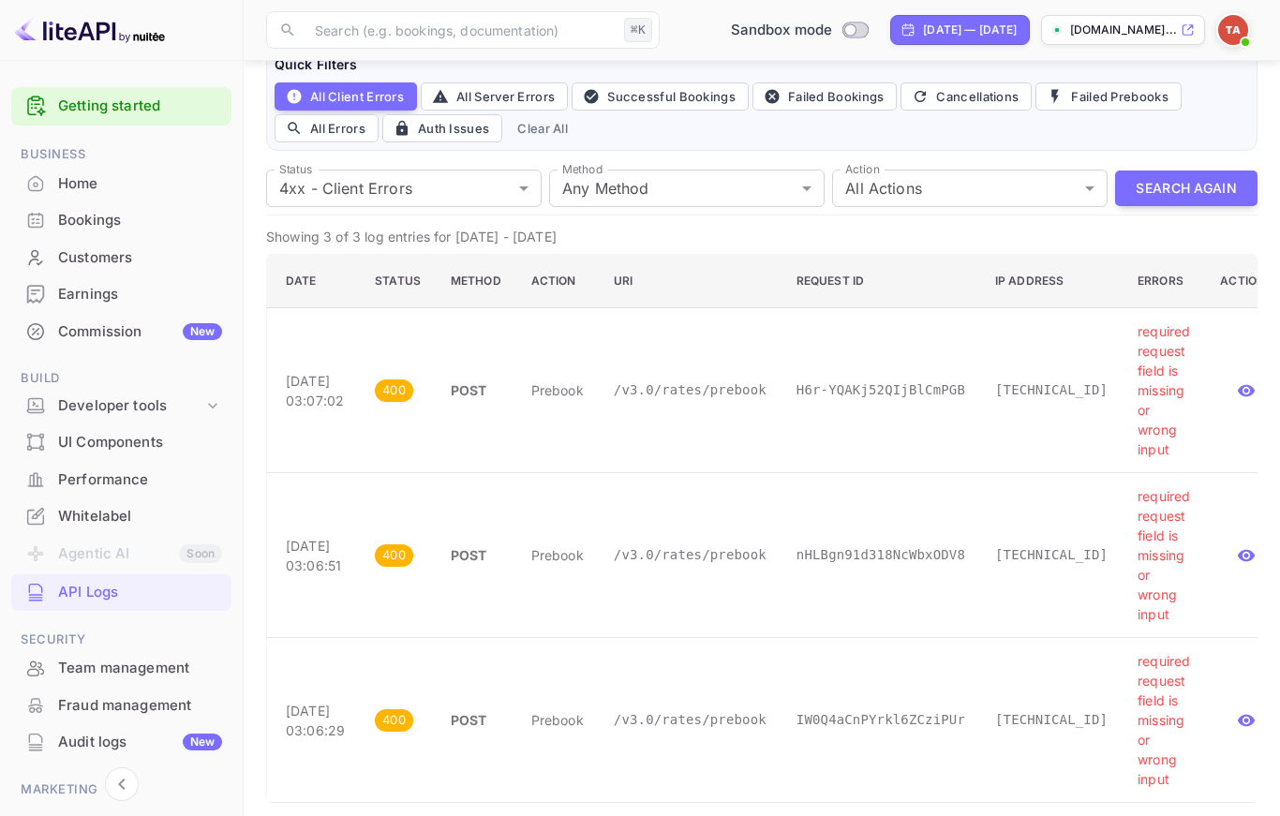
scroll to position [131, 0]
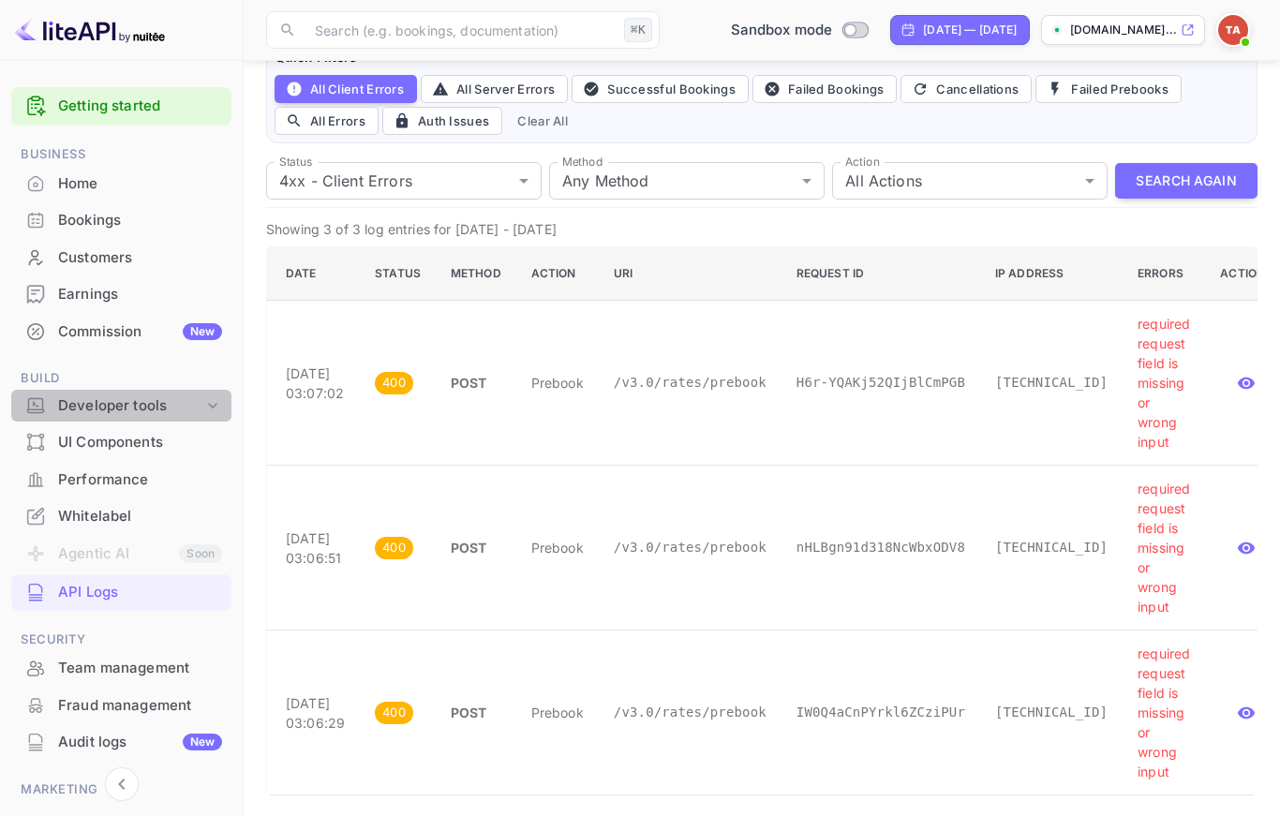
click at [211, 403] on icon at bounding box center [212, 406] width 9 height 6
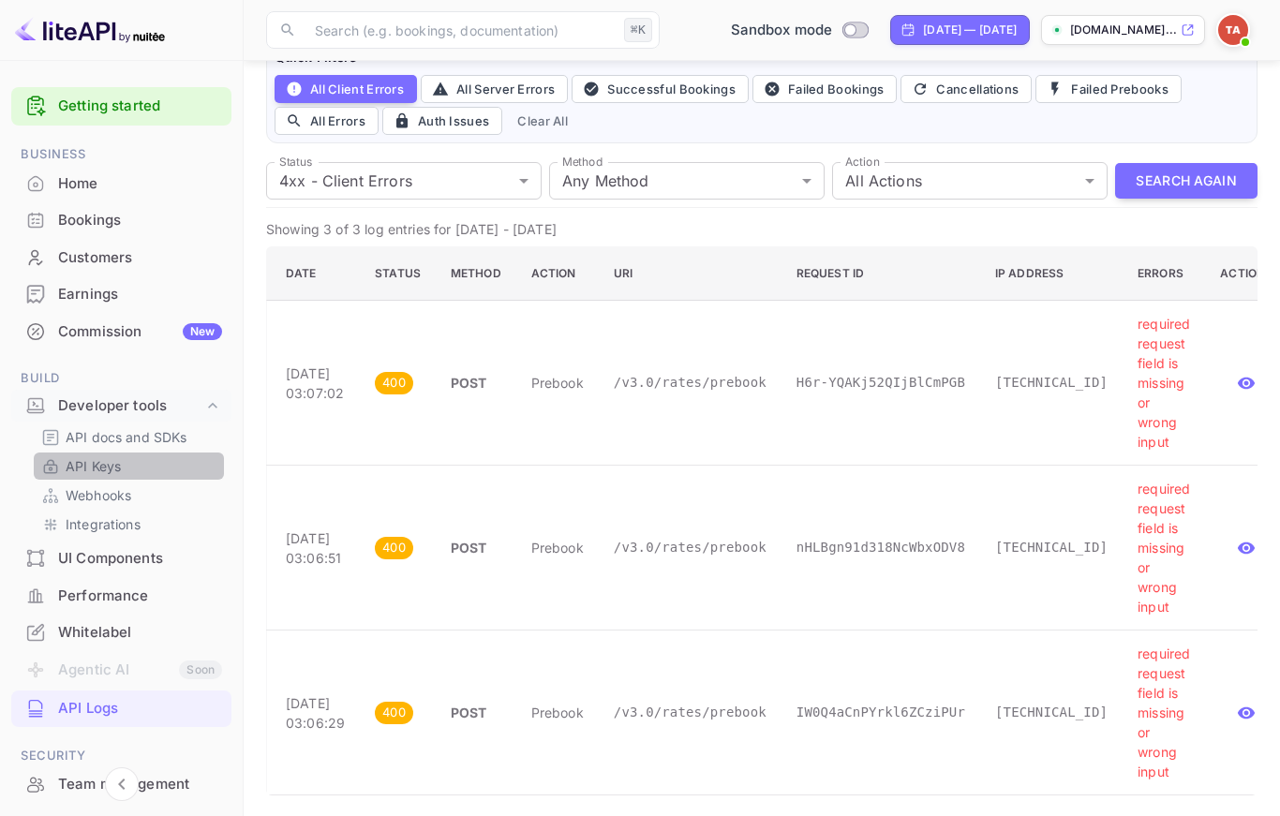
click at [96, 461] on p "API Keys" at bounding box center [93, 466] width 55 height 20
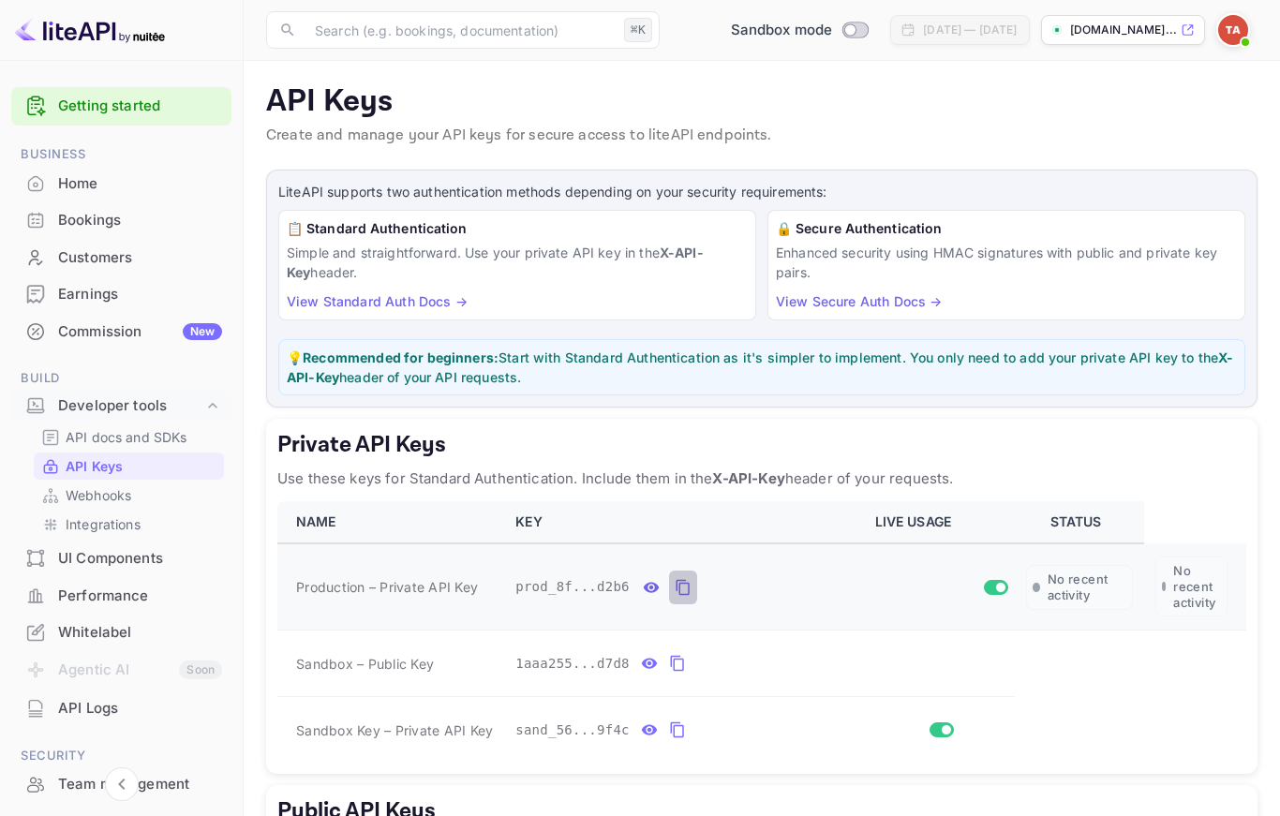
click at [679, 585] on icon "private api keys table" at bounding box center [681, 587] width 13 height 16
click at [681, 584] on icon "private api keys table" at bounding box center [683, 587] width 17 height 22
click at [97, 703] on div "API Logs" at bounding box center [140, 709] width 164 height 22
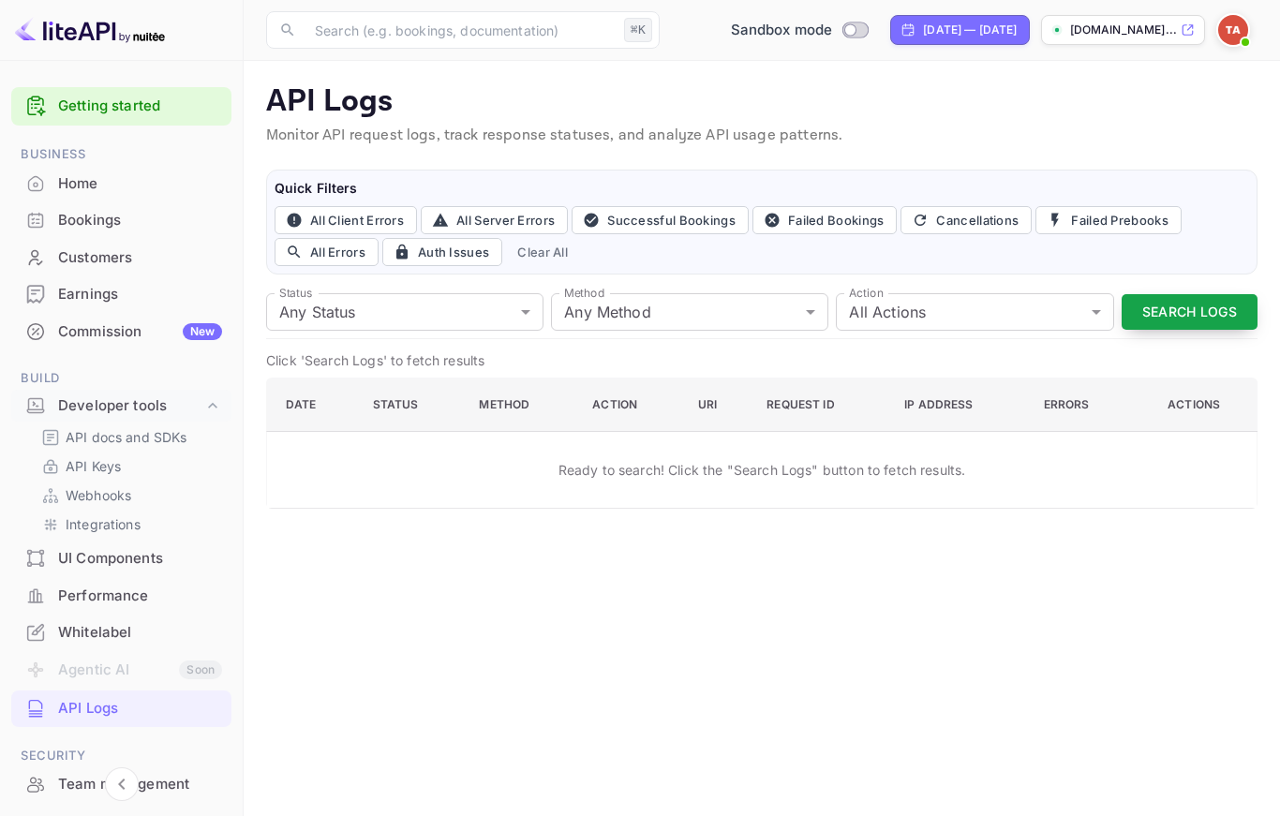
click at [1211, 315] on button "Search Logs" at bounding box center [1189, 312] width 136 height 37
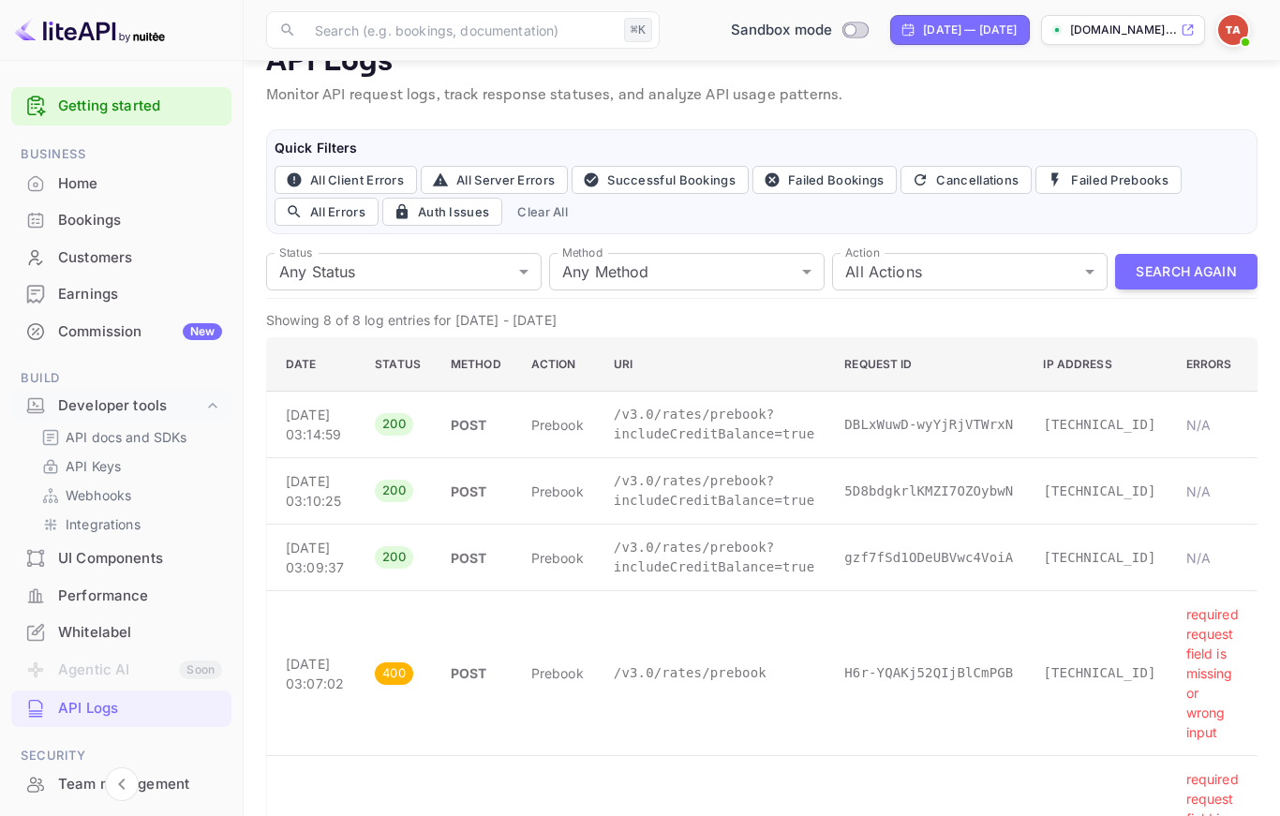
scroll to position [35, 0]
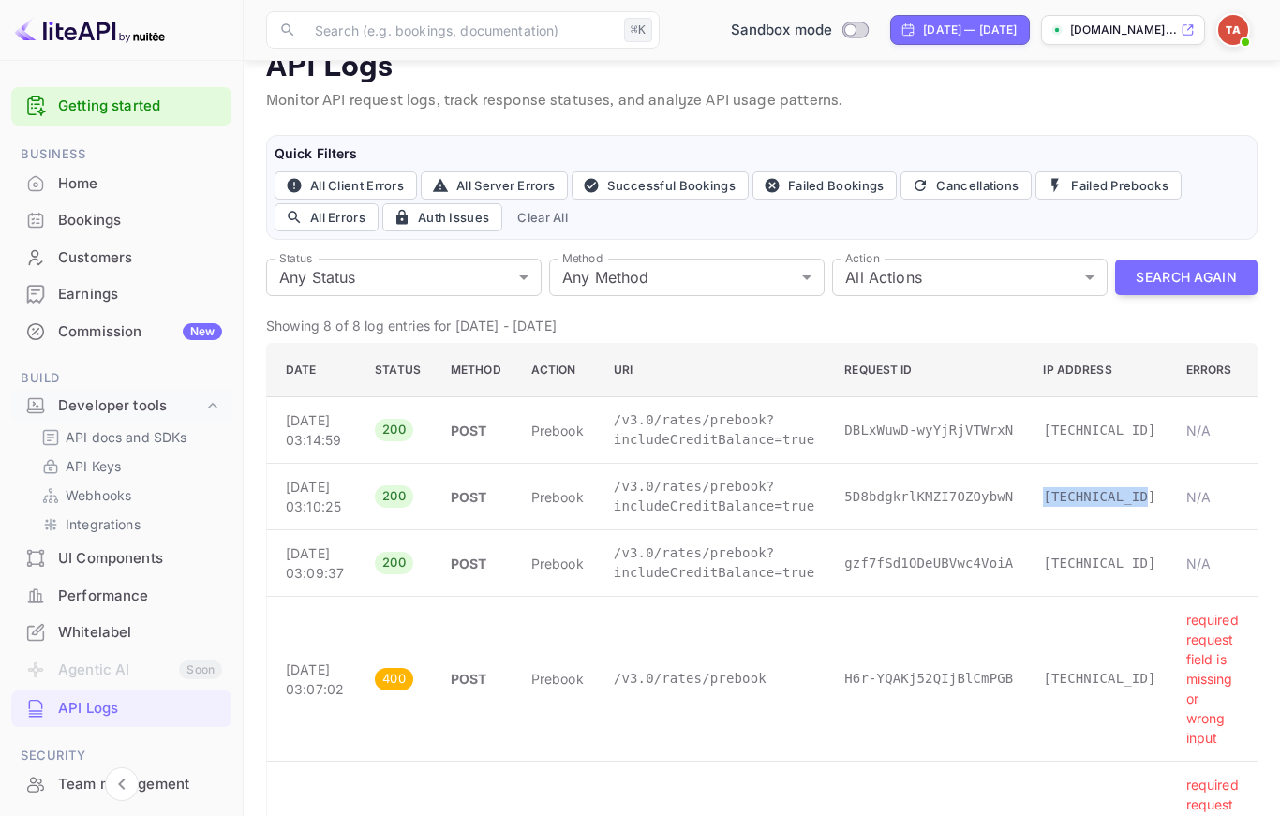
drag, startPoint x: 1045, startPoint y: 524, endPoint x: 1147, endPoint y: 516, distance: 102.4
click at [1147, 516] on td "[TECHNICAL_ID]" at bounding box center [1099, 497] width 142 height 67
copy p "[TECHNICAL_ID]"
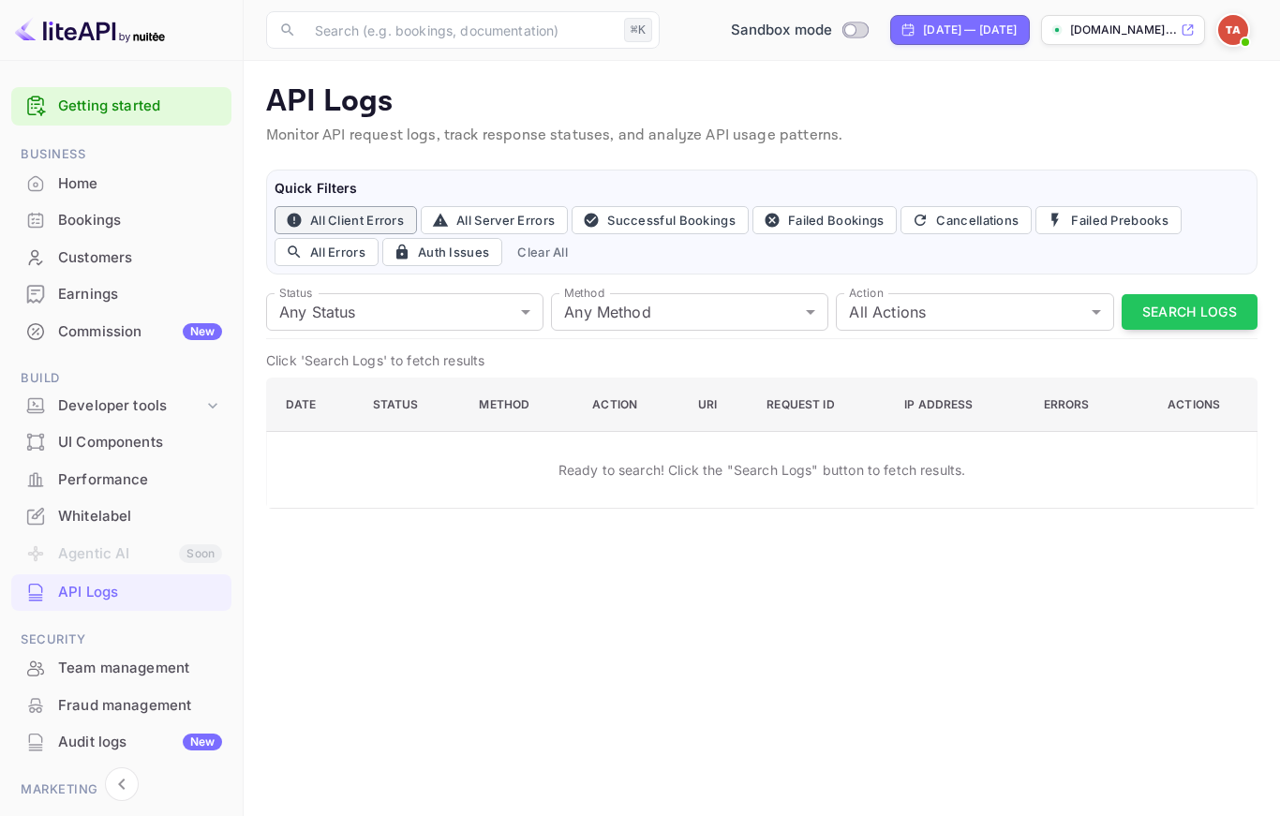
click at [392, 222] on button "All Client Errors" at bounding box center [345, 220] width 142 height 28
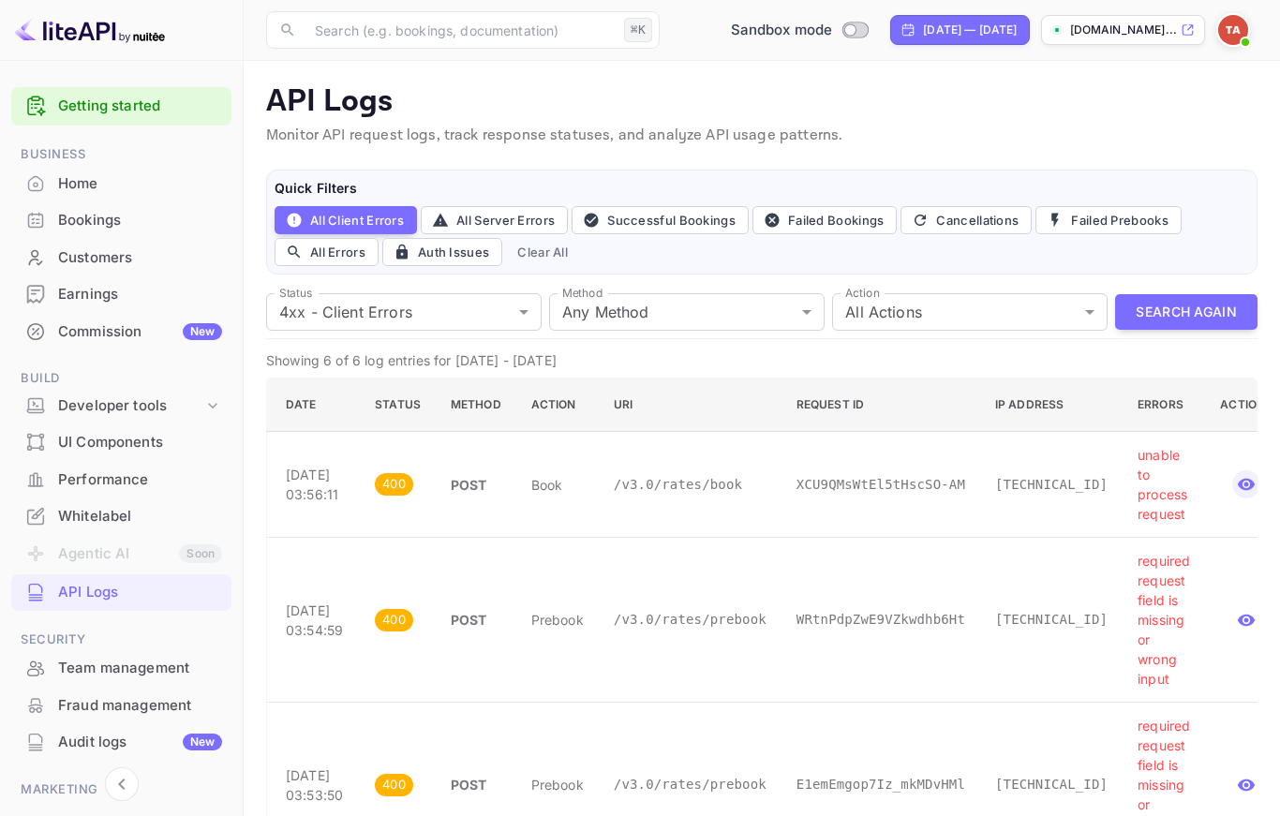
click at [1239, 488] on icon "button" at bounding box center [1246, 484] width 19 height 19
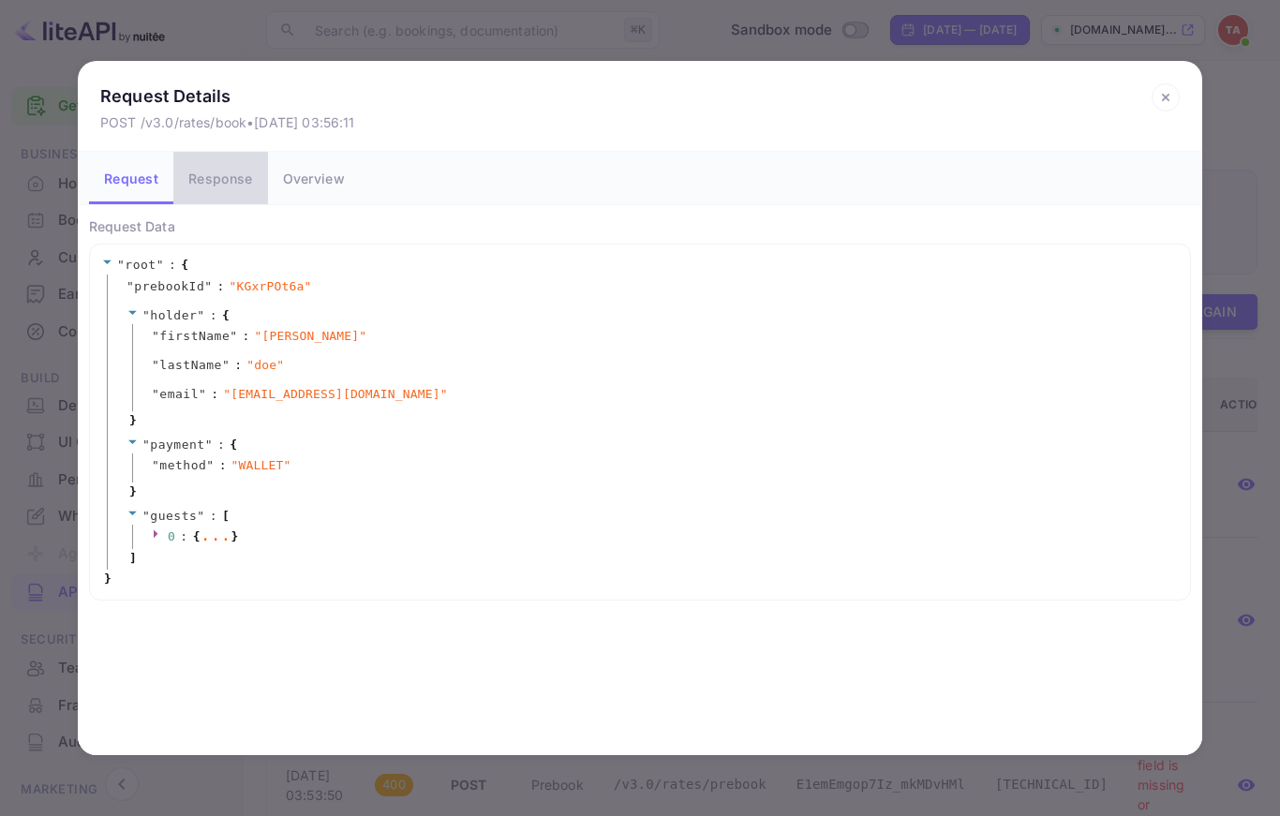
click at [215, 179] on button "Response" at bounding box center [220, 178] width 94 height 52
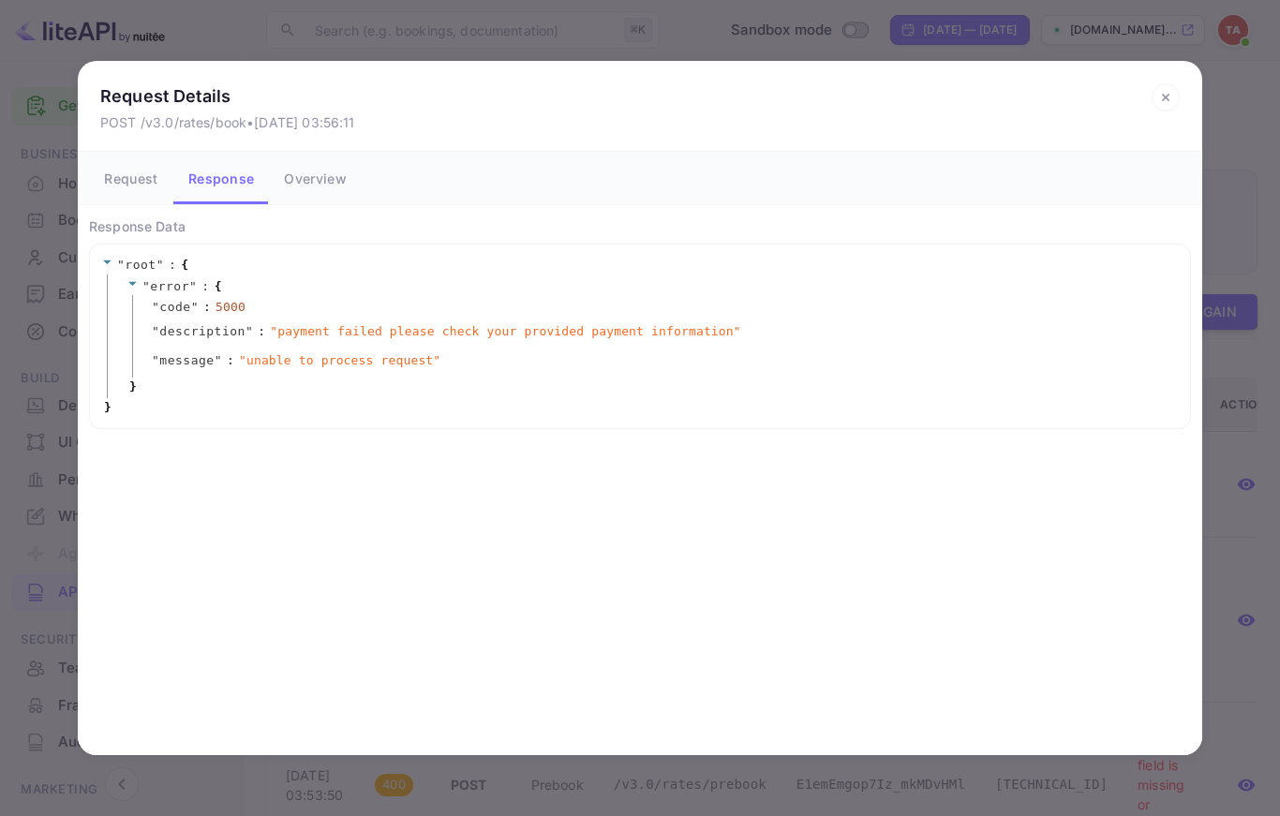
click at [339, 204] on button "Overview" at bounding box center [315, 178] width 92 height 52
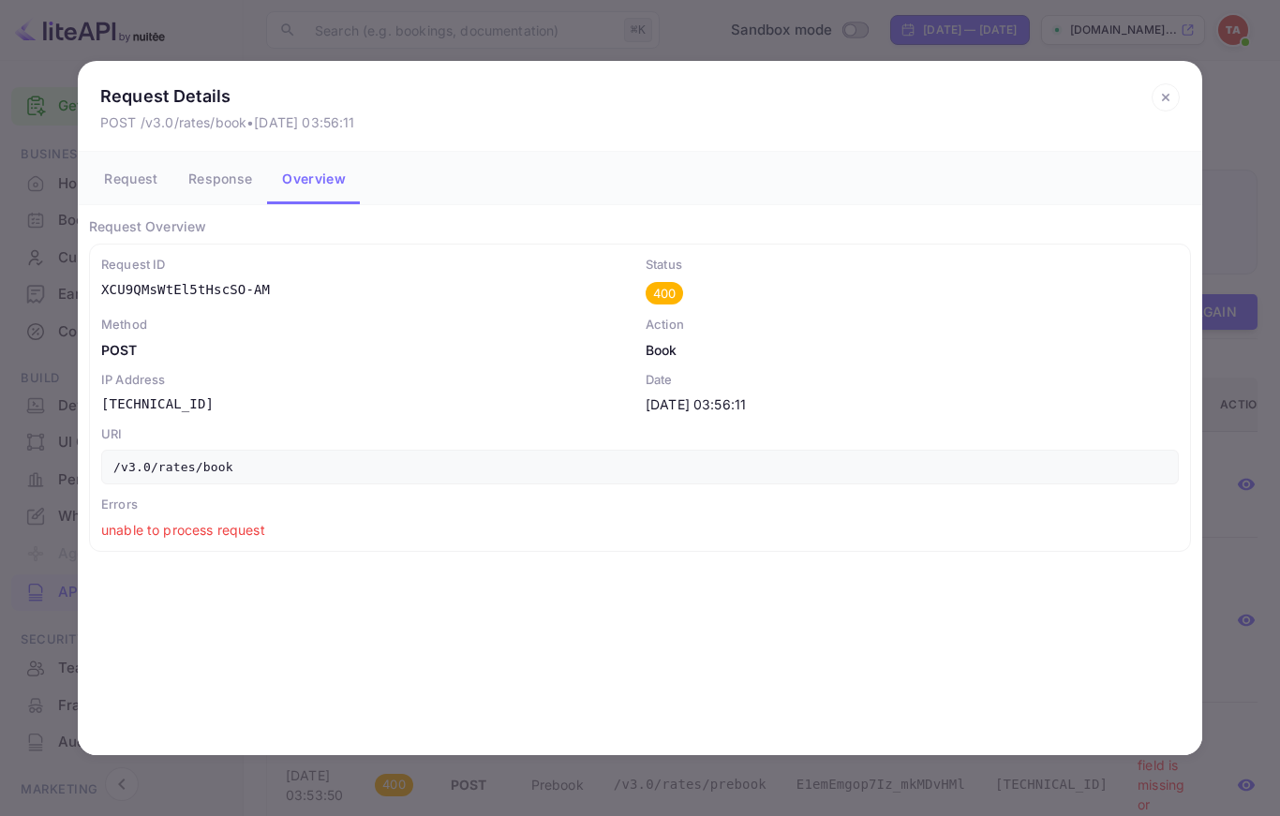
click at [1170, 107] on icon at bounding box center [1165, 97] width 28 height 28
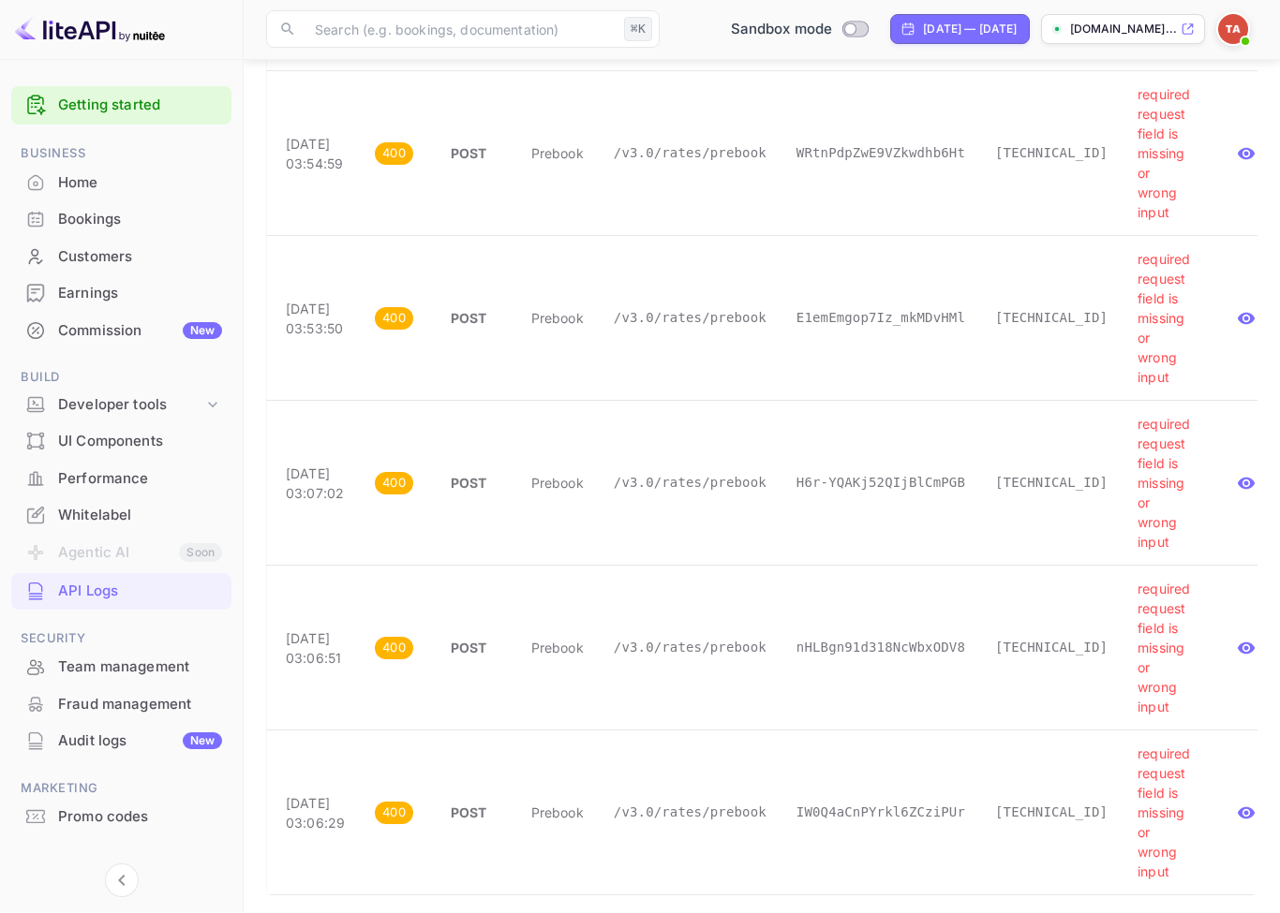
scroll to position [467, 0]
click at [1243, 485] on icon "button" at bounding box center [1246, 483] width 19 height 19
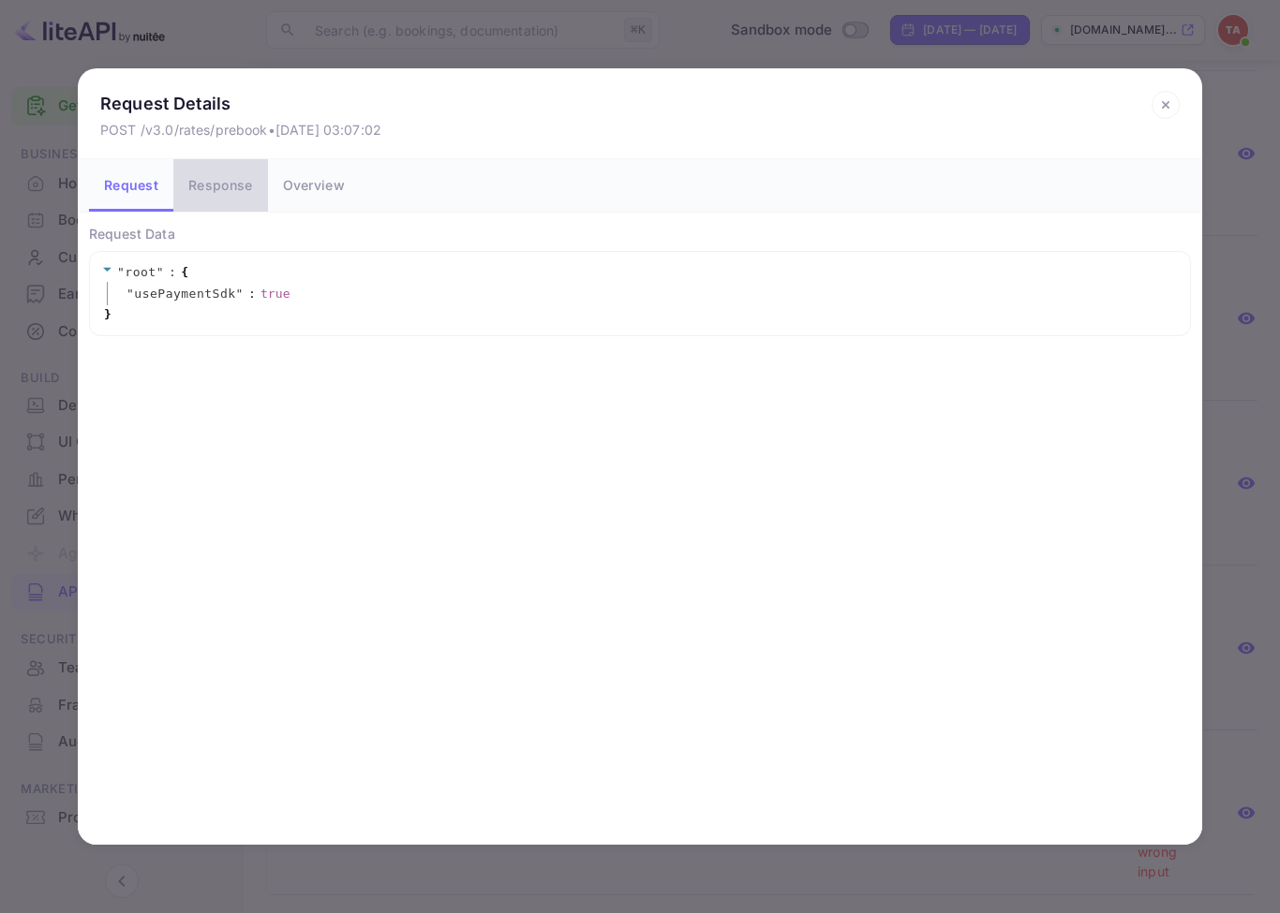
click at [233, 189] on button "Response" at bounding box center [220, 185] width 94 height 52
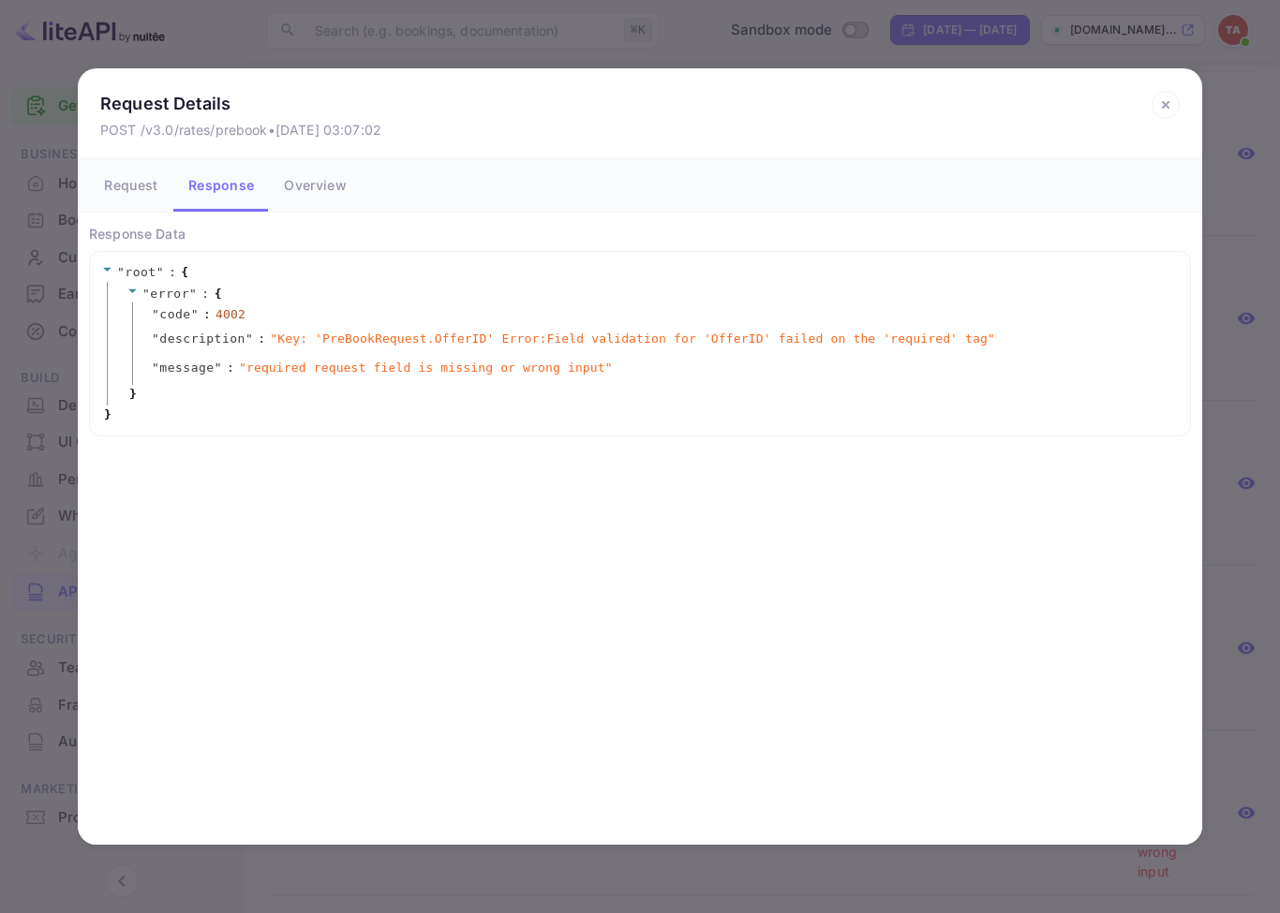
click at [332, 188] on button "Overview" at bounding box center [315, 185] width 92 height 52
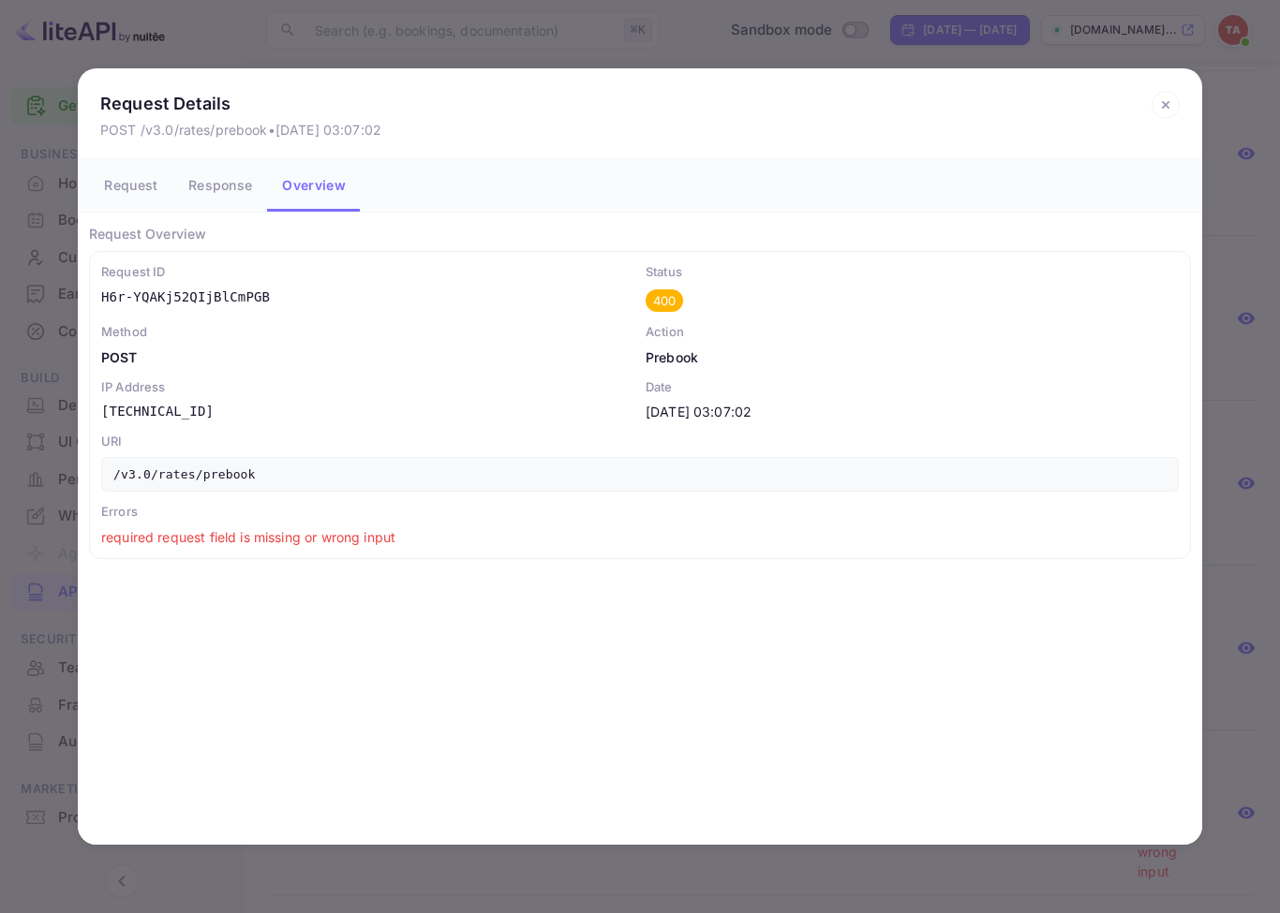
click at [1164, 101] on icon at bounding box center [1165, 105] width 28 height 28
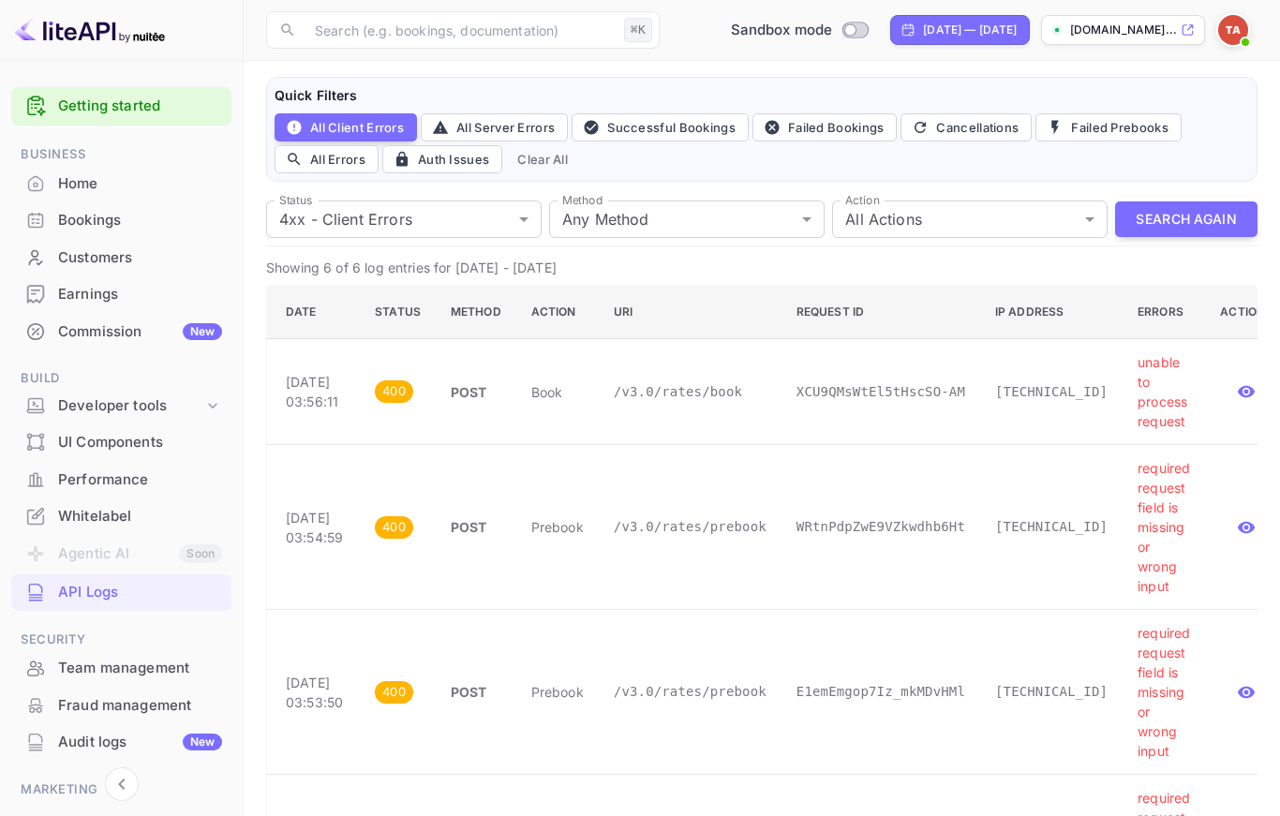
scroll to position [0, 0]
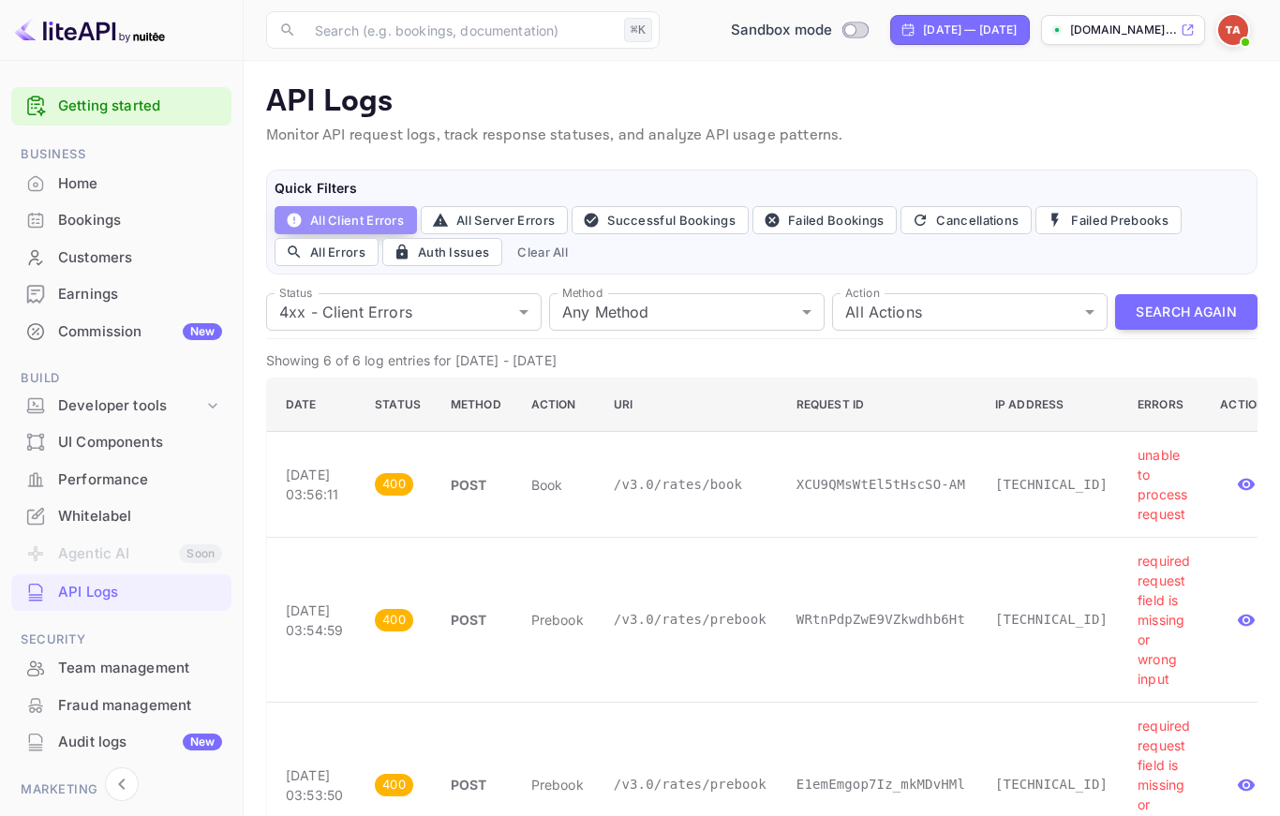
click at [377, 220] on button "All Client Errors" at bounding box center [345, 220] width 142 height 28
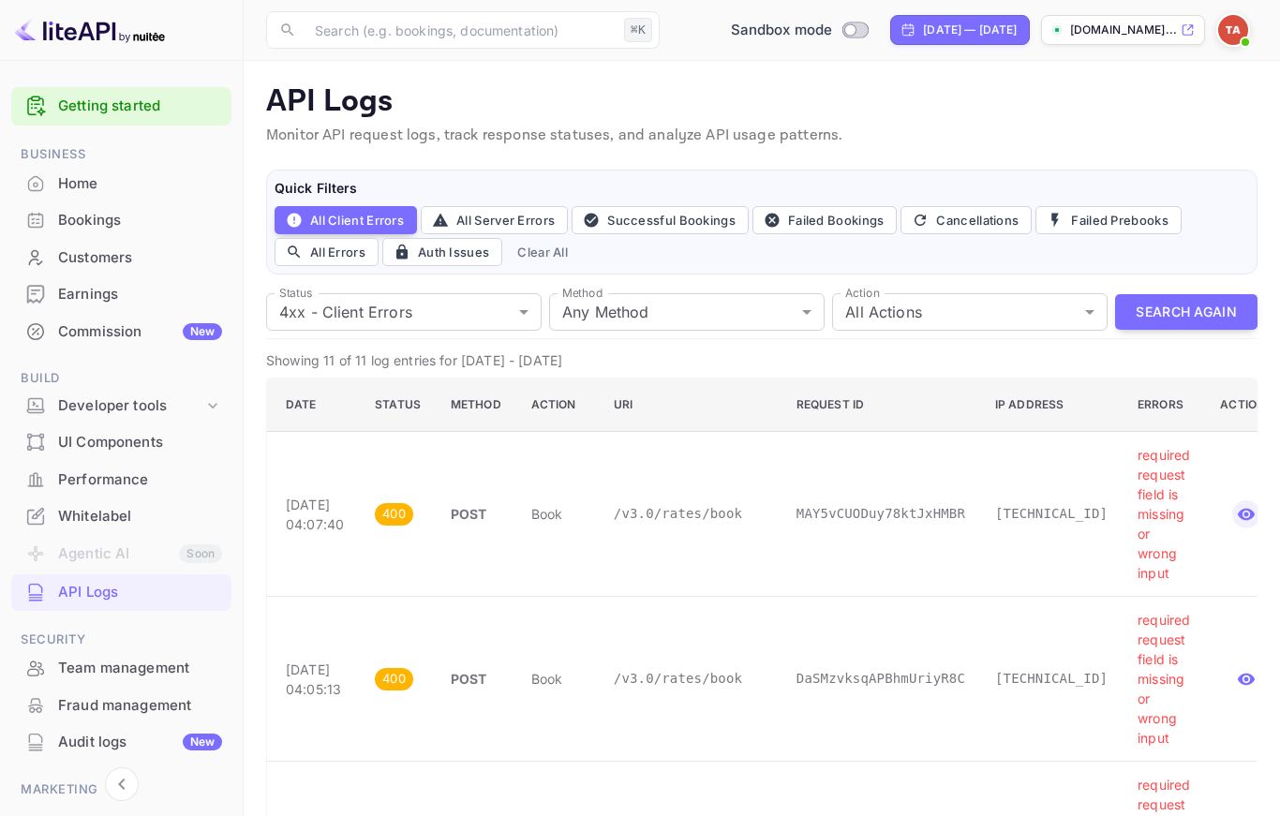
click at [1239, 512] on icon "button" at bounding box center [1246, 514] width 19 height 19
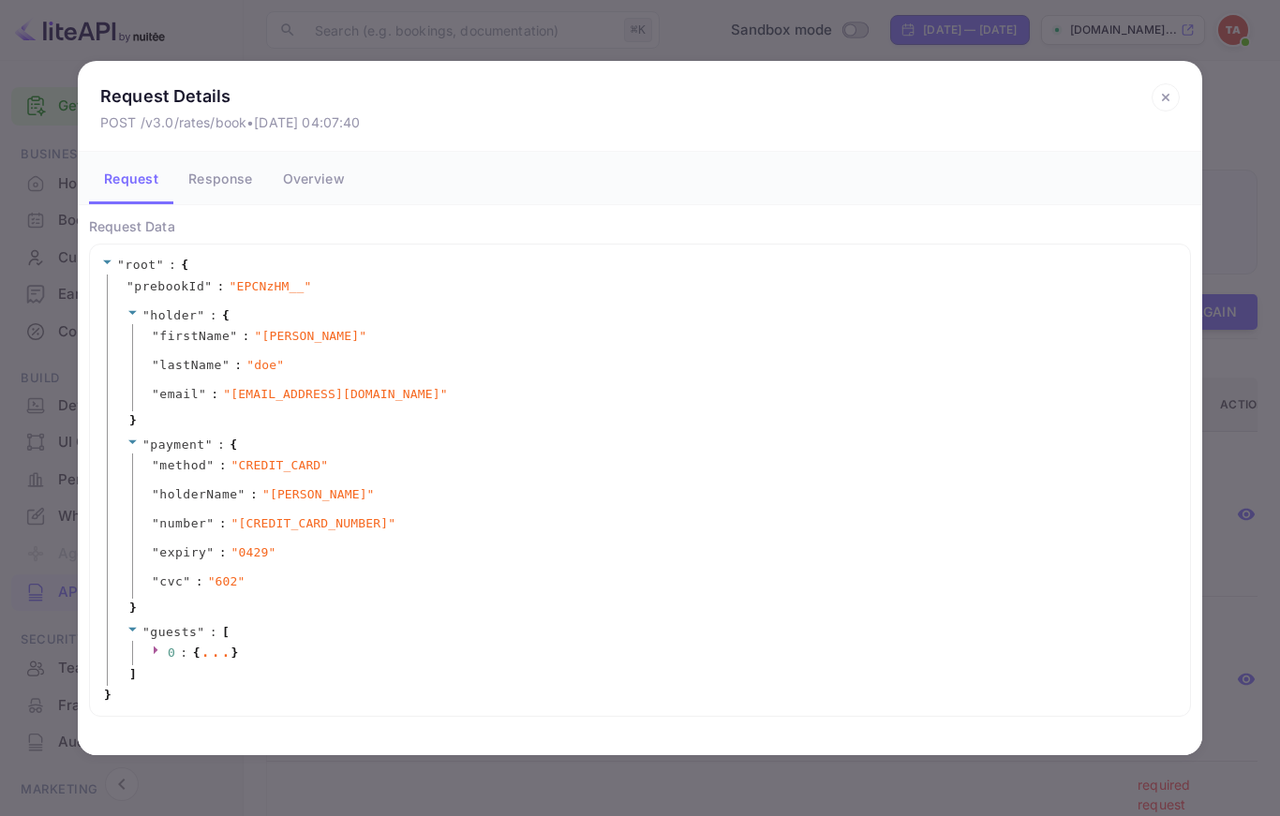
click at [1166, 99] on icon at bounding box center [1165, 98] width 7 height 7
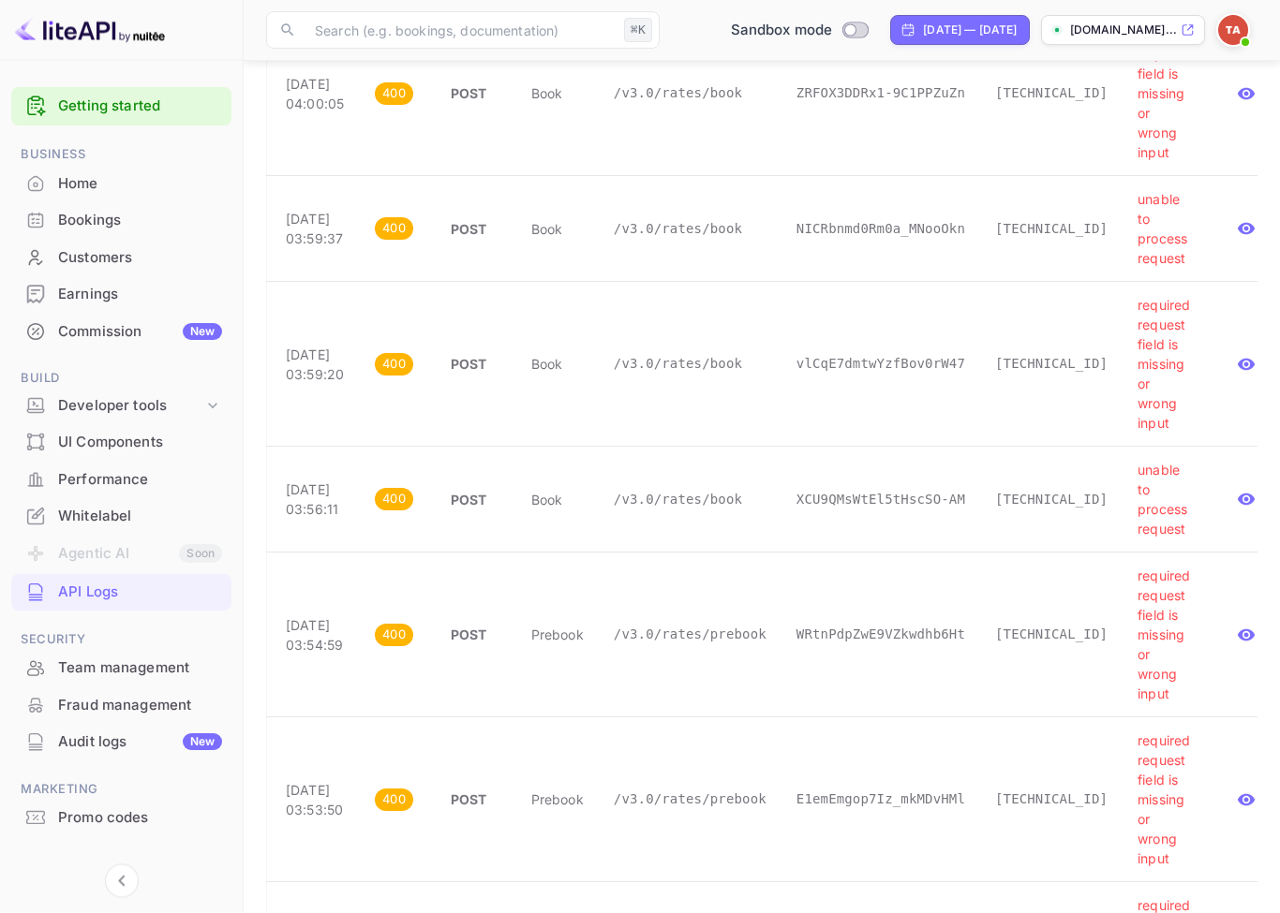
scroll to position [792, 0]
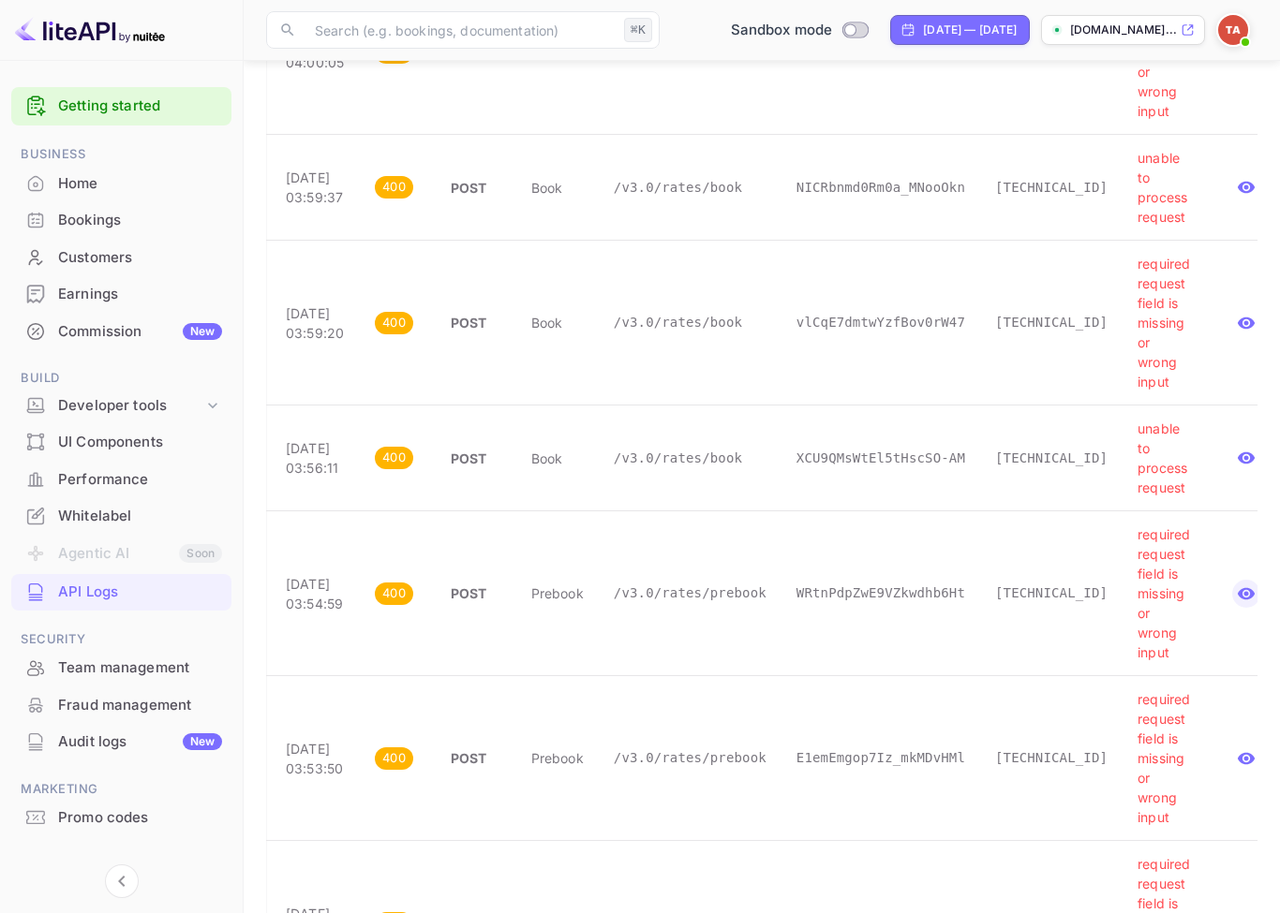
click at [1238, 591] on icon "button" at bounding box center [1246, 593] width 17 height 12
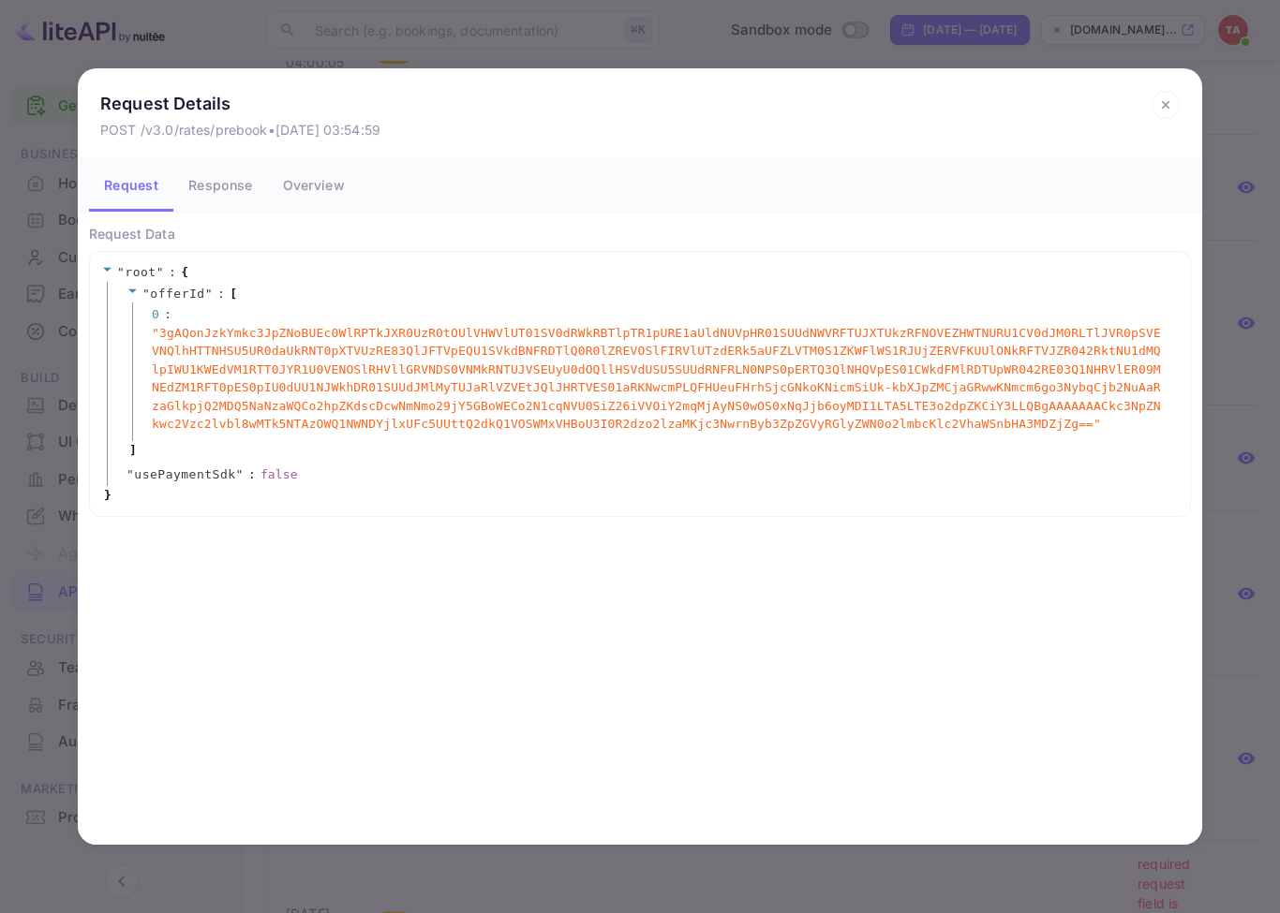
click at [1159, 112] on icon at bounding box center [1165, 105] width 28 height 28
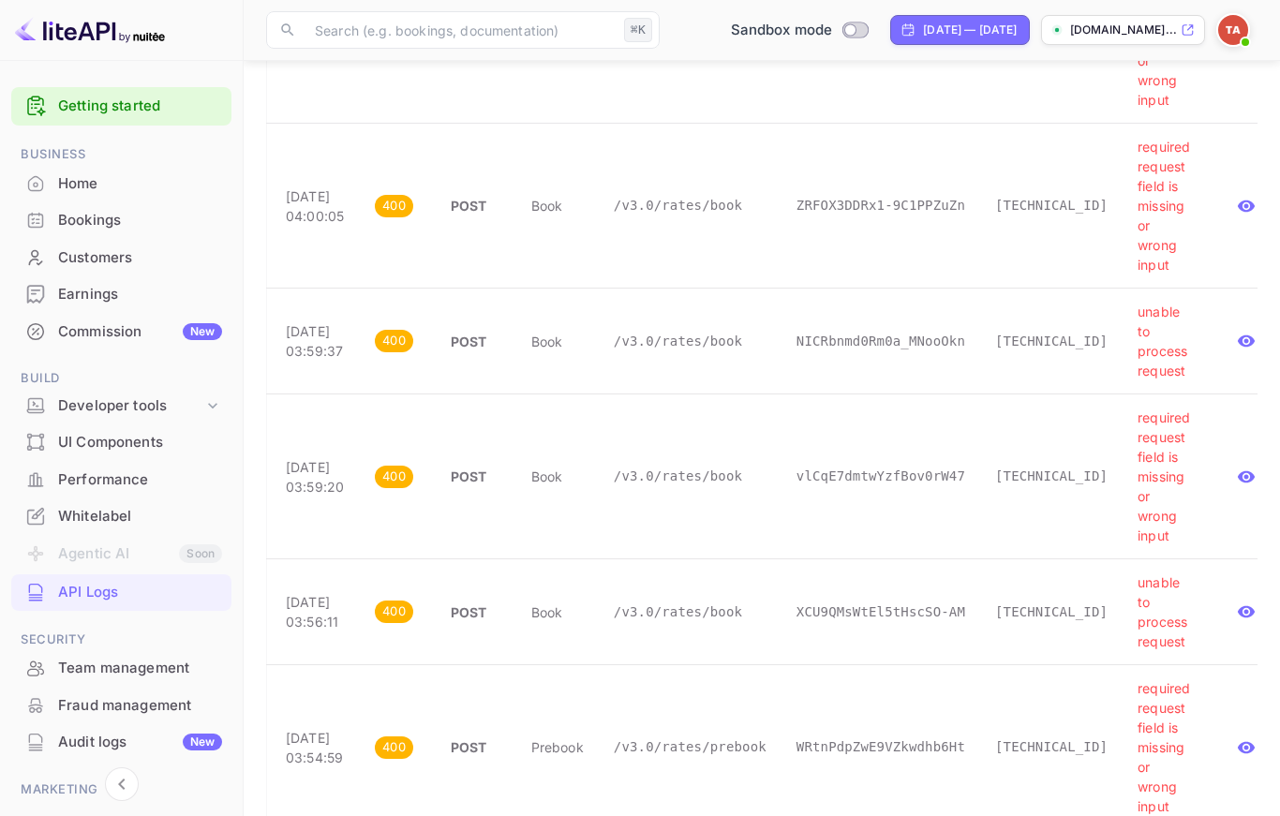
scroll to position [632, 0]
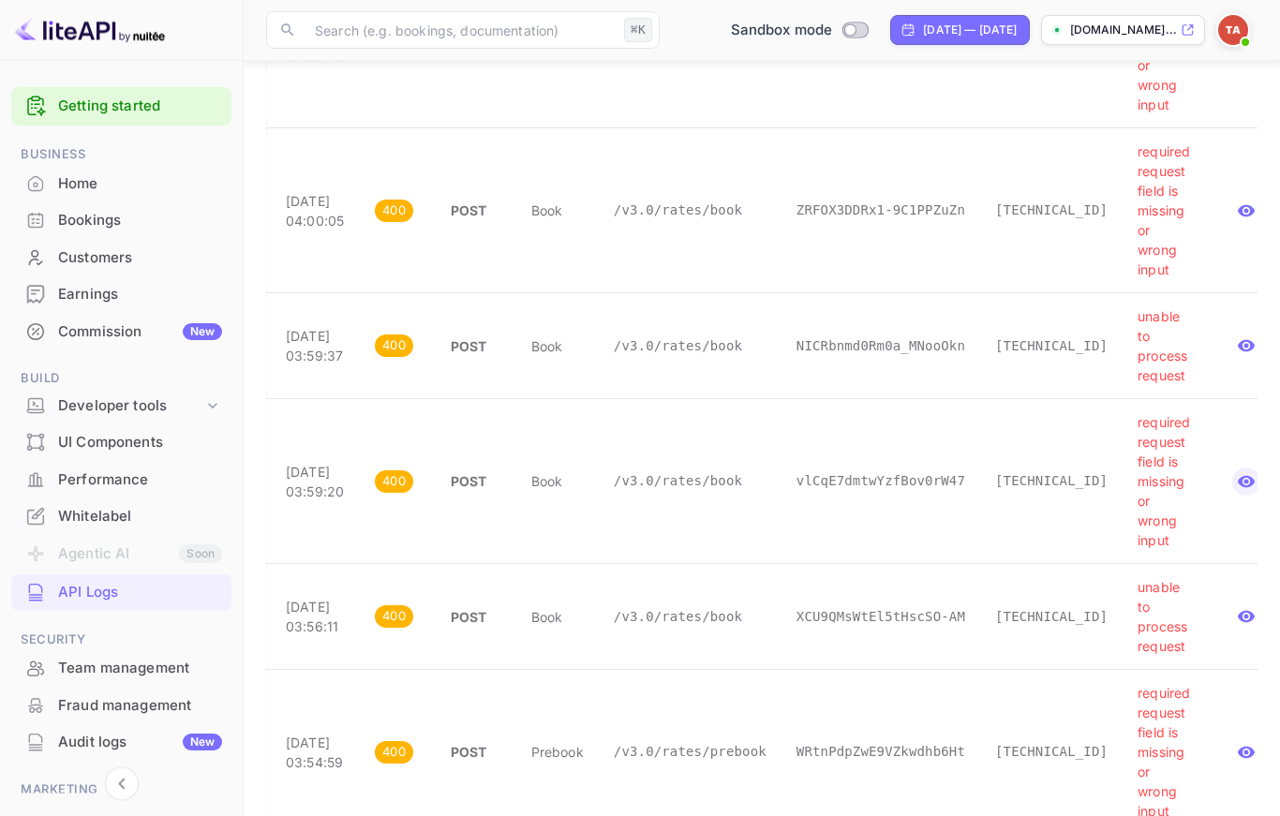
click at [1238, 483] on icon "button" at bounding box center [1246, 482] width 17 height 12
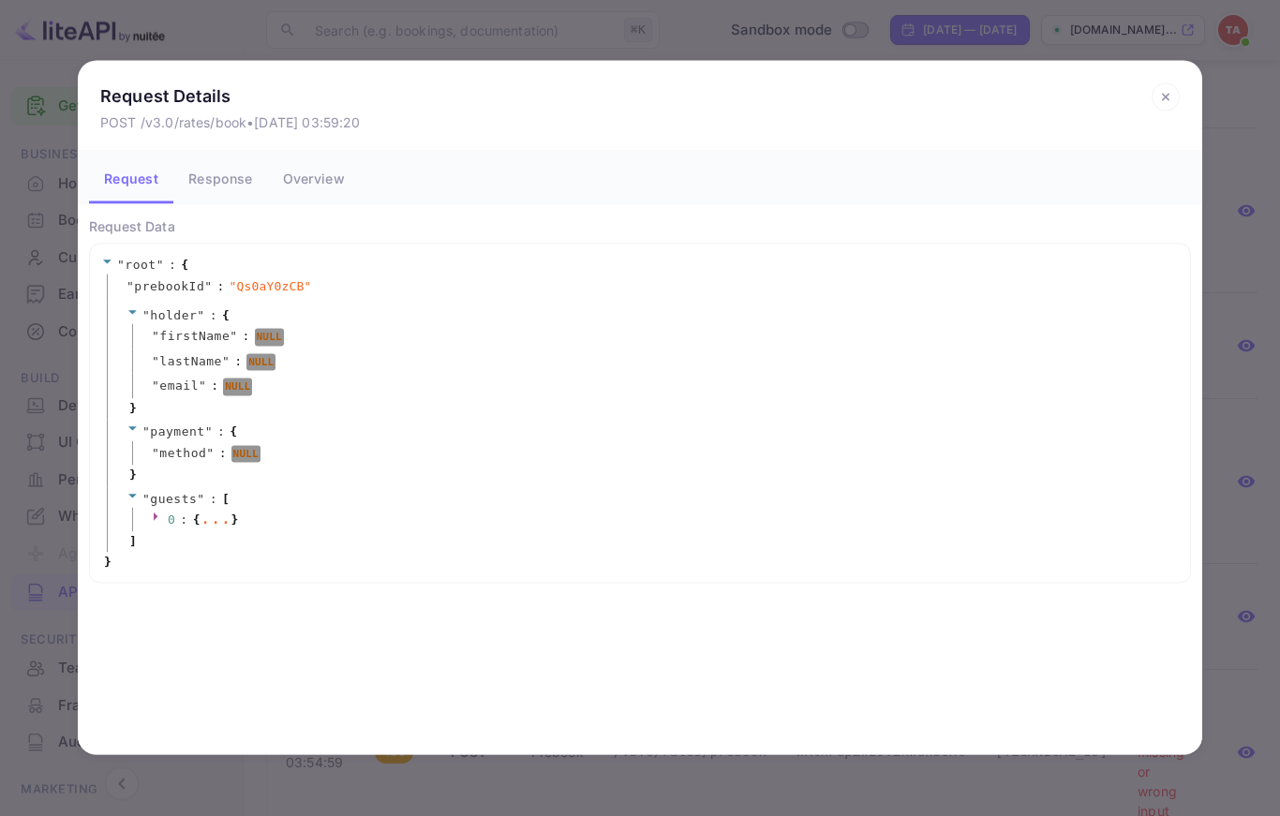
scroll to position [633, 0]
click at [205, 189] on button "Response" at bounding box center [220, 178] width 94 height 52
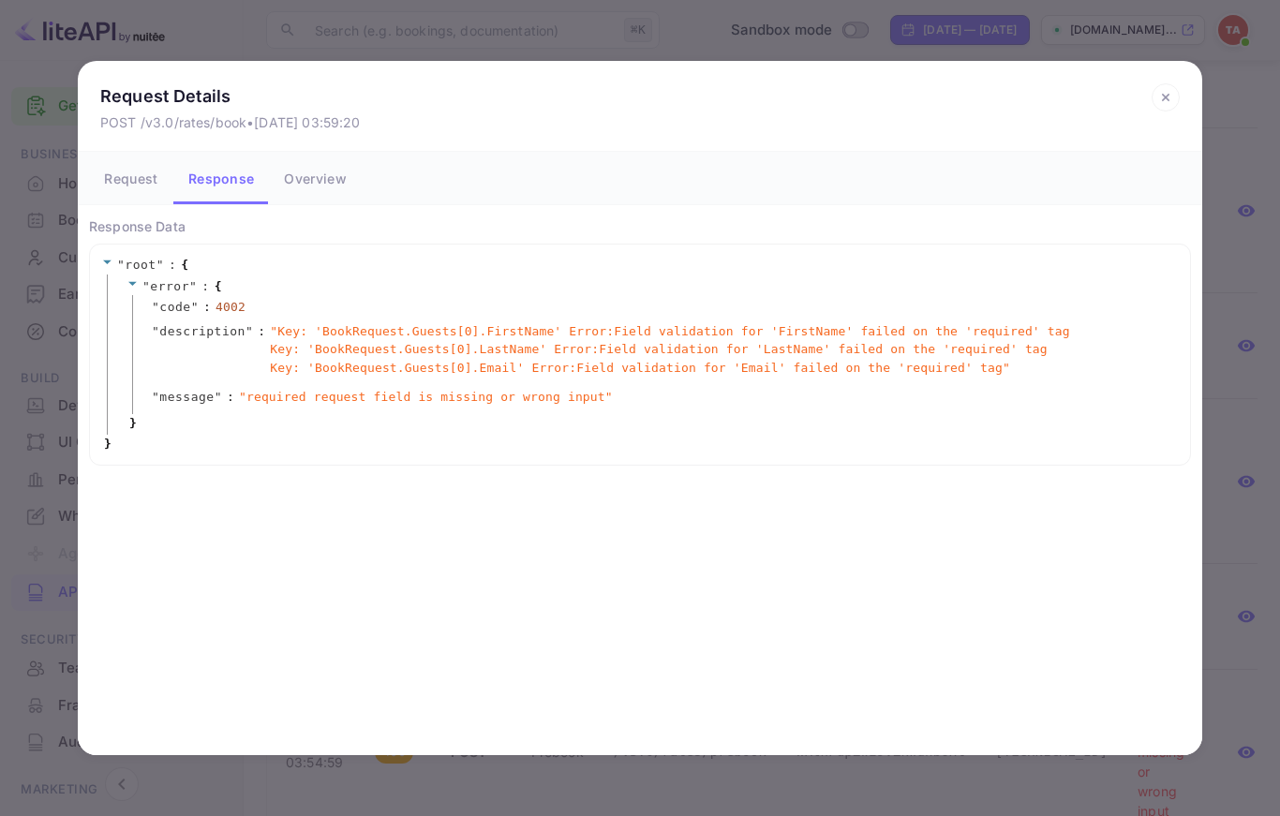
click at [1230, 368] on div "Request Details POST /v3.0/rates/book • [DATE] 03:59:20 Request Response Overvi…" at bounding box center [640, 408] width 1280 height 816
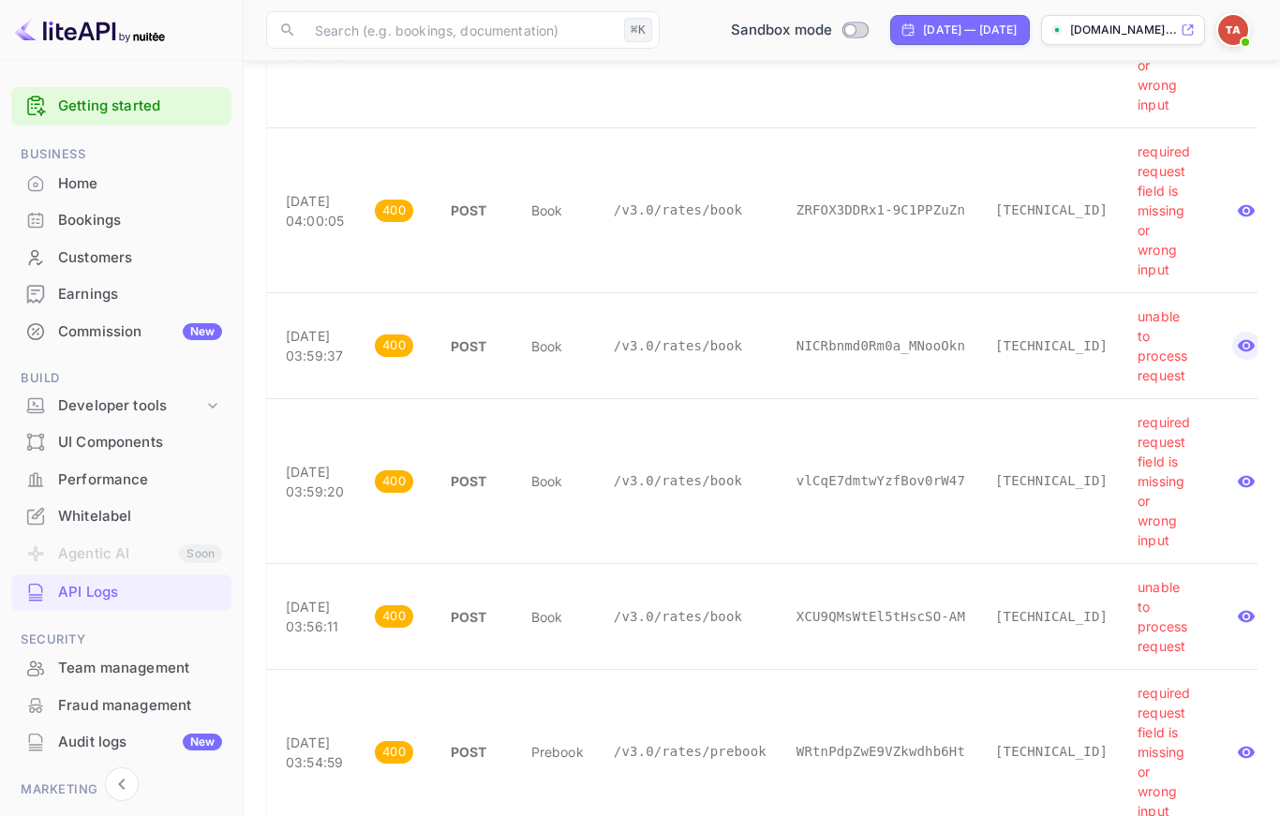
click at [1239, 338] on icon "button" at bounding box center [1246, 345] width 19 height 19
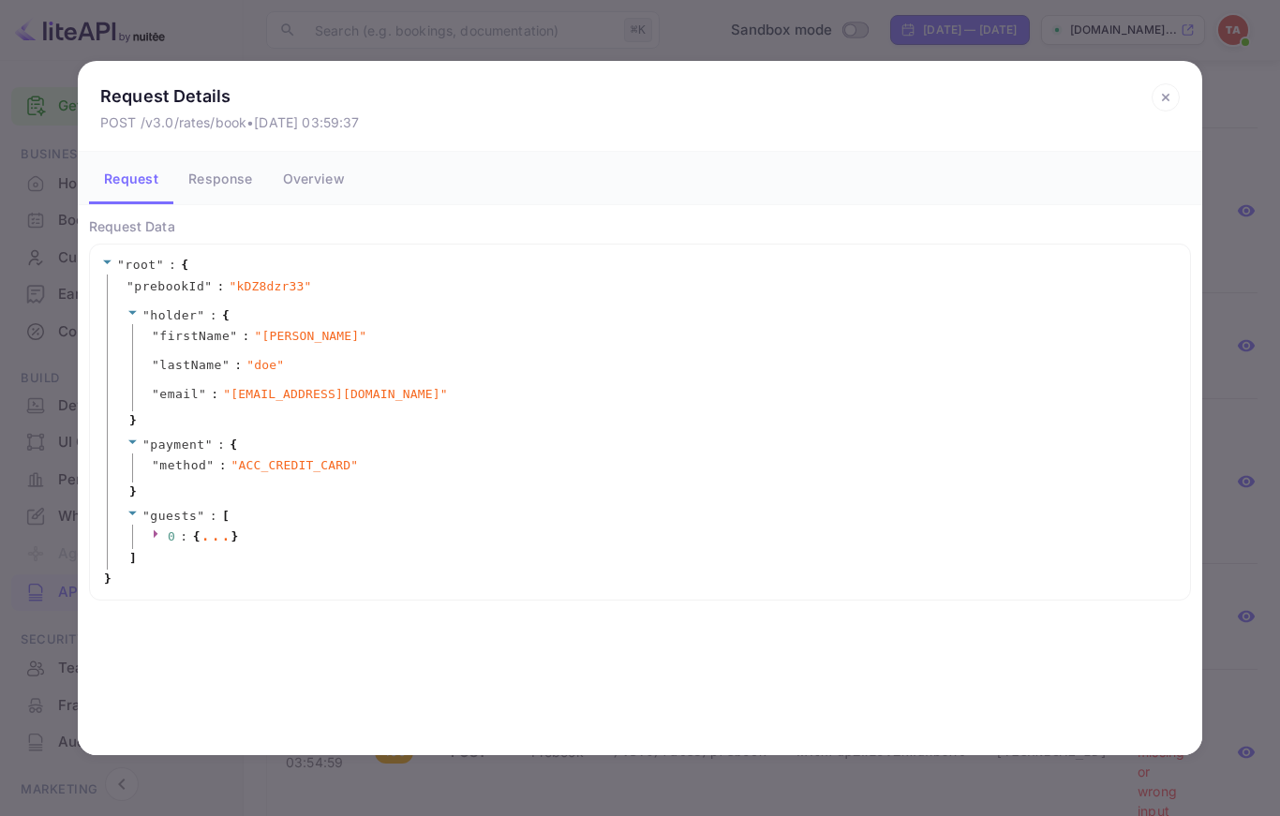
click at [1164, 110] on icon at bounding box center [1165, 97] width 28 height 28
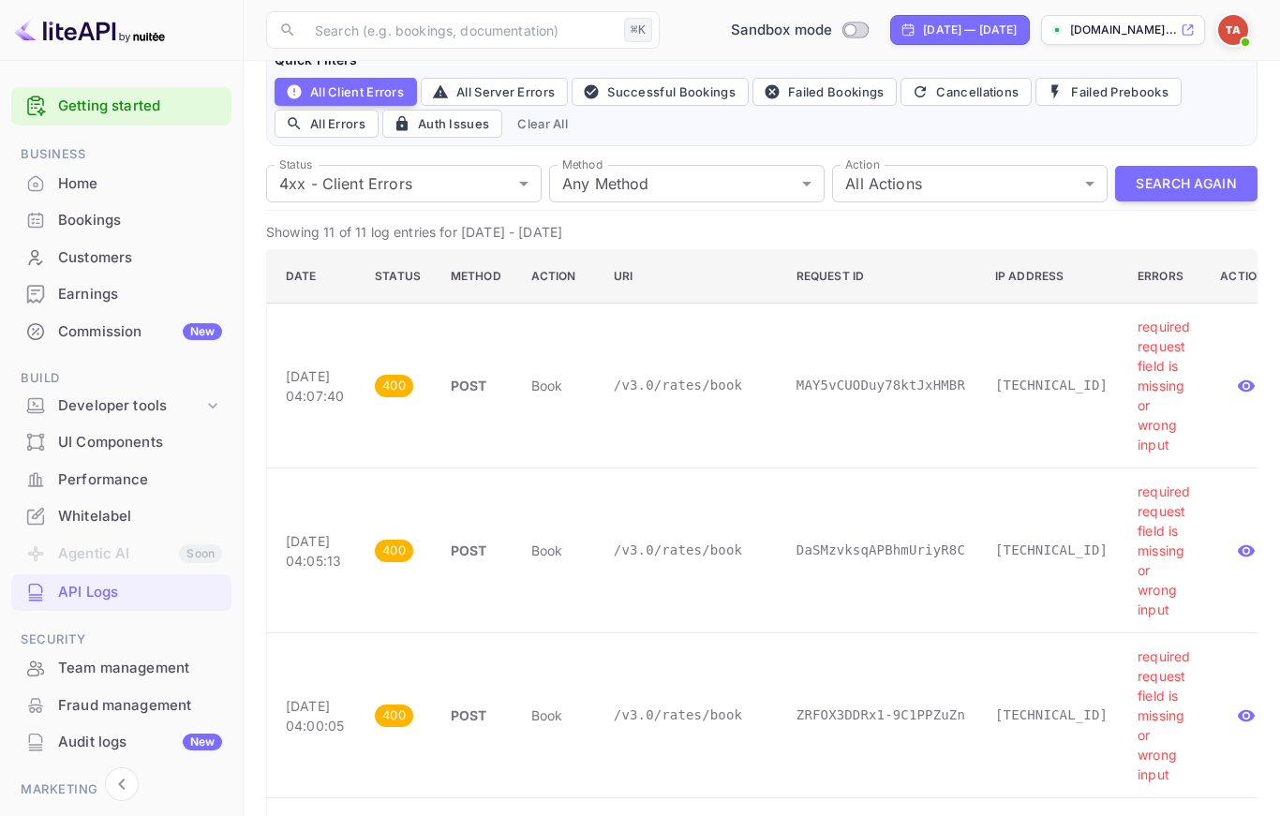
scroll to position [0, 0]
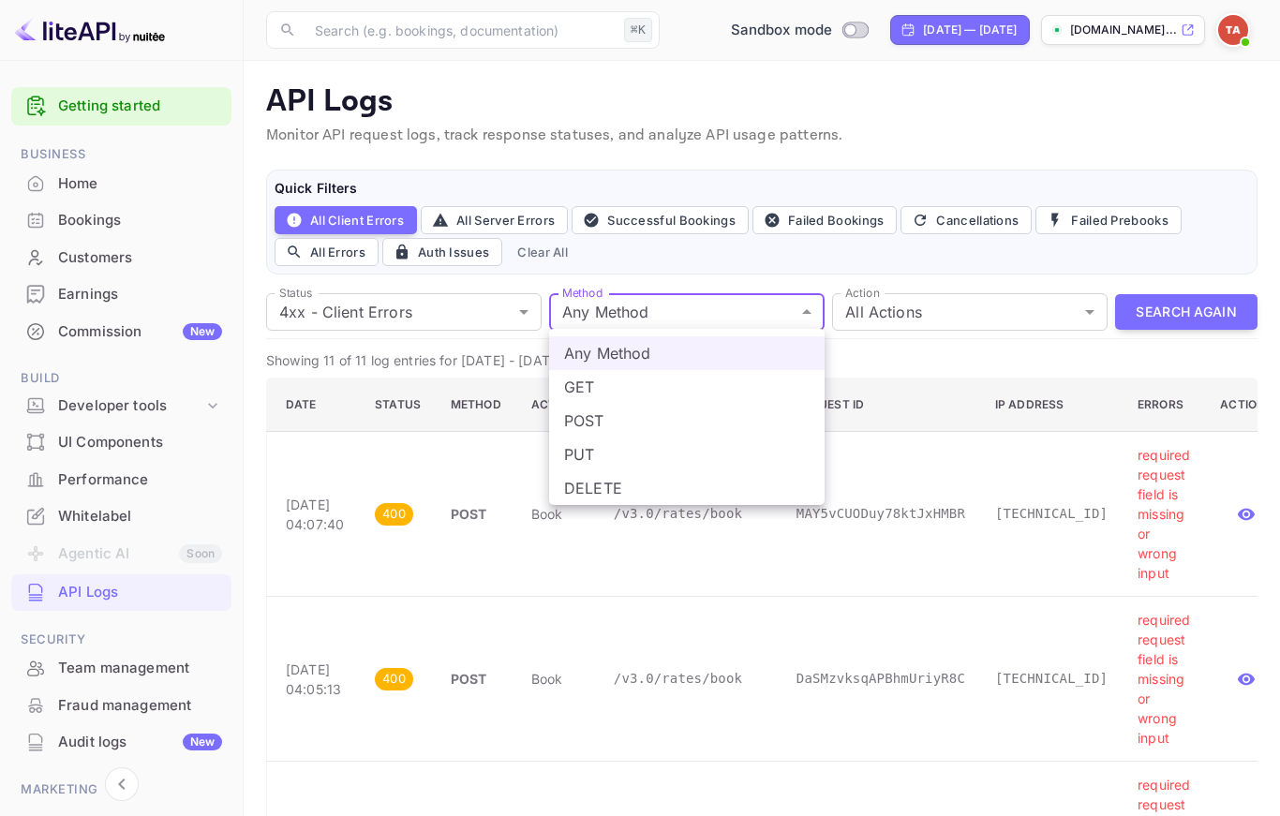
click at [669, 308] on div at bounding box center [640, 408] width 1280 height 816
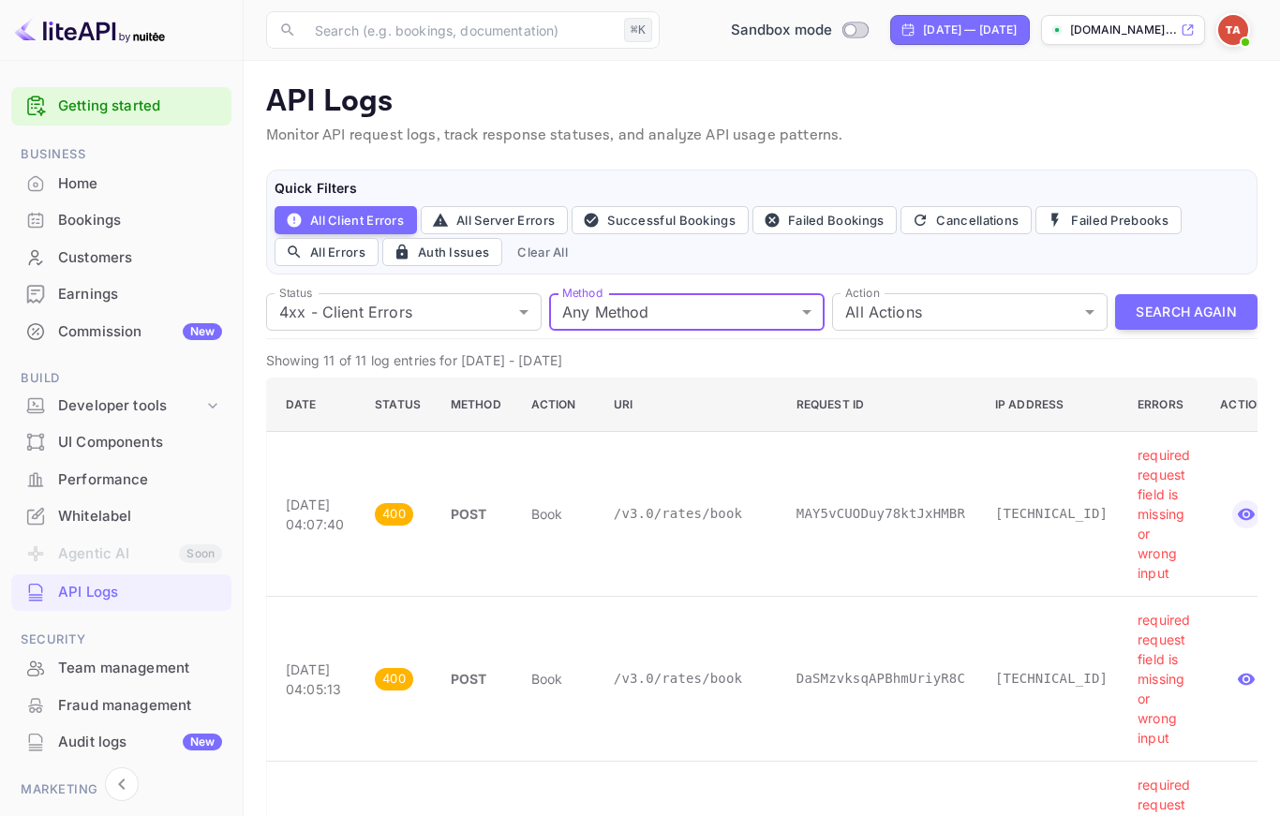
click at [1238, 517] on icon "button" at bounding box center [1246, 514] width 17 height 12
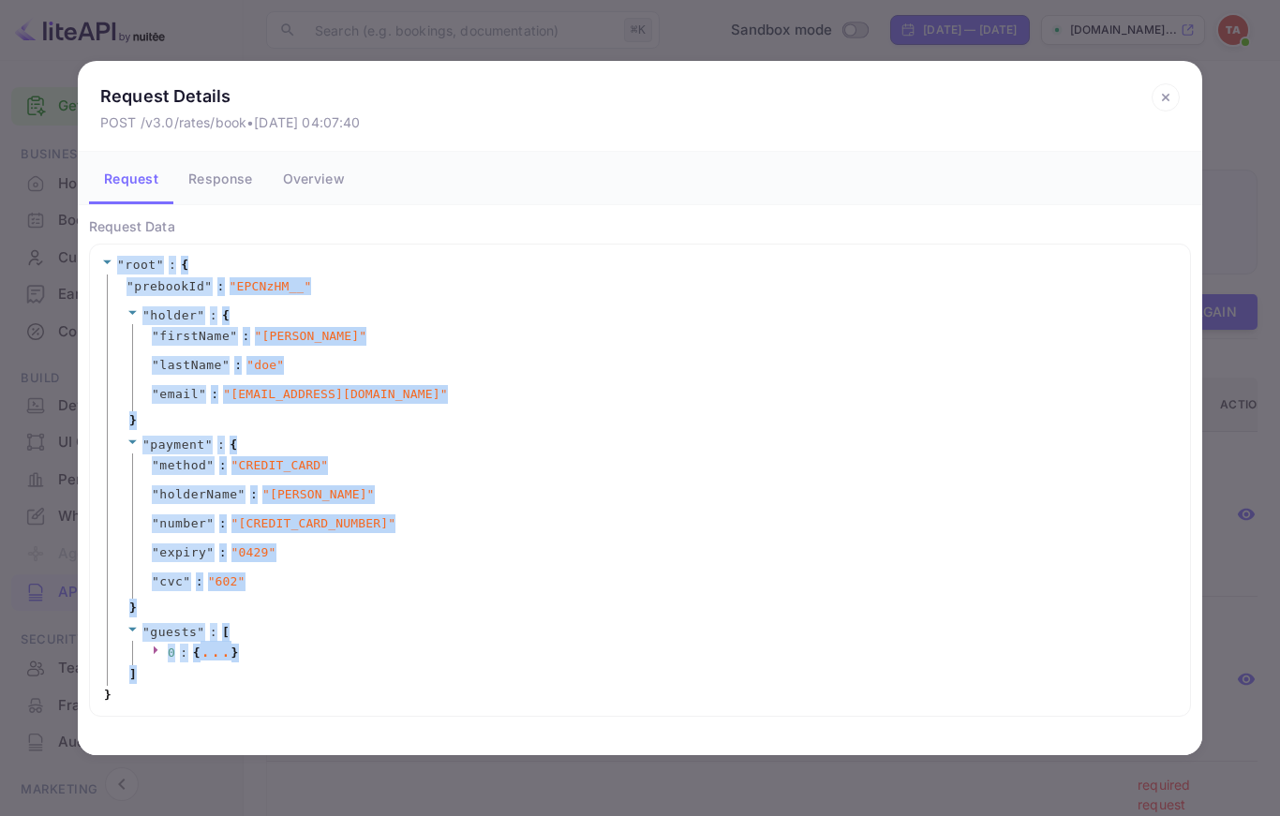
drag, startPoint x: 269, startPoint y: 668, endPoint x: 62, endPoint y: 251, distance: 465.5
click at [62, 251] on div "Request Details POST /v3.0/rates/book • [DATE] 04:07:40 Request Response Overvi…" at bounding box center [640, 408] width 1280 height 816
copy div "" root " : { " prebookId " : " EPCNzHM__ " " holder " : { " firstName " : " [PE…"
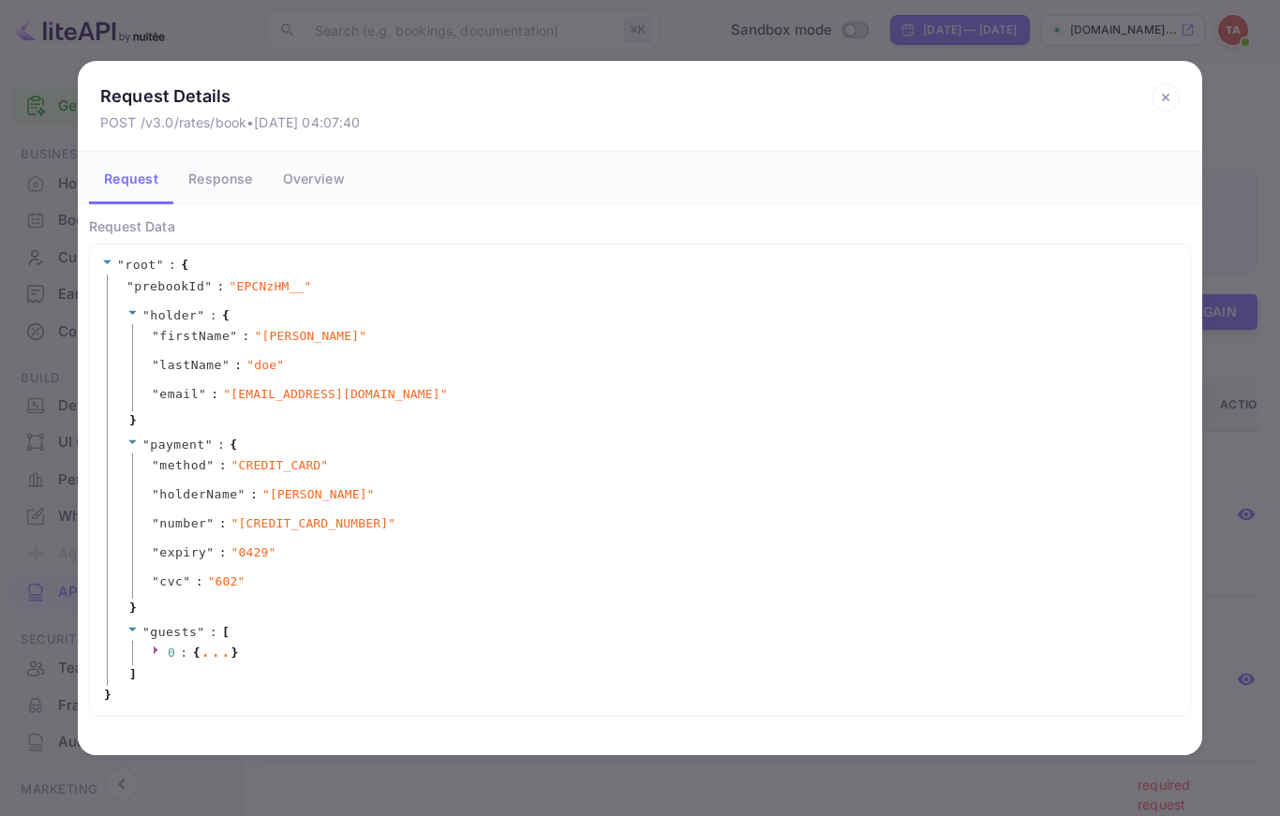
click at [1169, 86] on rect at bounding box center [1165, 97] width 27 height 27
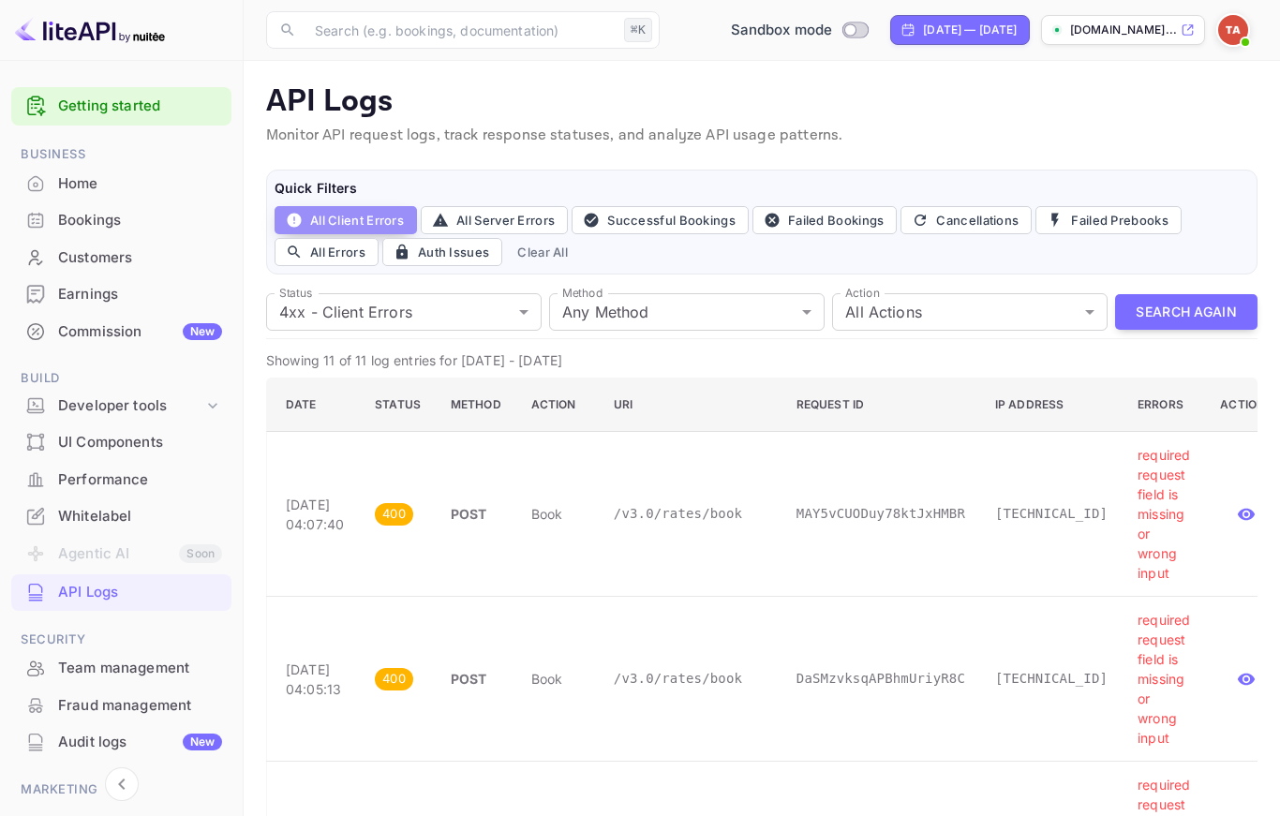
click at [340, 216] on button "All Client Errors" at bounding box center [345, 220] width 142 height 28
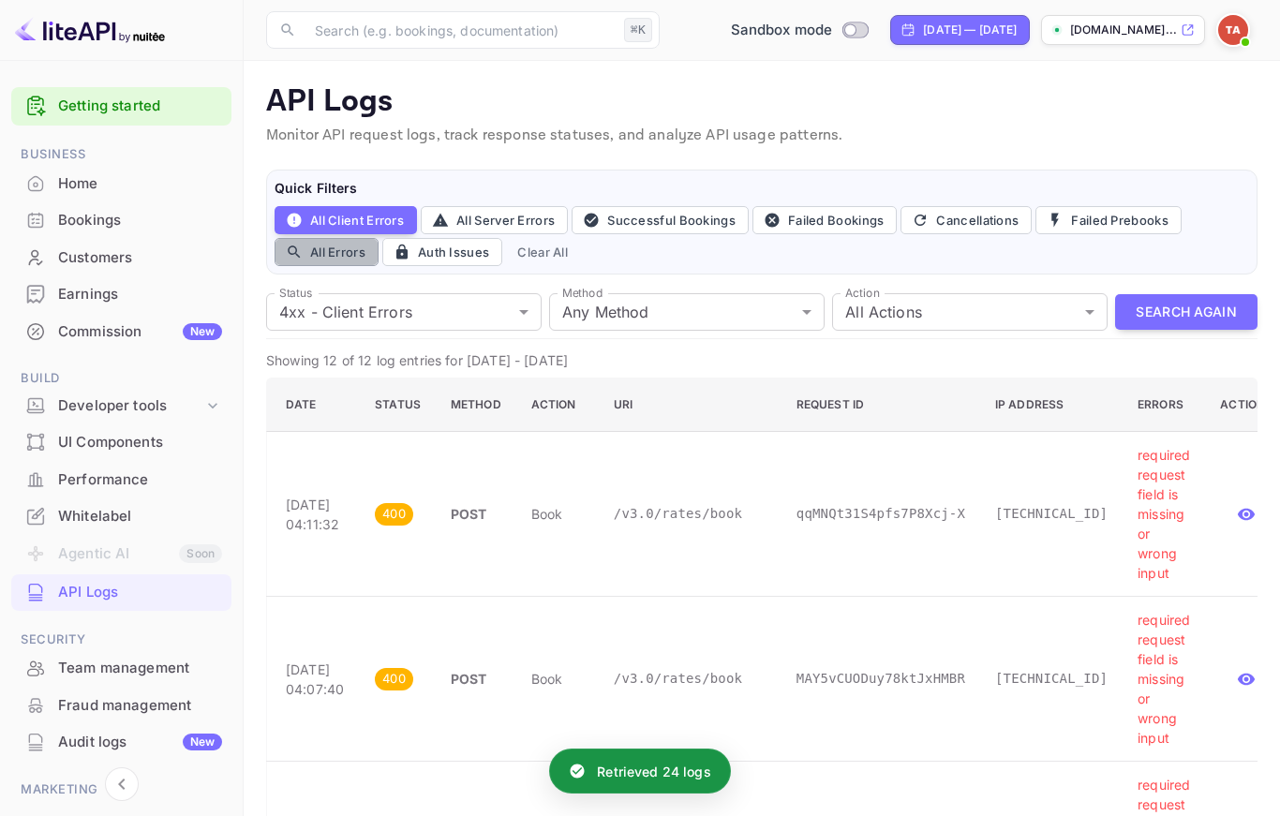
click at [324, 251] on button "All Errors" at bounding box center [326, 252] width 104 height 28
type input "4xx,5xx"
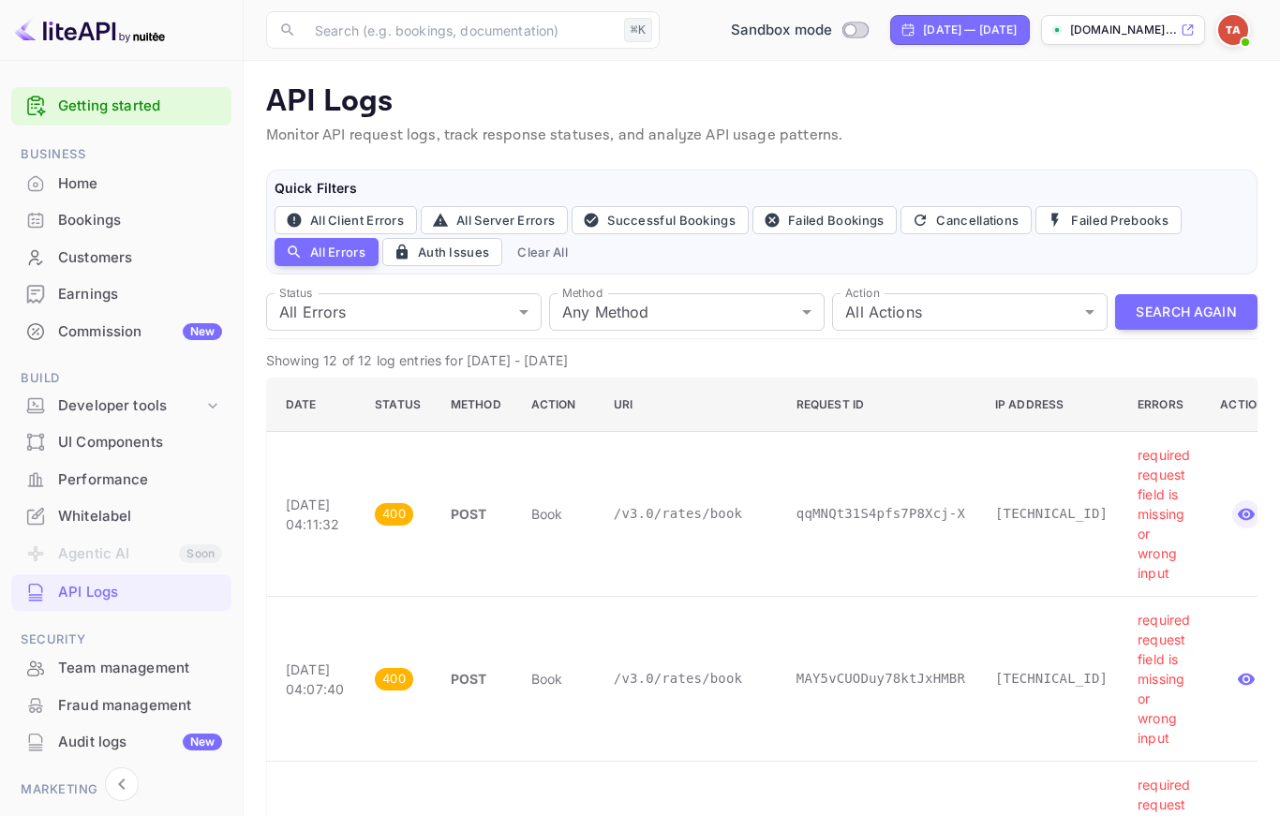
click at [1239, 516] on icon "button" at bounding box center [1246, 514] width 17 height 12
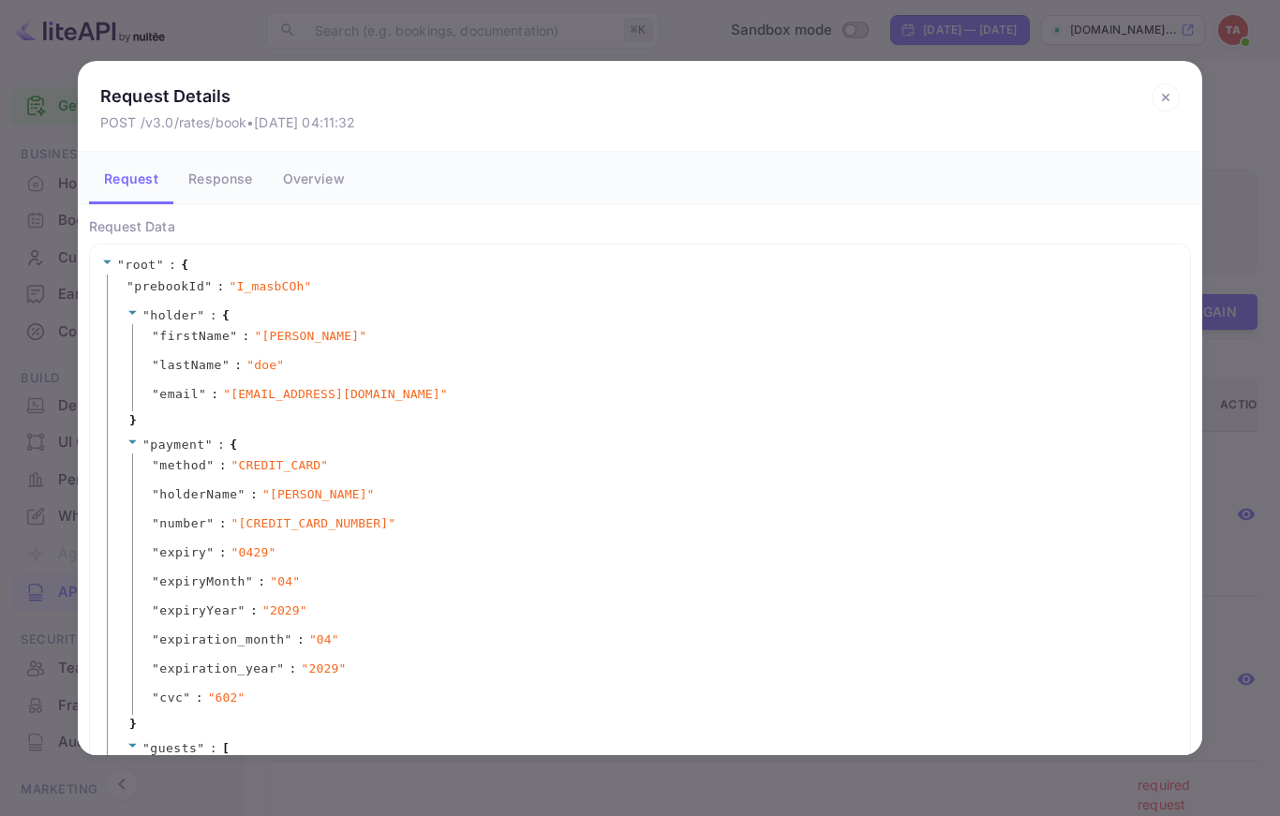
click at [341, 188] on button "Overview" at bounding box center [314, 178] width 92 height 52
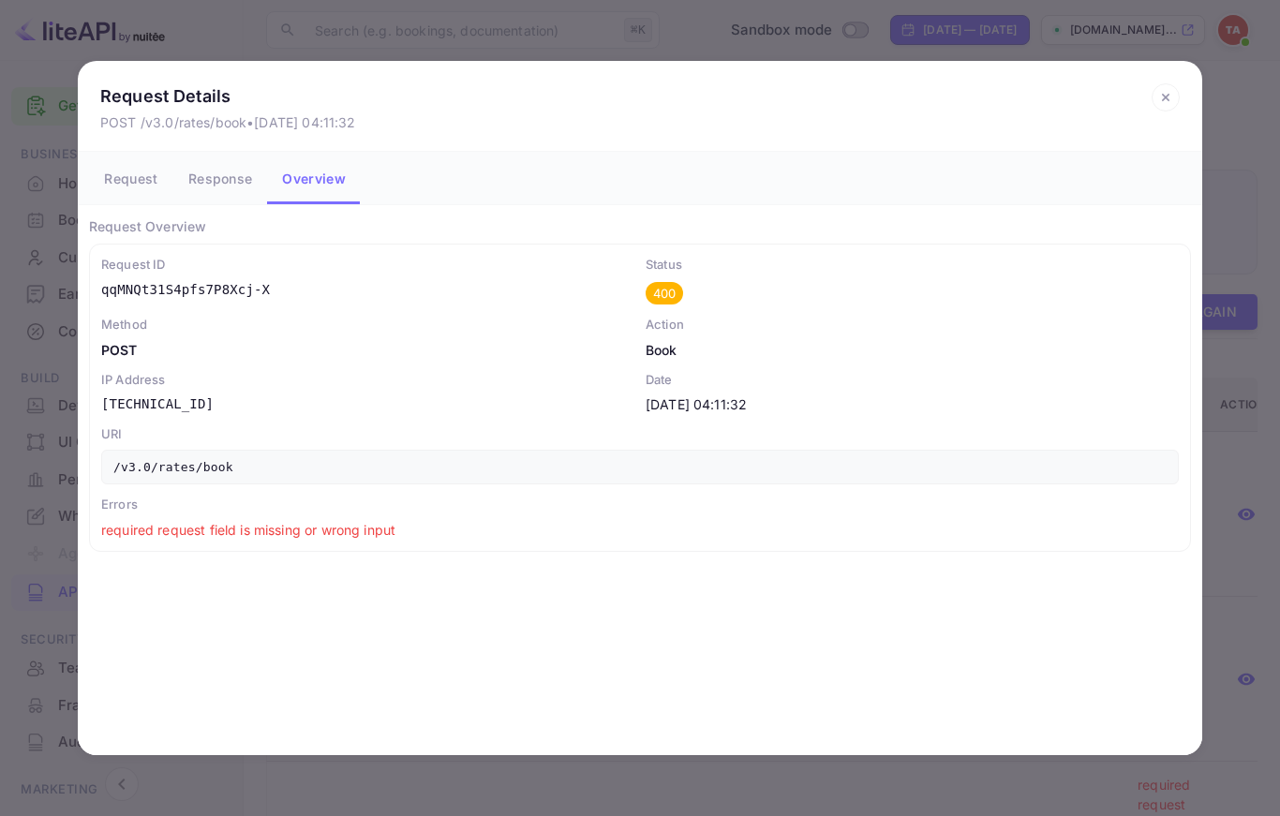
click at [235, 193] on button "Response" at bounding box center [220, 178] width 94 height 52
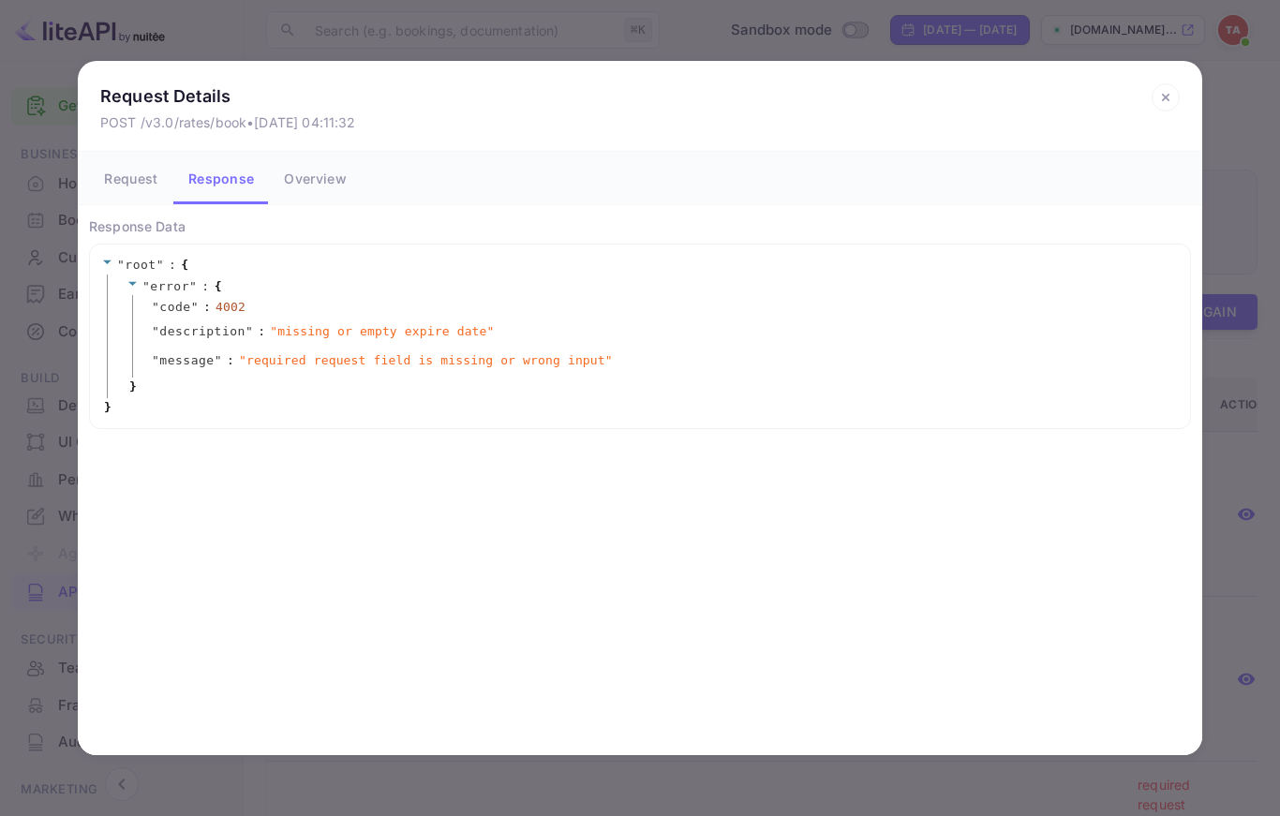
click at [1173, 103] on icon at bounding box center [1165, 97] width 28 height 28
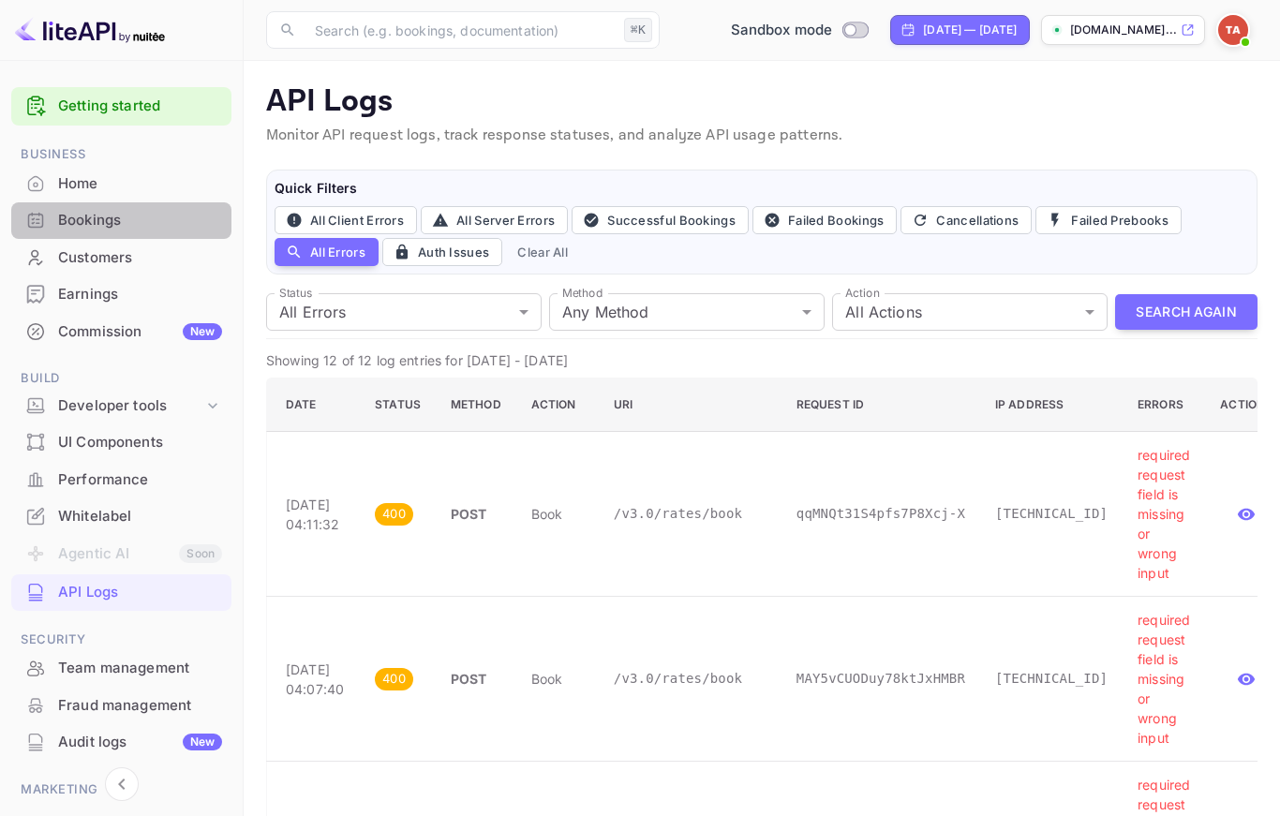
click at [95, 217] on div "Bookings" at bounding box center [140, 221] width 164 height 22
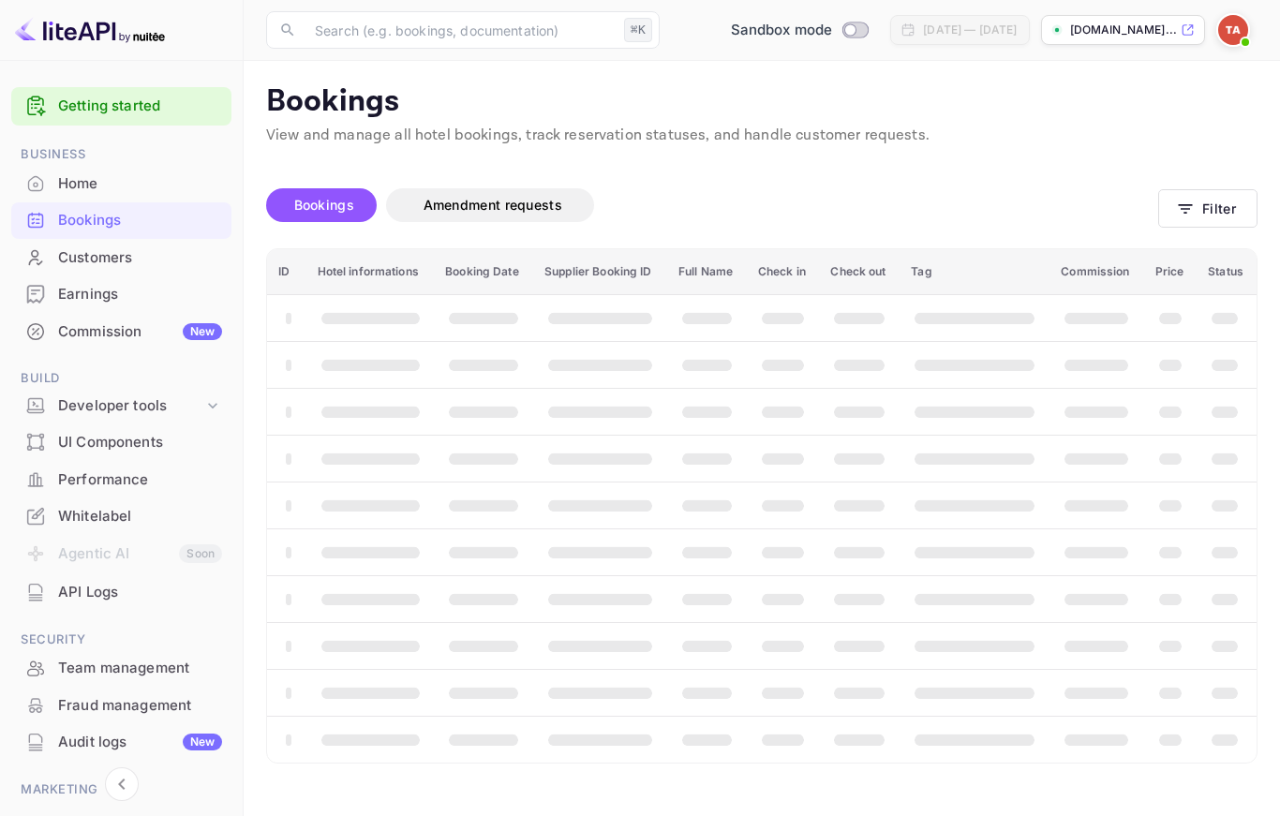
click at [98, 303] on div "Earnings" at bounding box center [121, 294] width 220 height 37
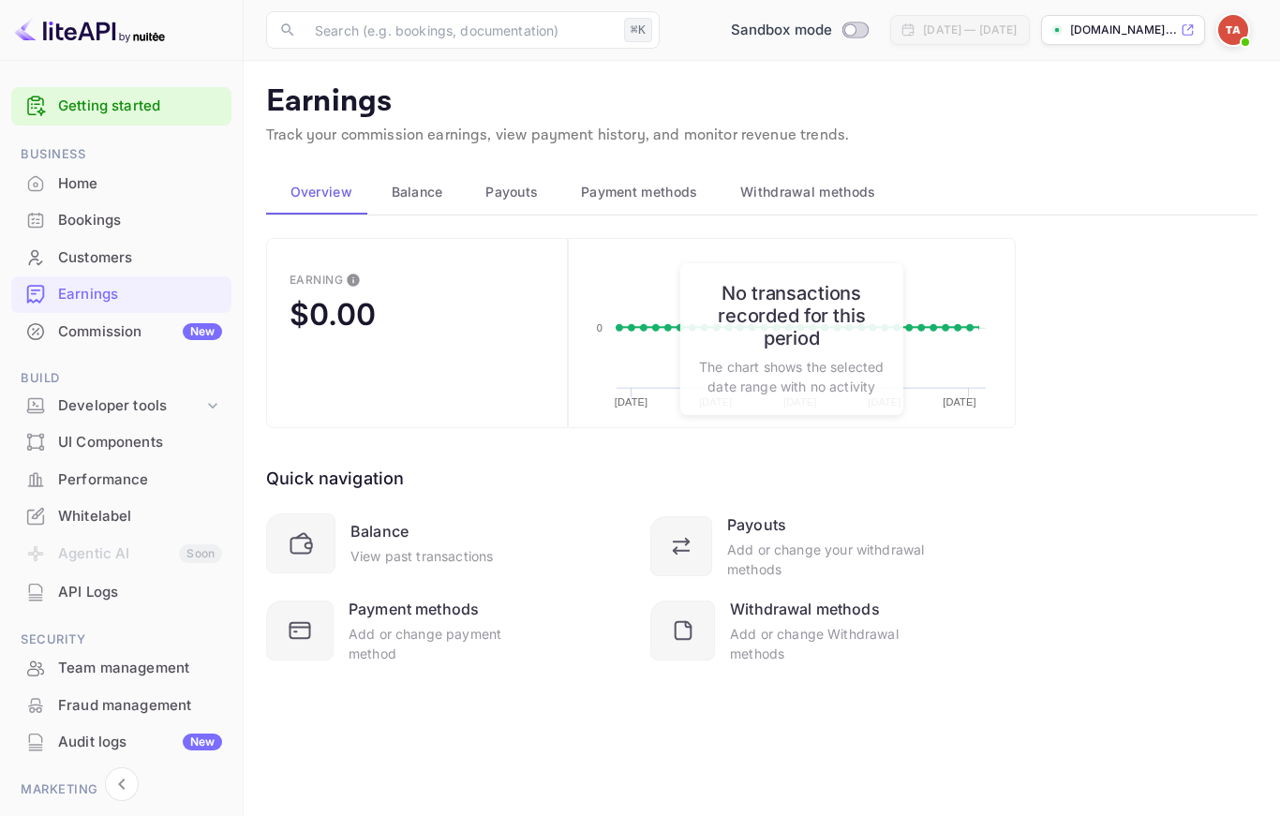
click at [649, 199] on span "Payment methods" at bounding box center [639, 192] width 117 height 22
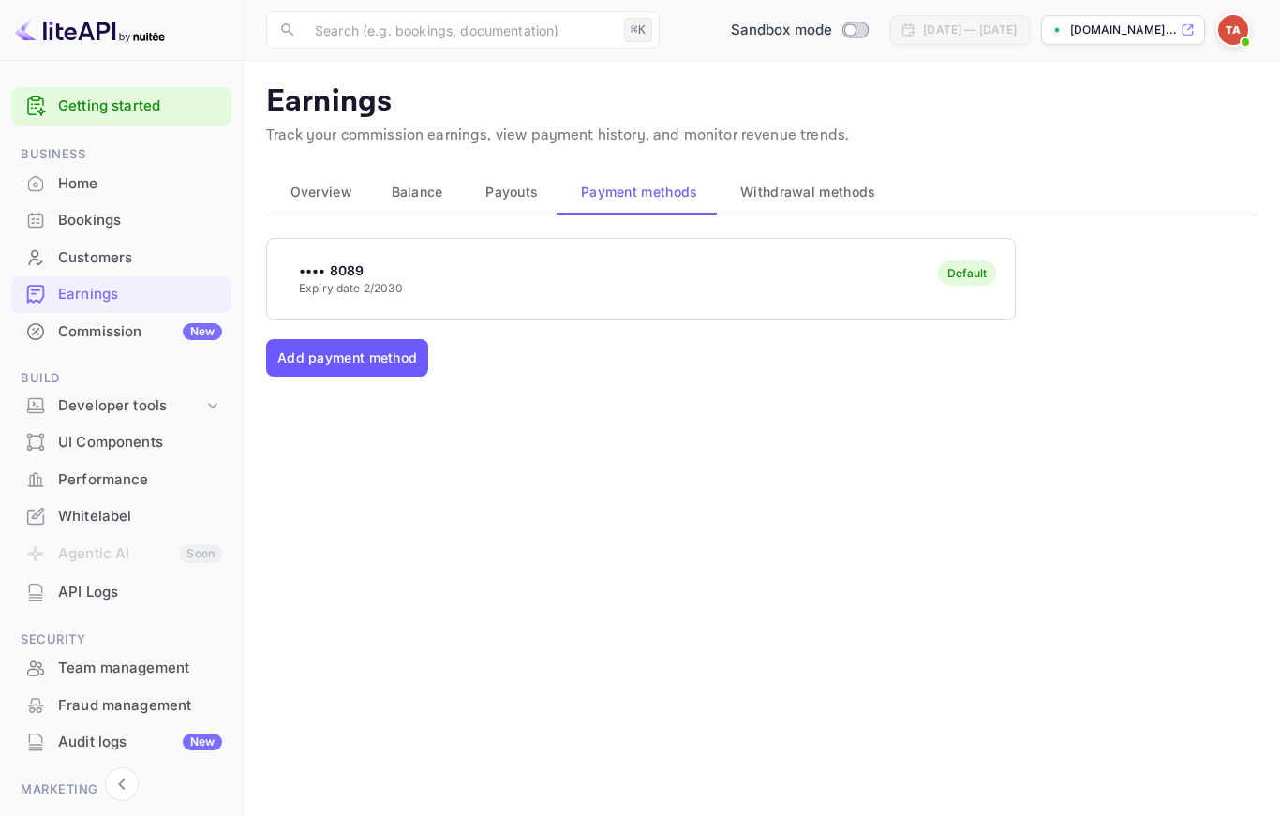
click at [367, 352] on button "Add payment method" at bounding box center [347, 357] width 162 height 37
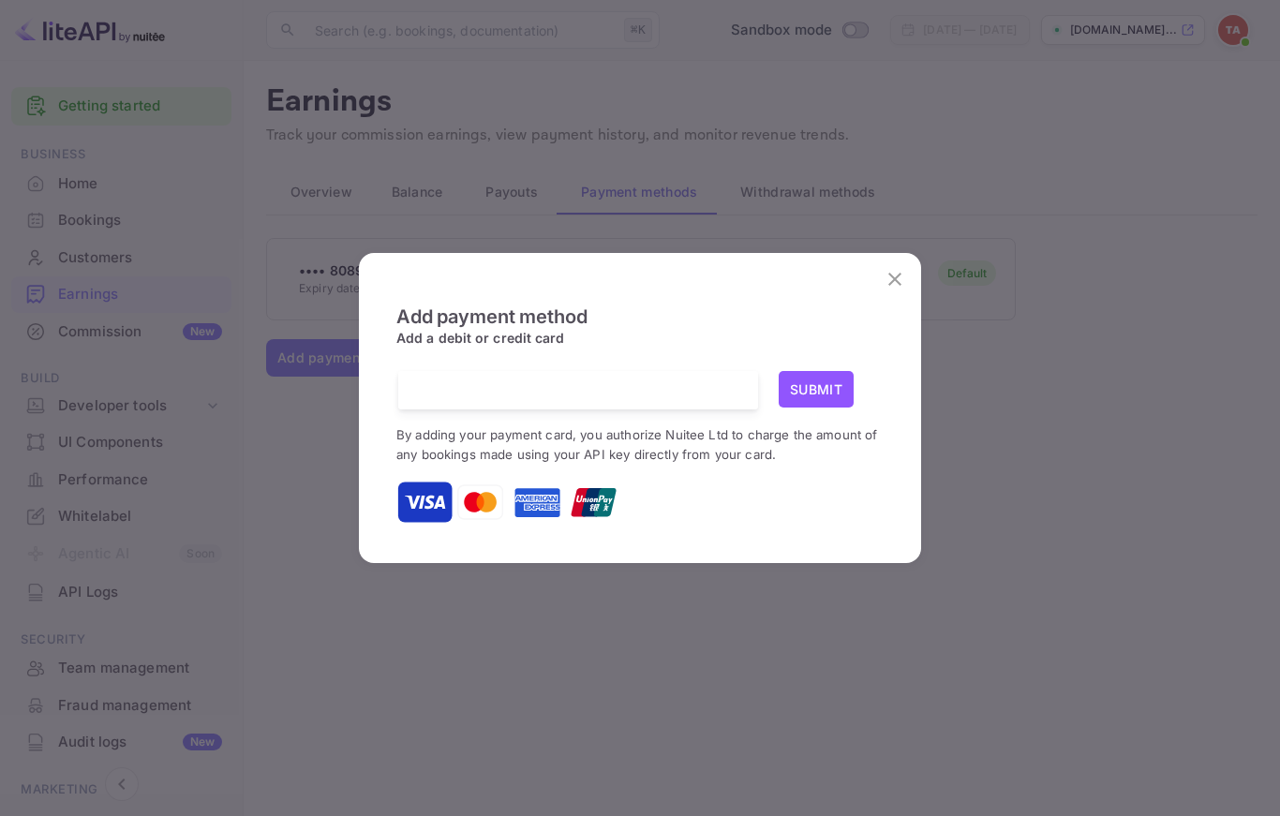
click at [495, 409] on div at bounding box center [585, 390] width 346 height 38
click at [818, 393] on button "Submit" at bounding box center [816, 389] width 75 height 37
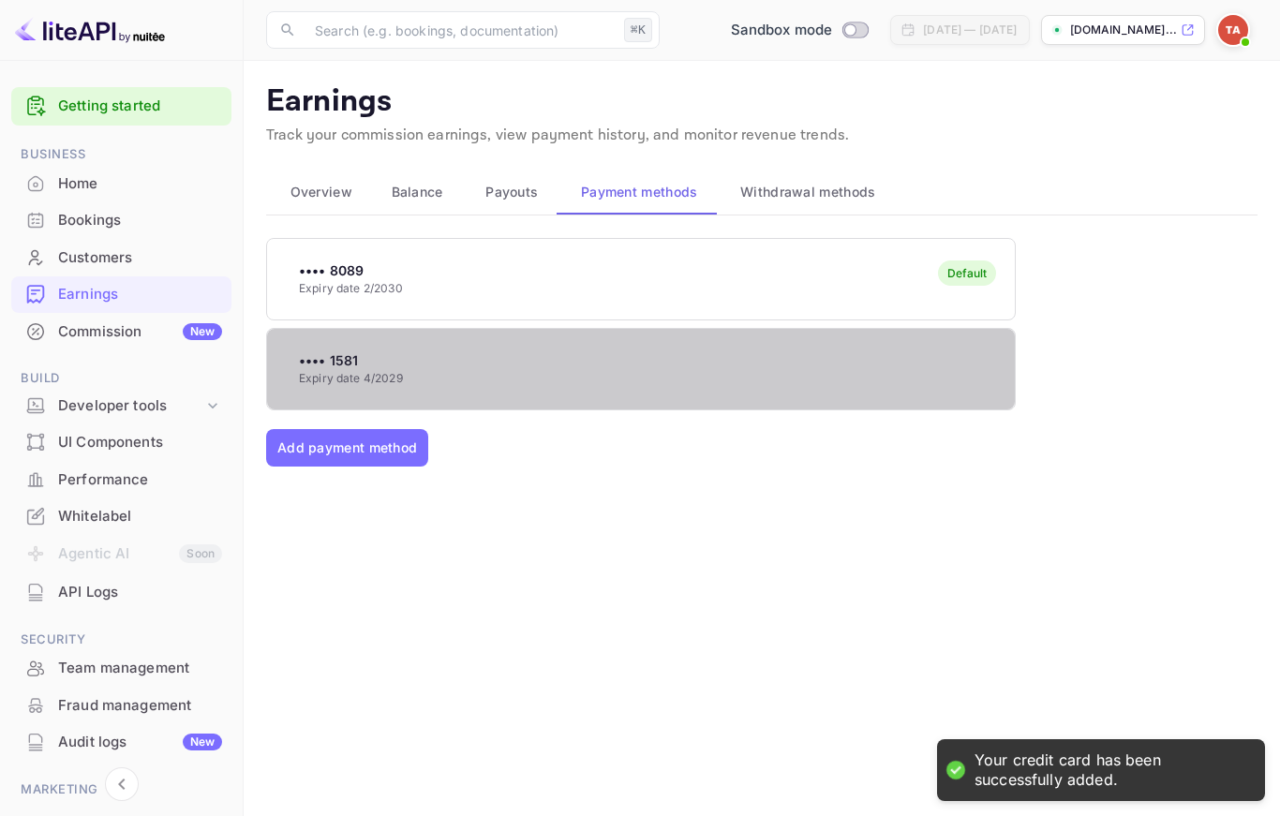
click at [765, 388] on div "•••• 1581 Expiry date 4/2029" at bounding box center [641, 369] width 748 height 74
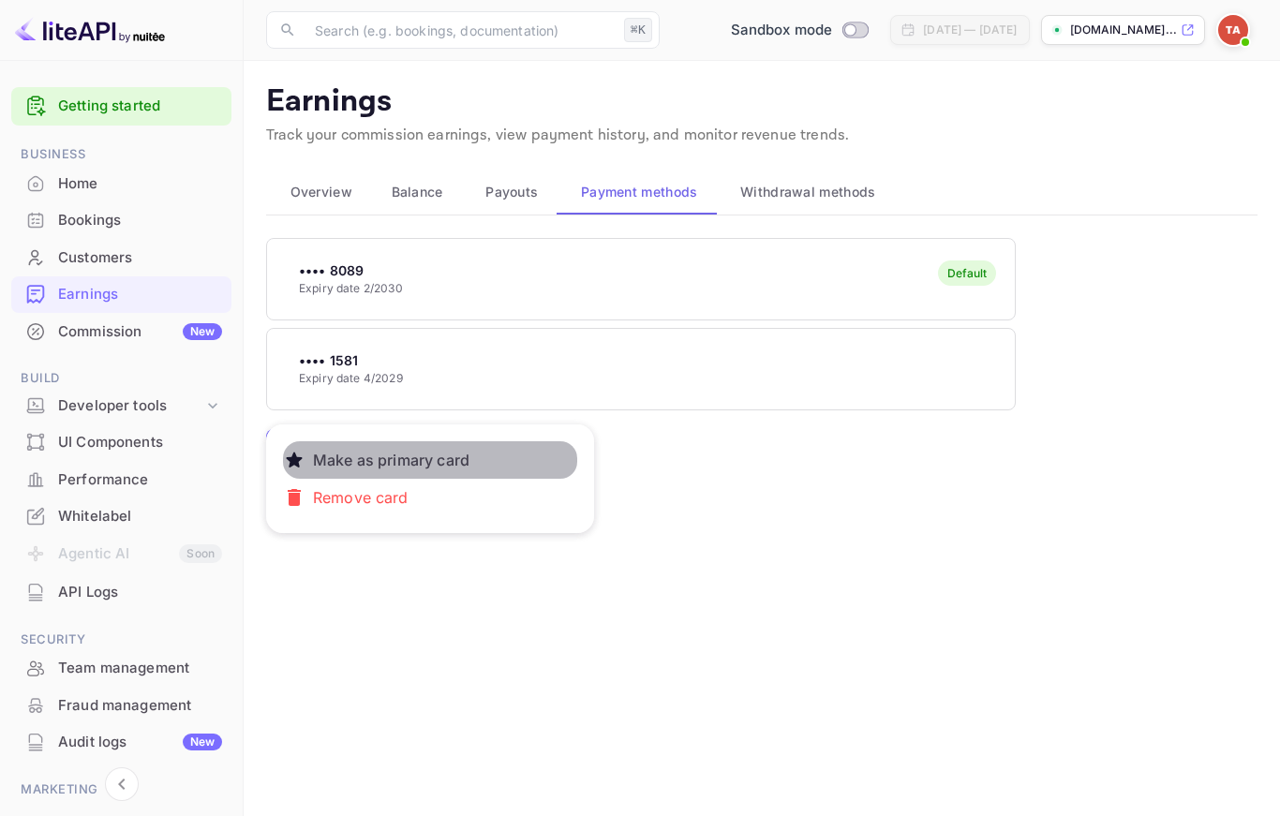
click at [483, 458] on button "Make as primary card" at bounding box center [430, 459] width 294 height 37
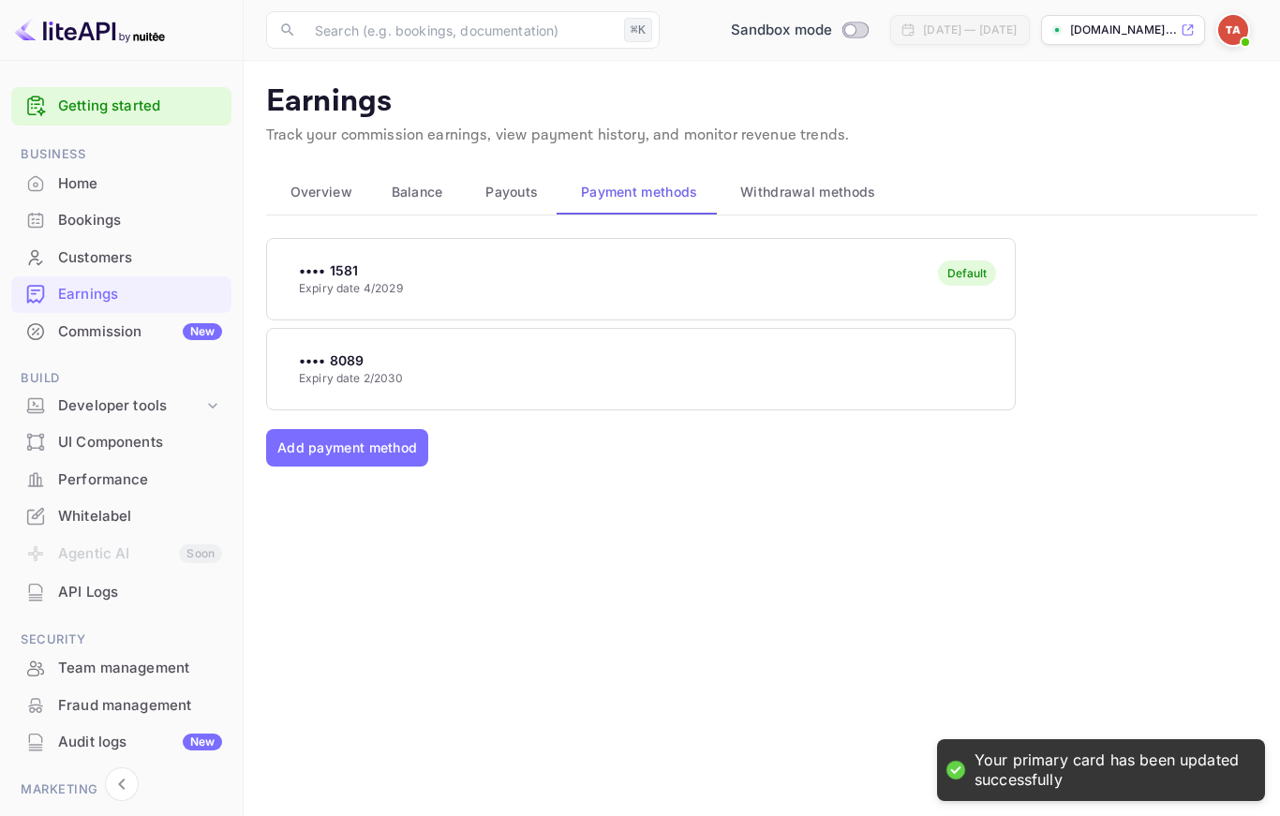
click at [582, 483] on div "•••• 1581 Expiry date 4/2029 Default •••• 8089 Expiry date 2/2030 Add payment m…" at bounding box center [761, 449] width 991 height 422
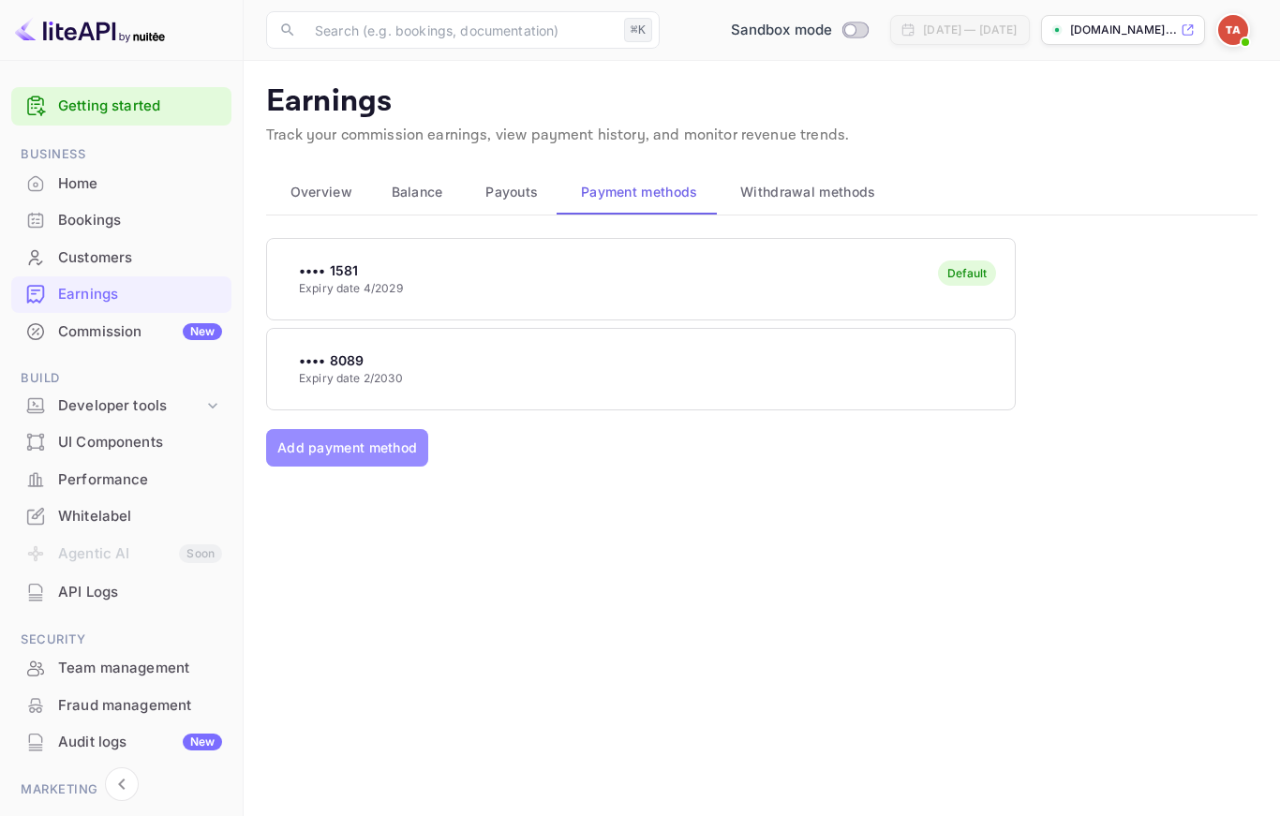
click at [403, 445] on button "Add payment method" at bounding box center [347, 447] width 162 height 37
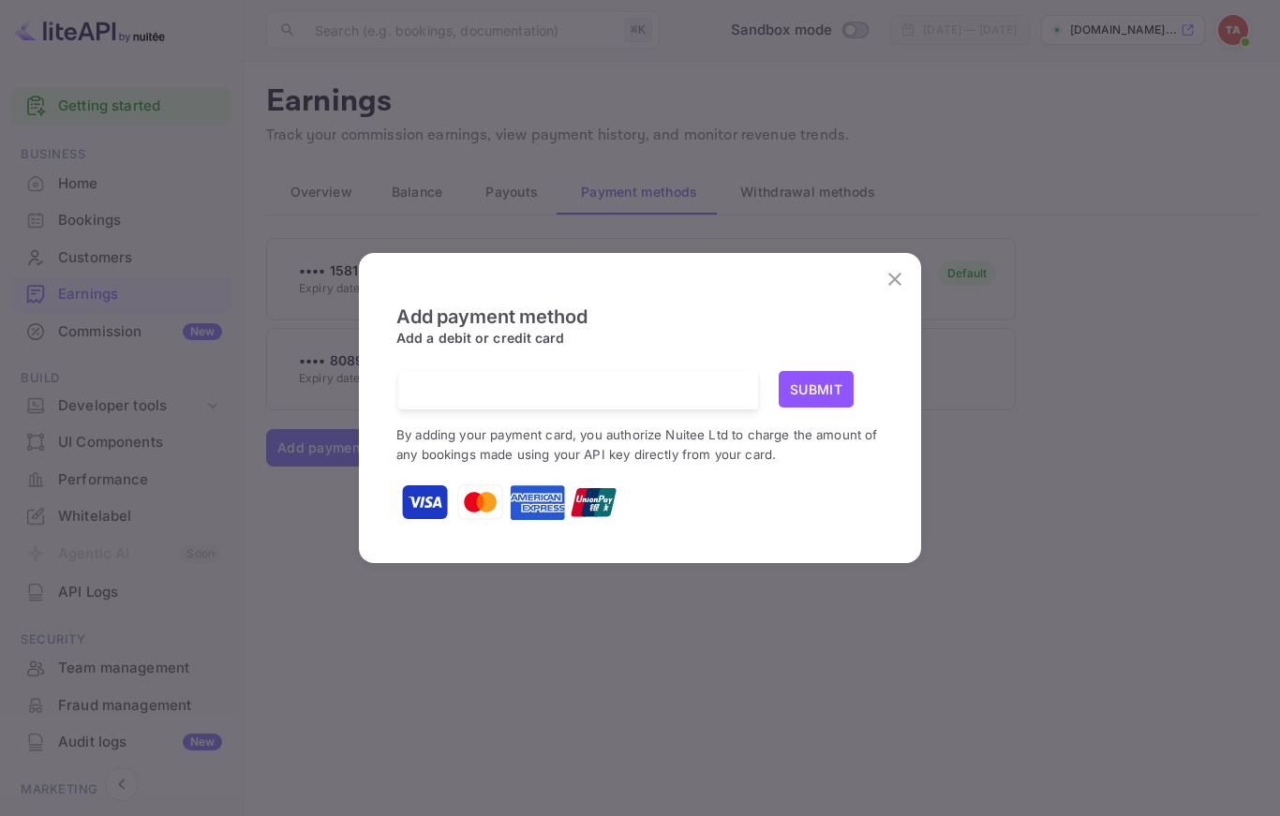
click at [516, 409] on div at bounding box center [585, 390] width 346 height 38
click at [809, 402] on button "Submit" at bounding box center [816, 389] width 75 height 37
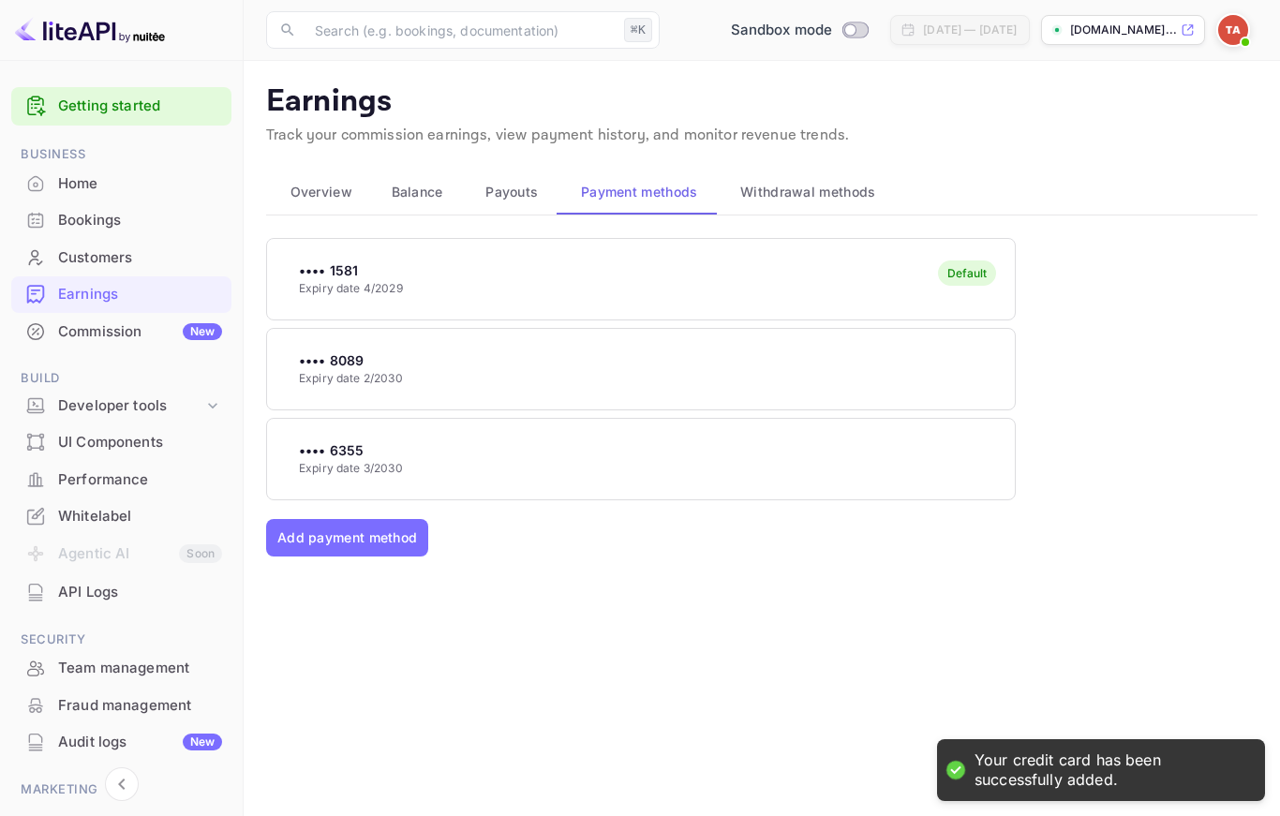
click at [664, 464] on div "•••• 6355 Expiry date 3/2030" at bounding box center [641, 459] width 748 height 74
click at [434, 549] on p "Make as primary card" at bounding box center [390, 549] width 171 height 37
click at [779, 590] on div "•••• 6355 Expiry date 3/2030 Default •••• 8089 Expiry date 2/2030 •••• 1581 Exp…" at bounding box center [761, 449] width 991 height 422
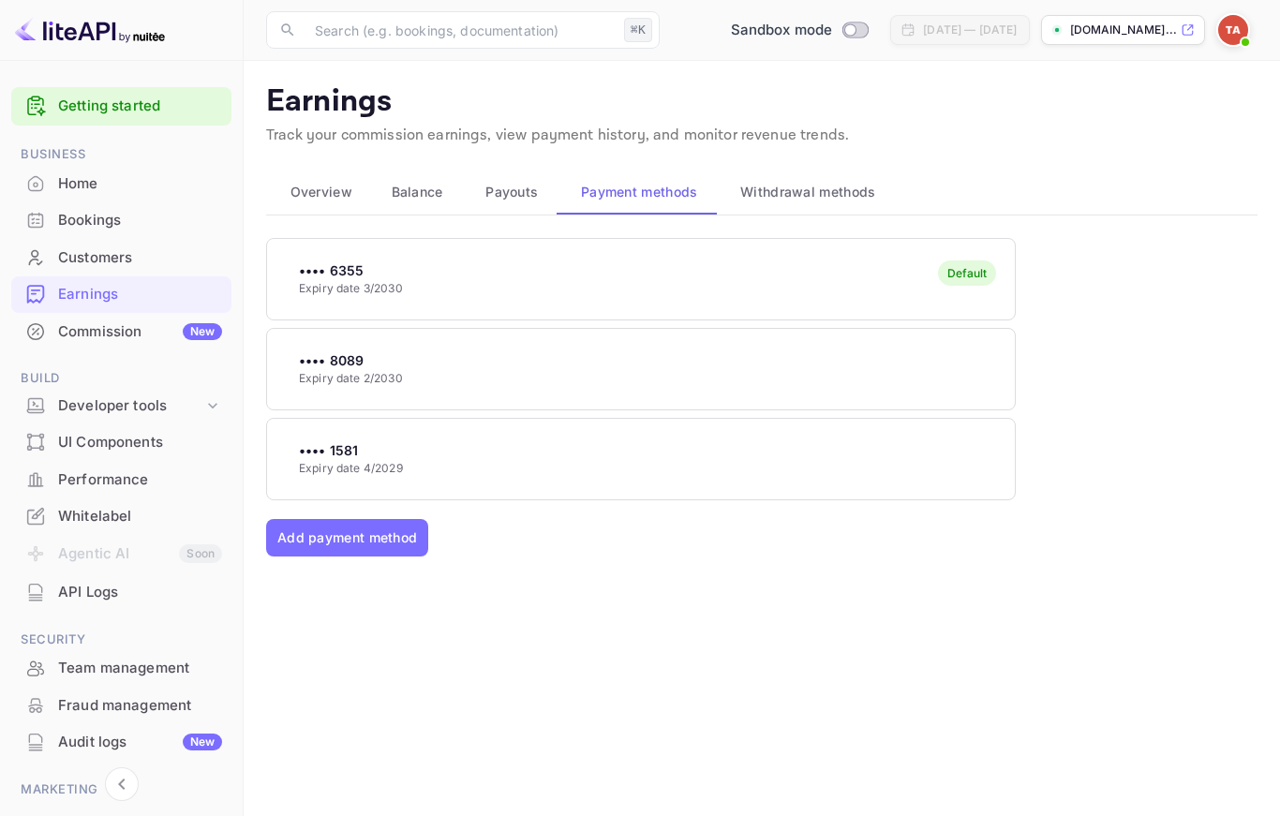
click at [550, 439] on div "•••• 1581 Expiry date 4/2029" at bounding box center [641, 459] width 748 height 74
click at [494, 553] on button "Make as primary card" at bounding box center [430, 549] width 294 height 37
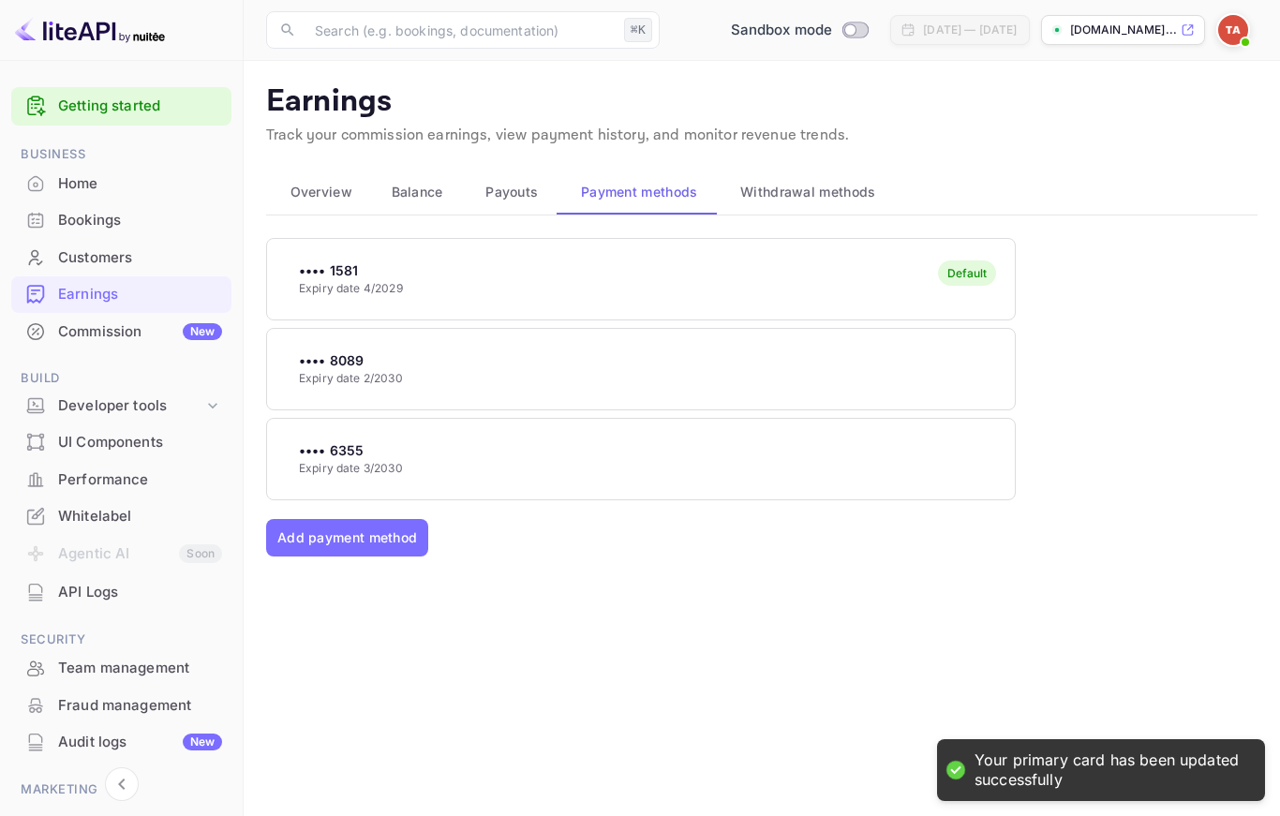
click at [739, 584] on div "•••• 1581 Expiry date 4/2029 Default •••• 8089 Expiry date 2/2030 •••• 6355 Exp…" at bounding box center [761, 449] width 991 height 422
click at [703, 542] on div "Add payment method" at bounding box center [761, 537] width 991 height 37
